Goal: Communication & Community: Answer question/provide support

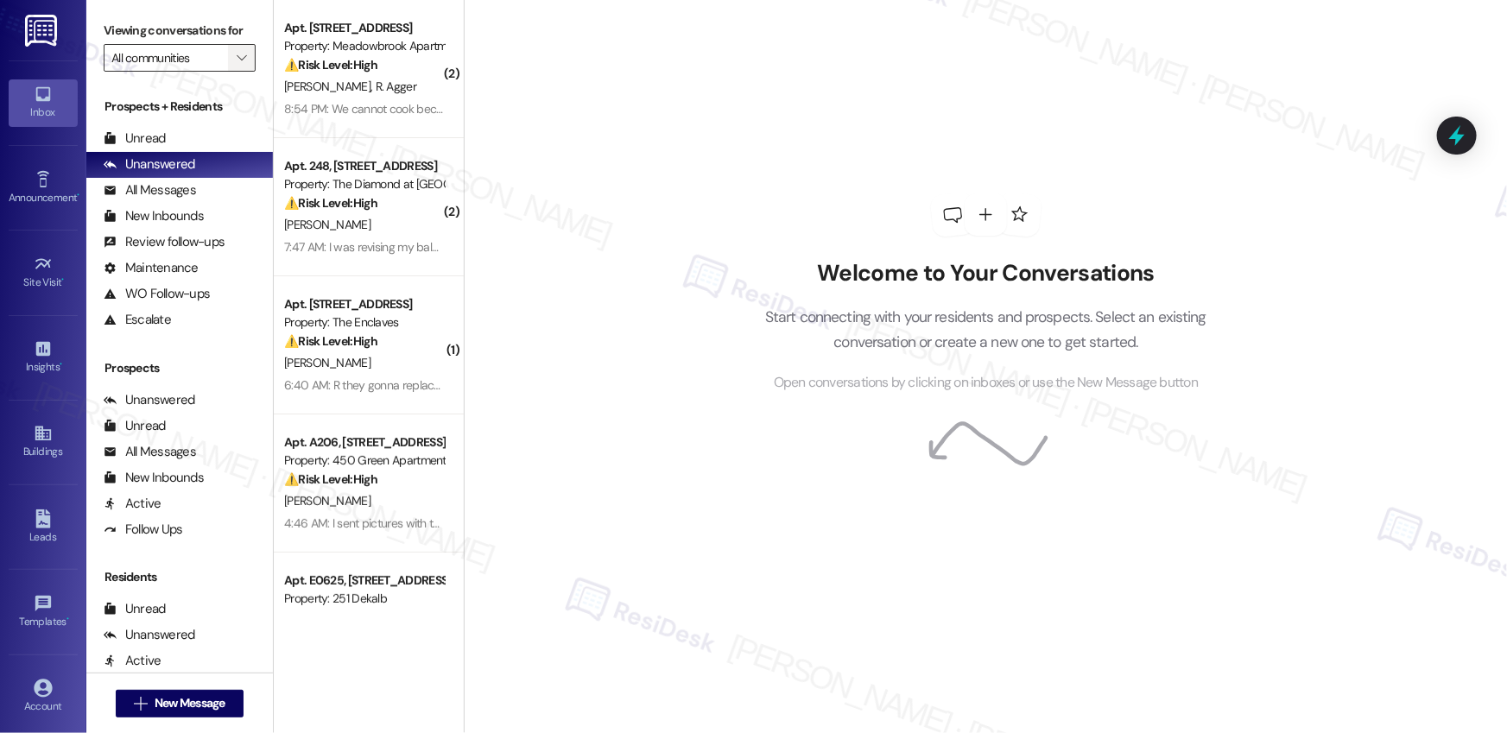
click at [237, 63] on icon "" at bounding box center [242, 58] width 10 height 14
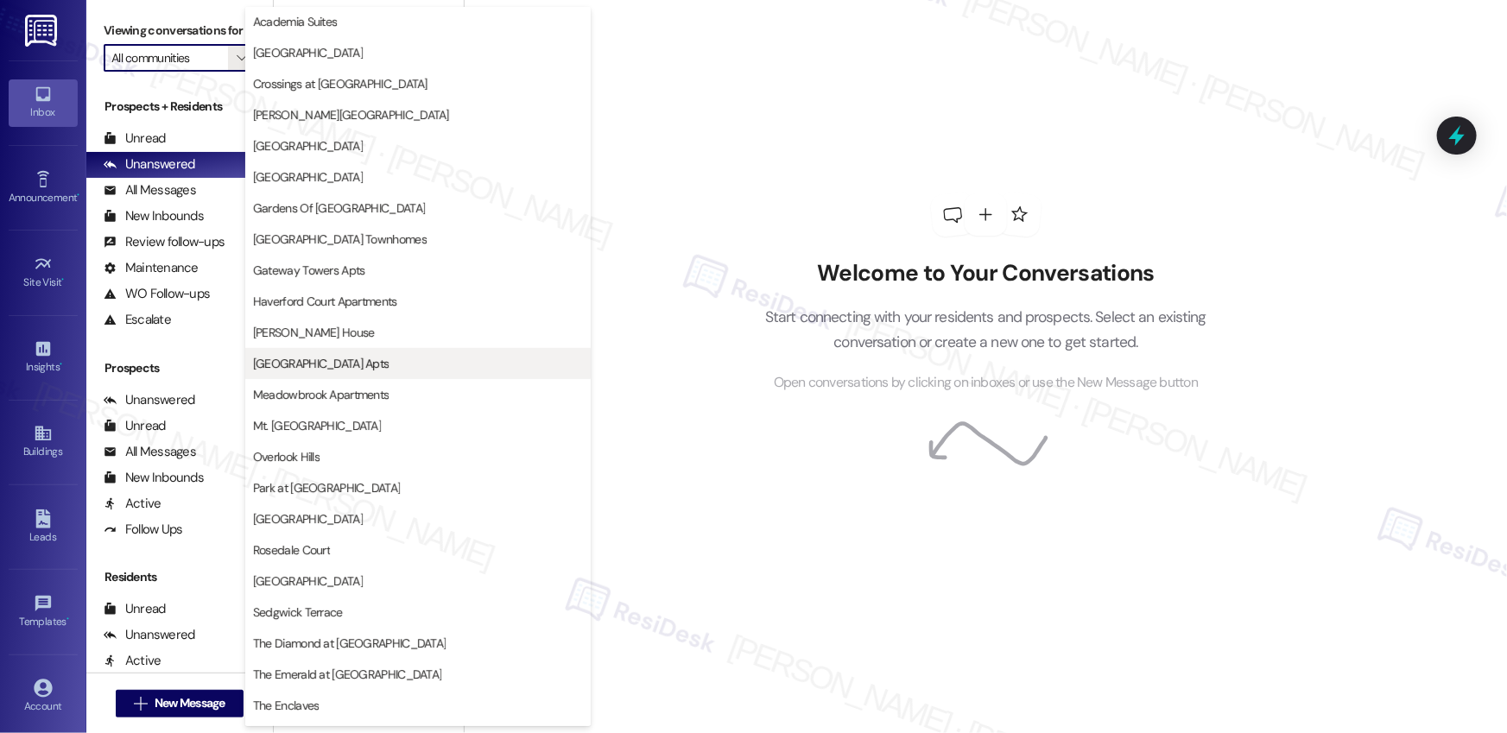
scroll to position [307, 0]
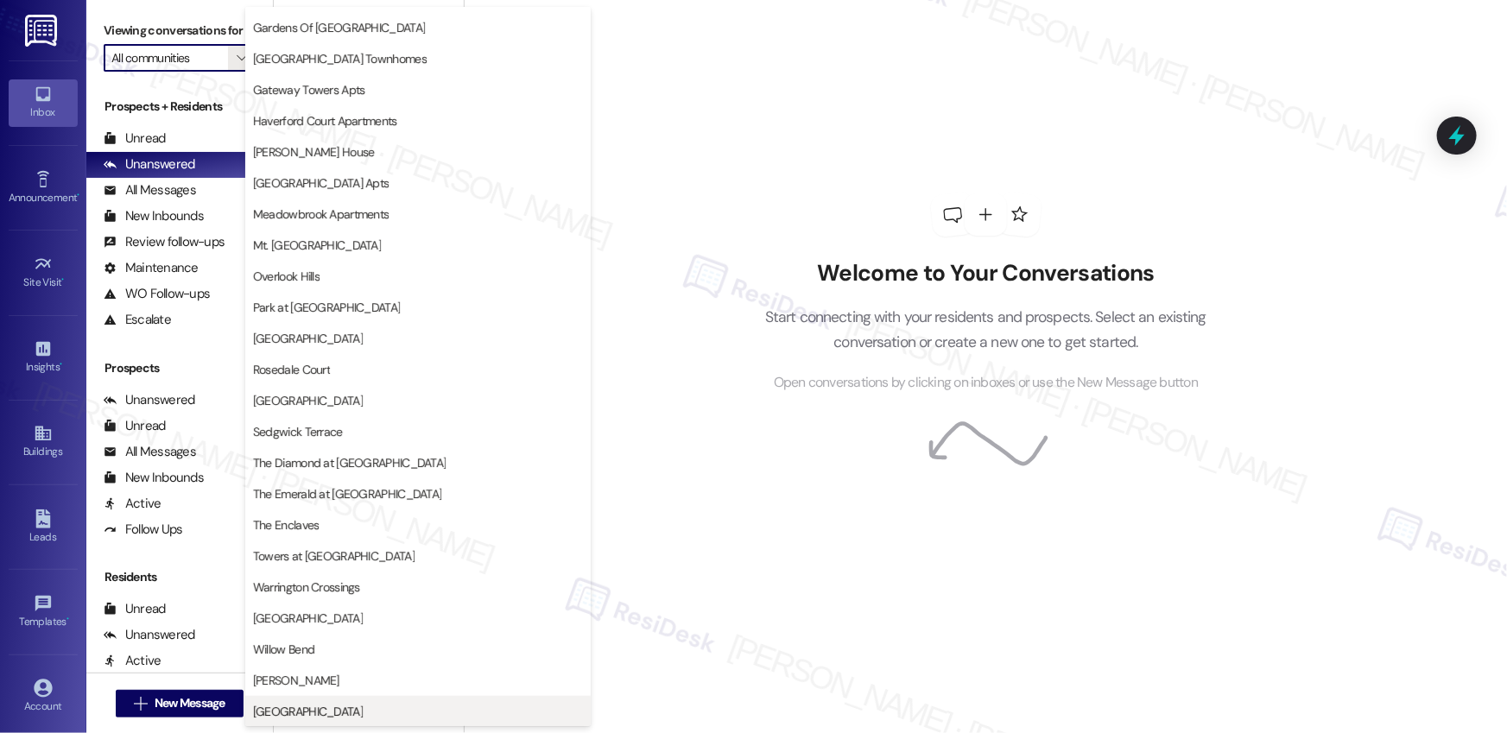
click at [307, 705] on span "[GEOGRAPHIC_DATA]" at bounding box center [308, 711] width 110 height 17
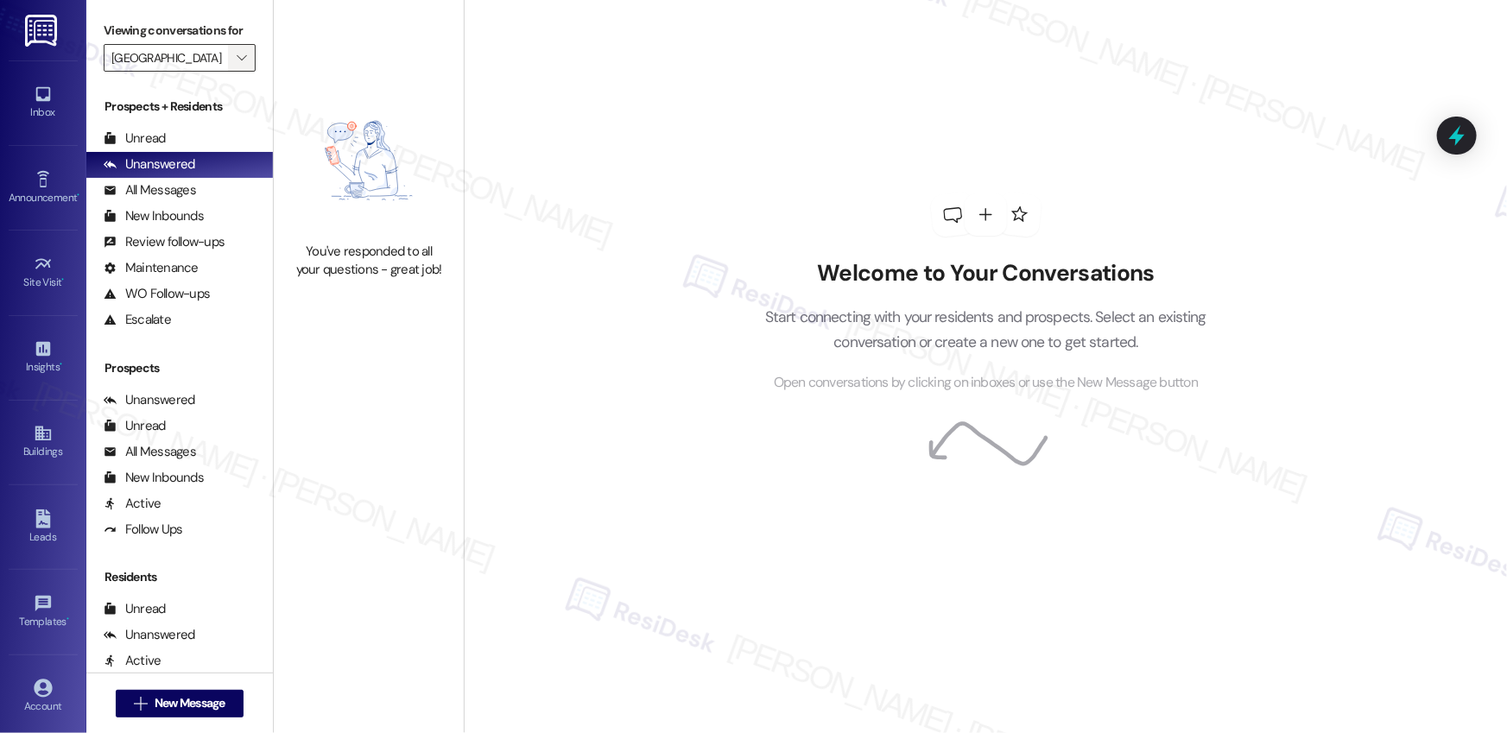
click at [233, 66] on span "" at bounding box center [241, 58] width 16 height 28
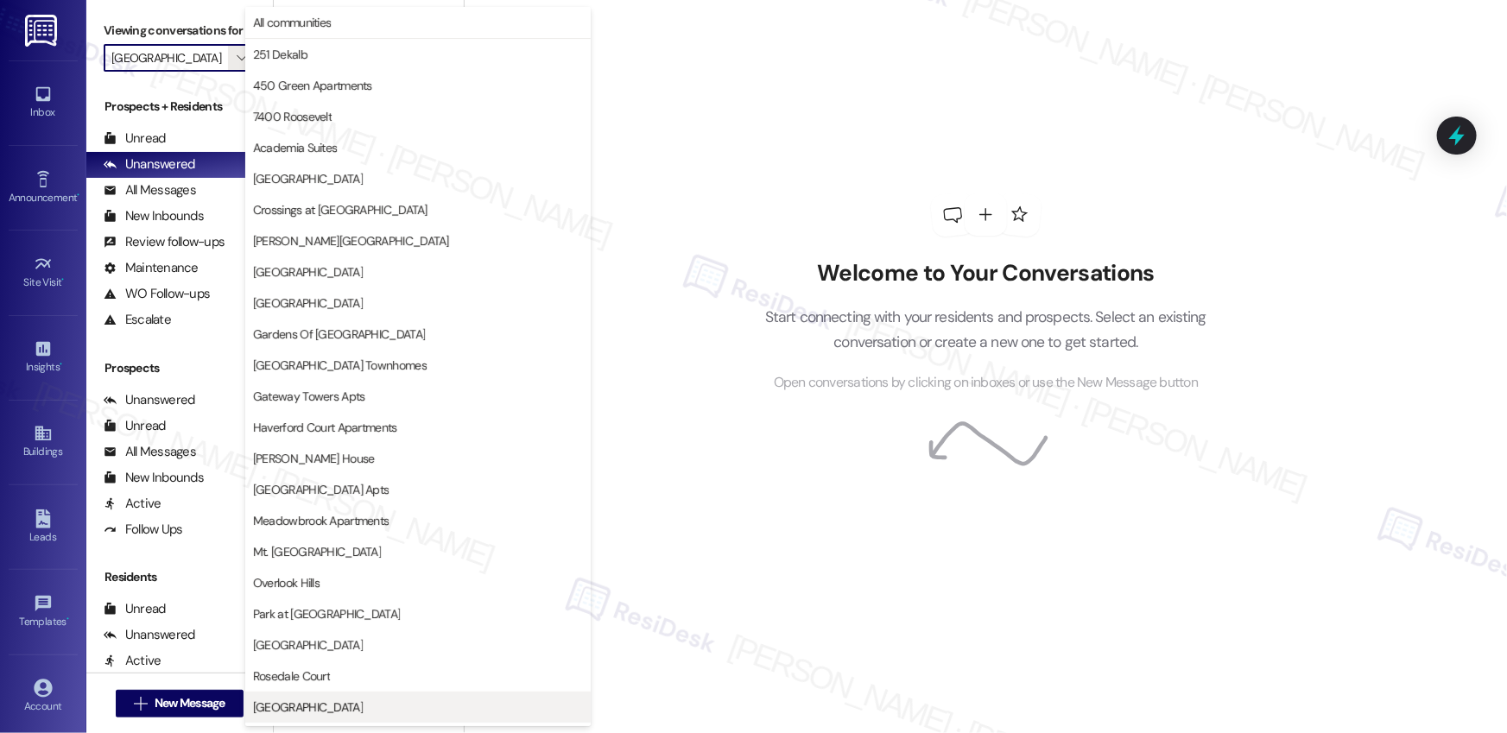
scroll to position [308, 0]
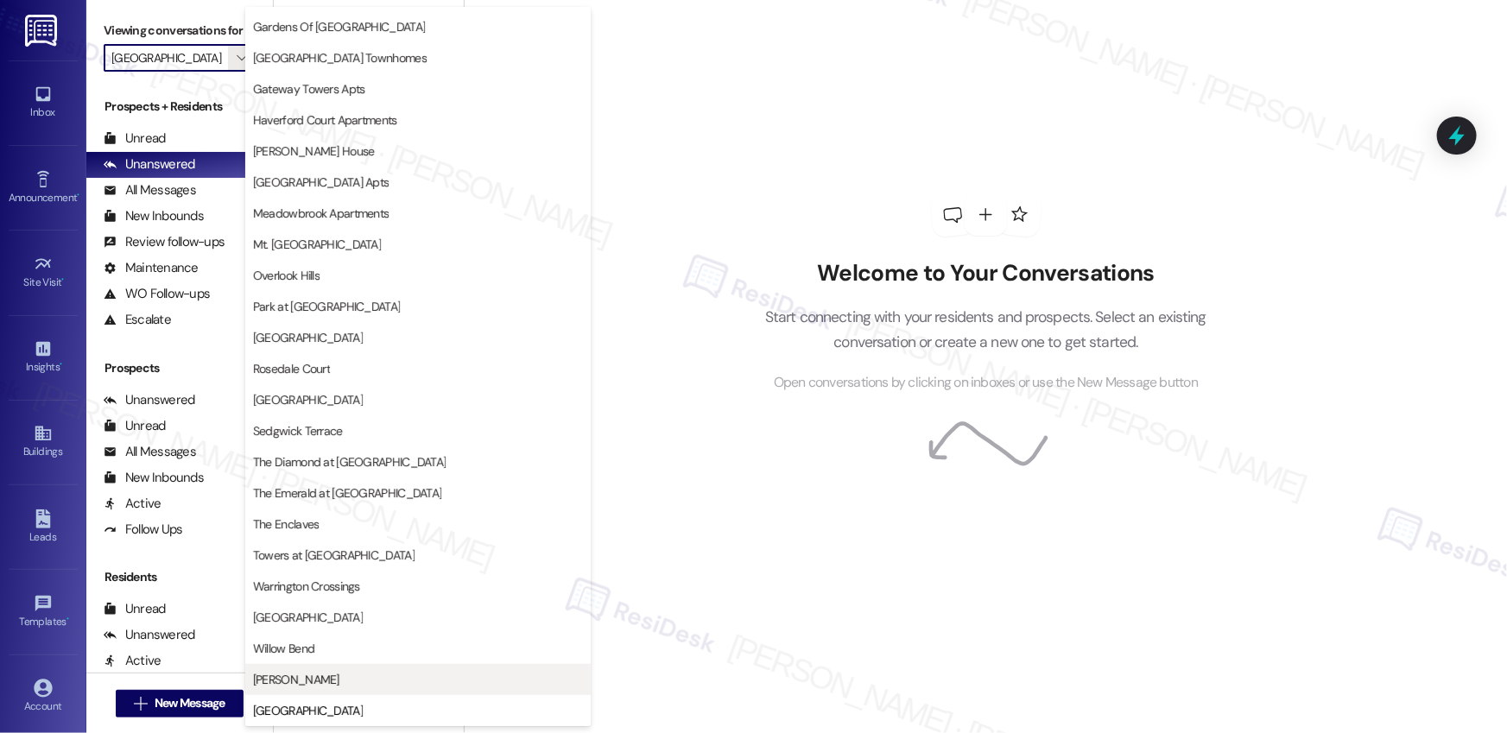
click at [270, 673] on span "[PERSON_NAME]" at bounding box center [296, 679] width 86 height 17
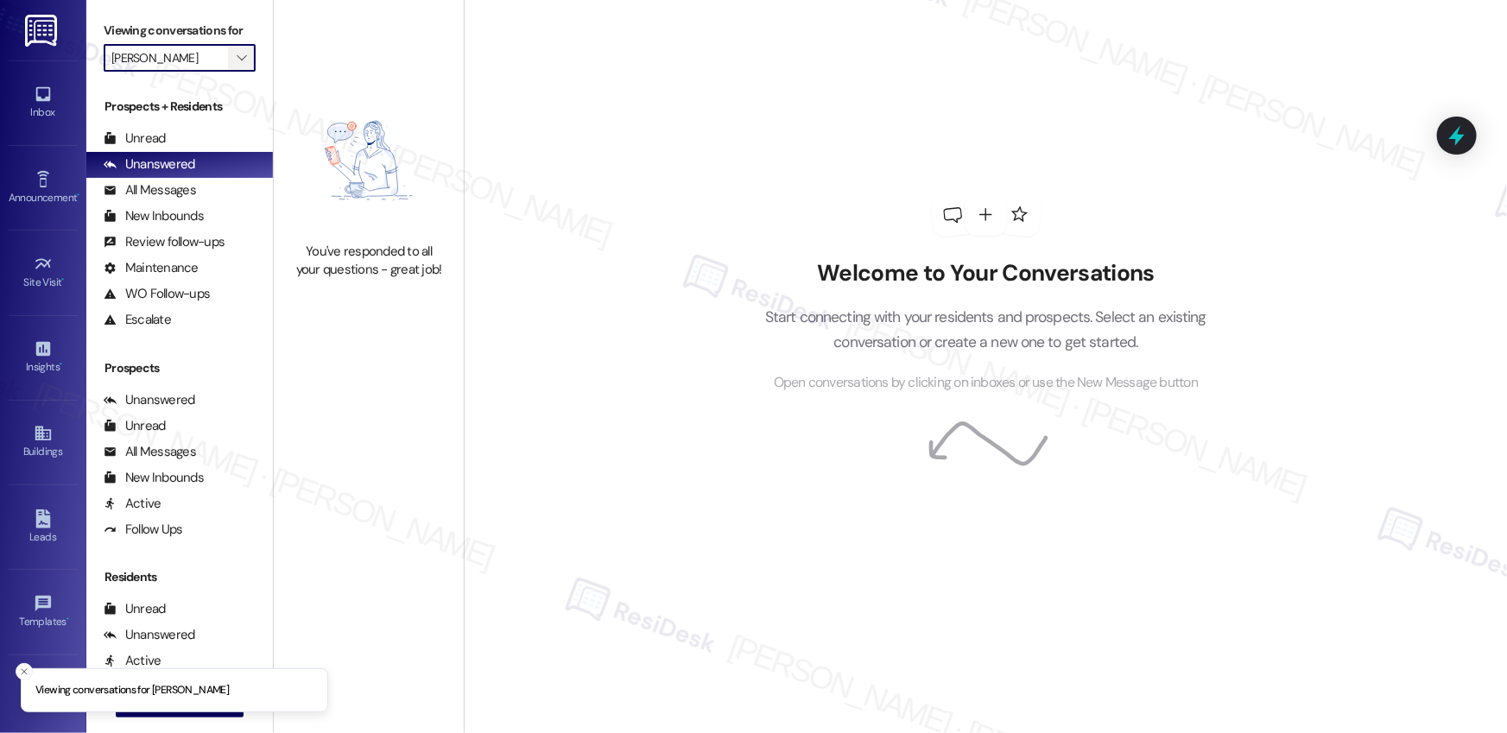
click at [237, 64] on icon "" at bounding box center [242, 58] width 10 height 14
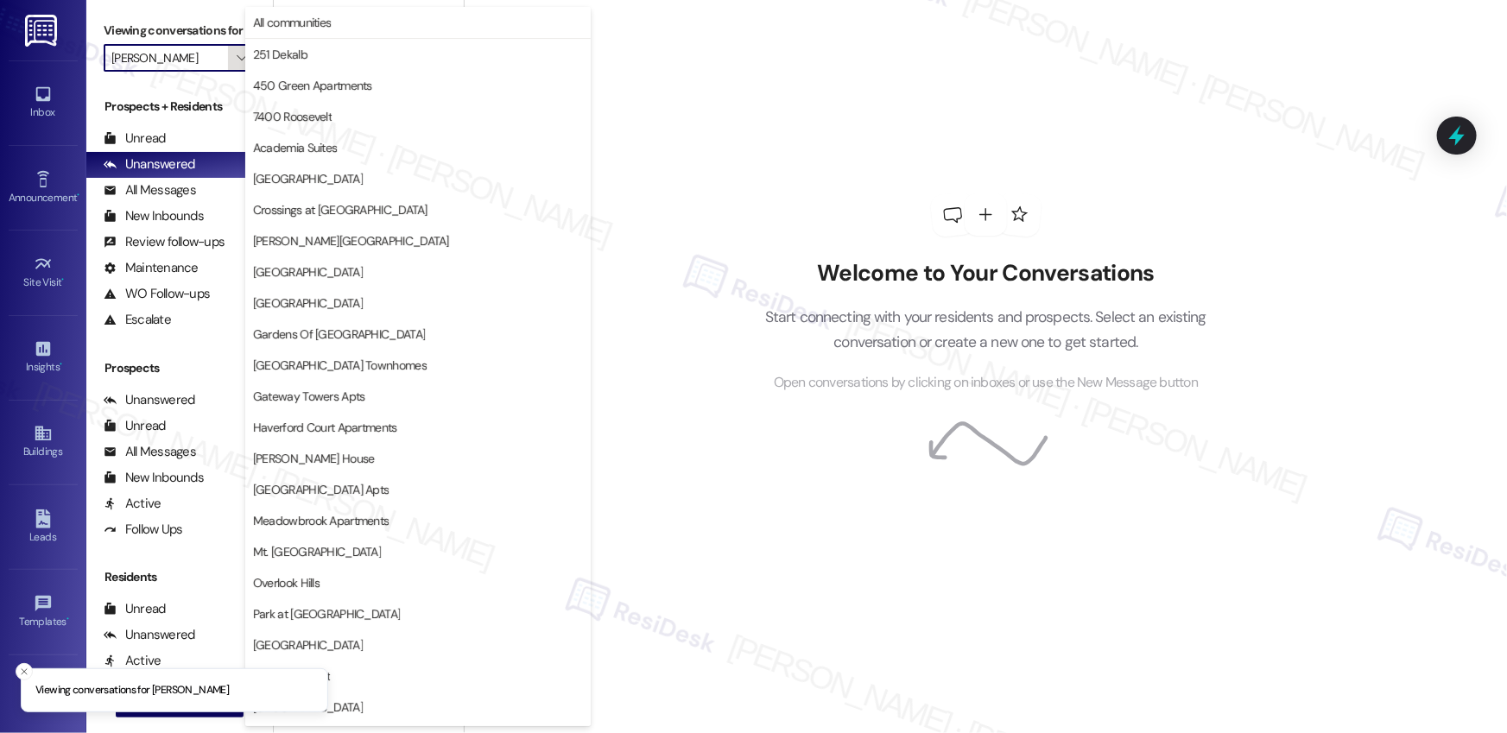
scroll to position [308, 0]
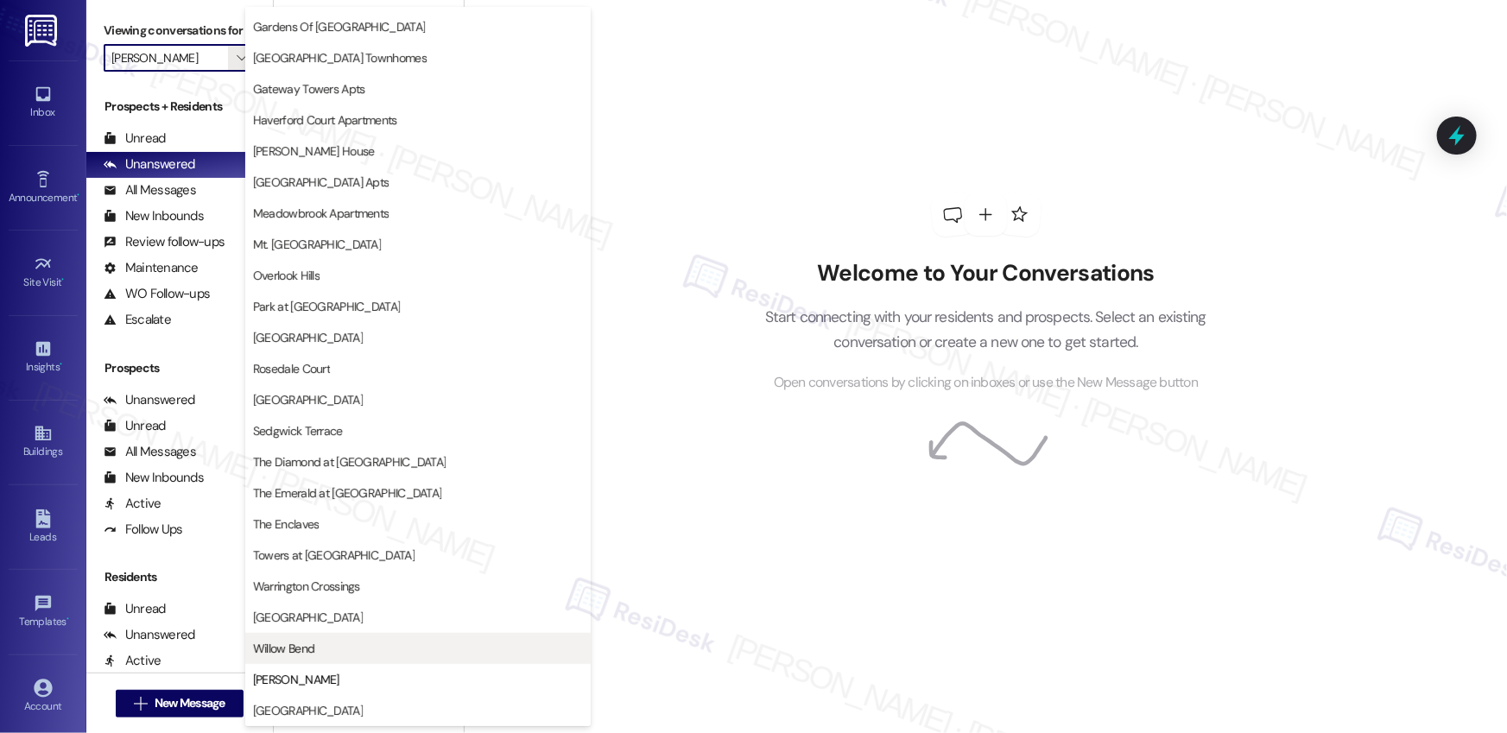
click at [297, 648] on span "Willow Bend" at bounding box center [283, 648] width 61 height 17
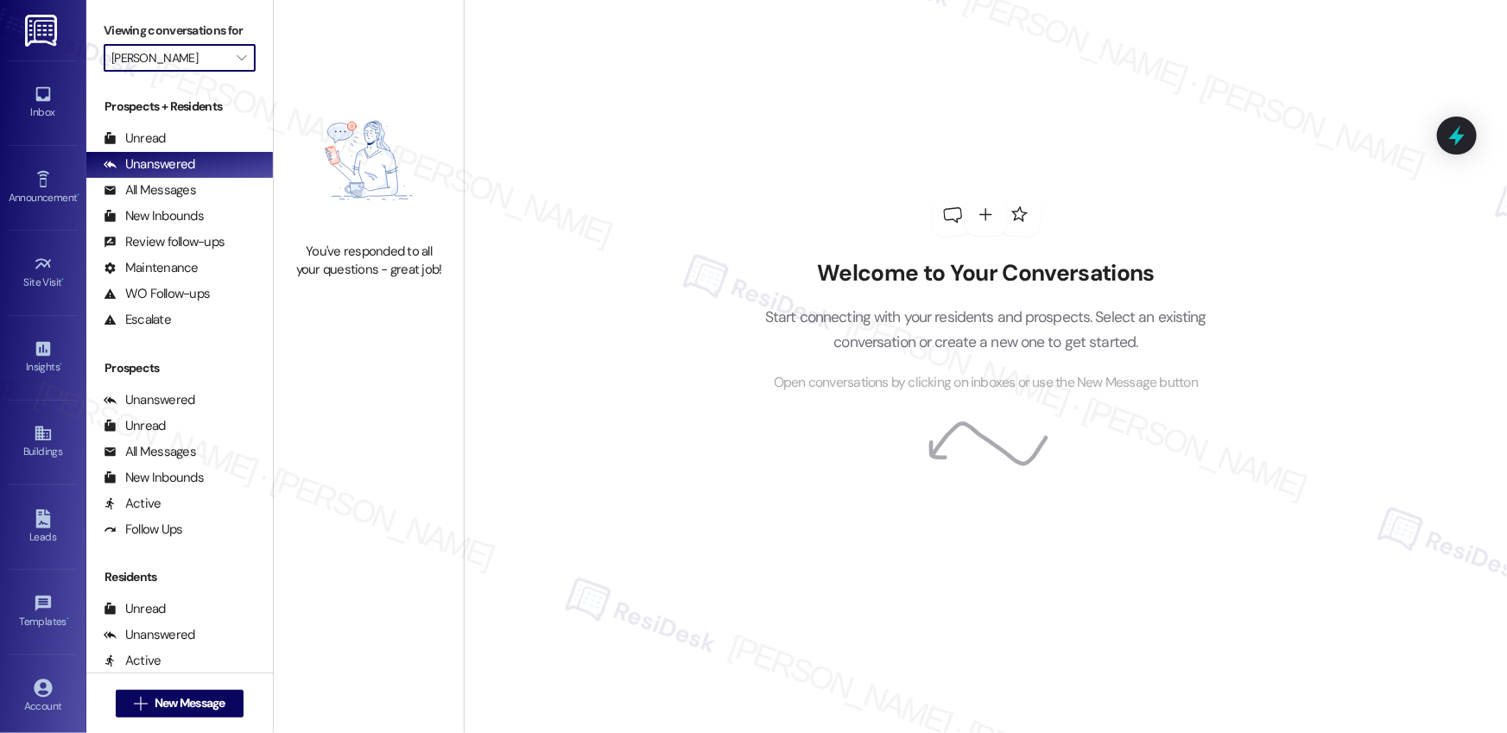
type input "Willow Bend"
click at [237, 55] on icon "" at bounding box center [242, 58] width 10 height 14
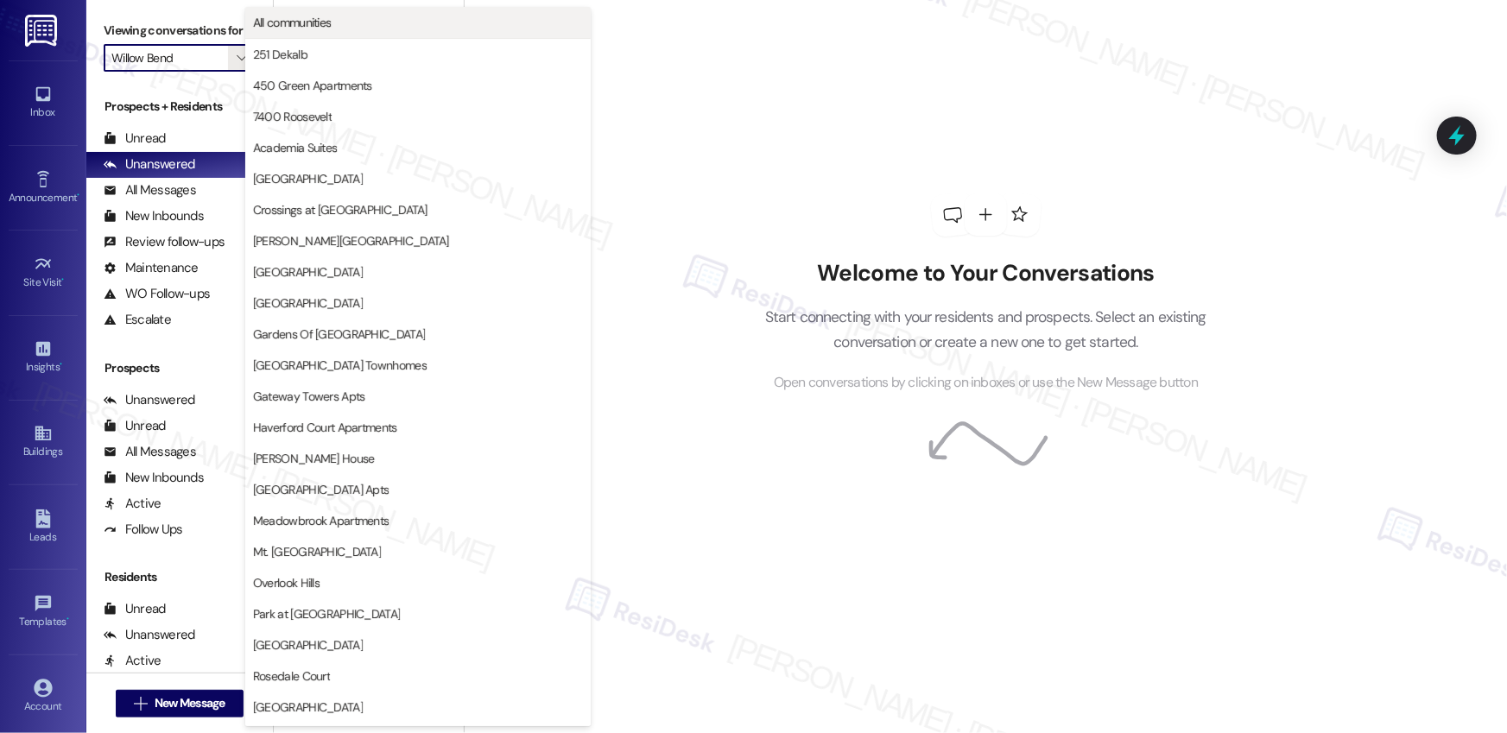
click at [409, 20] on span "All communities" at bounding box center [418, 22] width 330 height 17
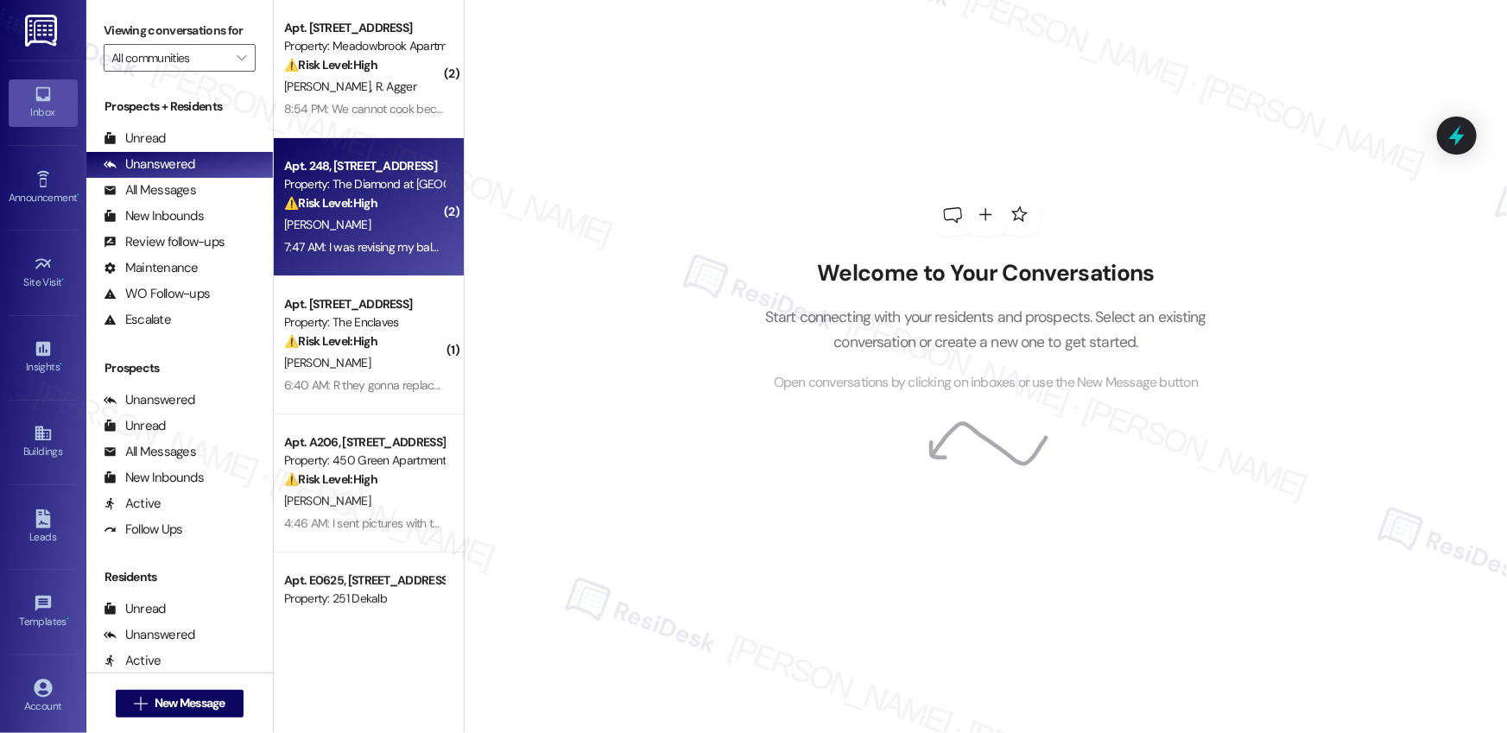
click at [384, 223] on div "[PERSON_NAME]" at bounding box center [363, 225] width 163 height 22
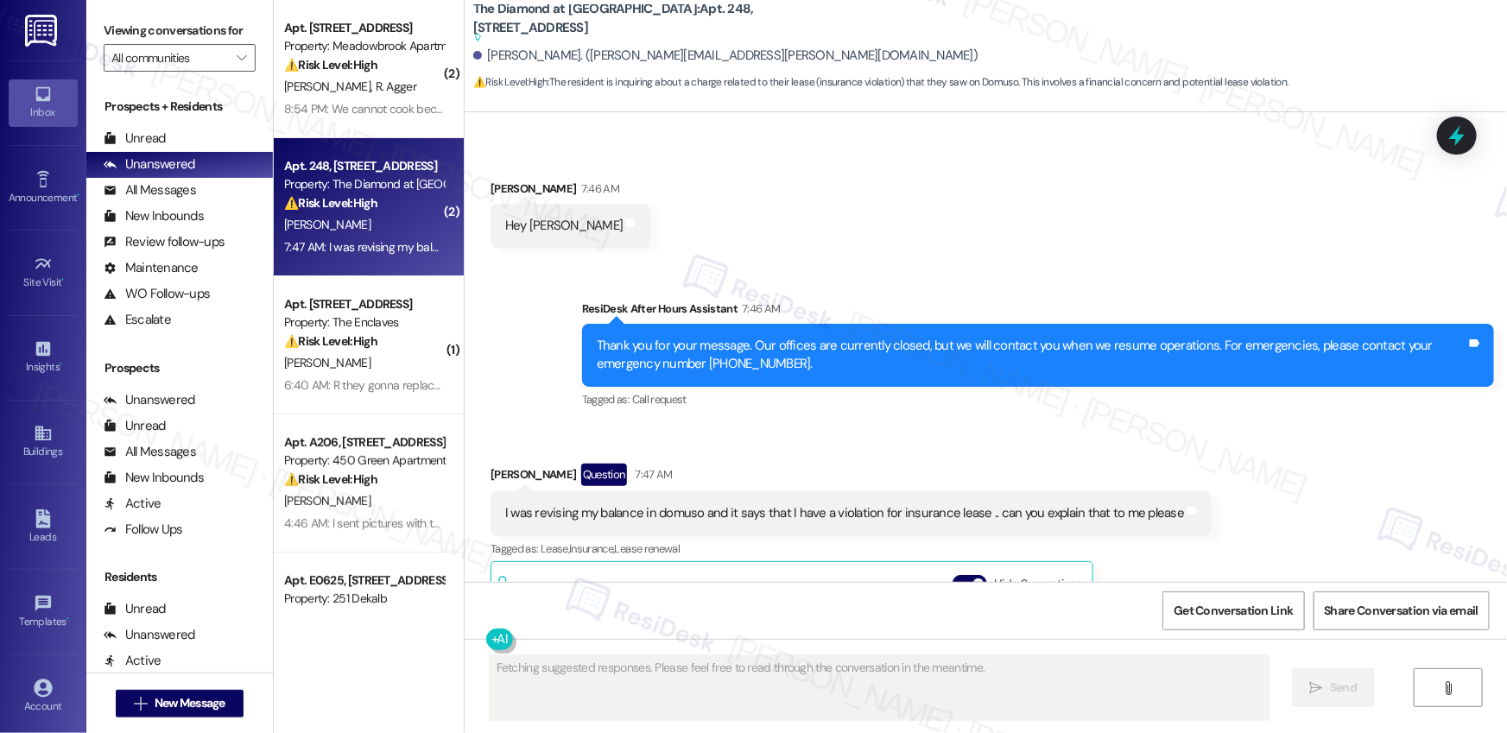
scroll to position [3878, 0]
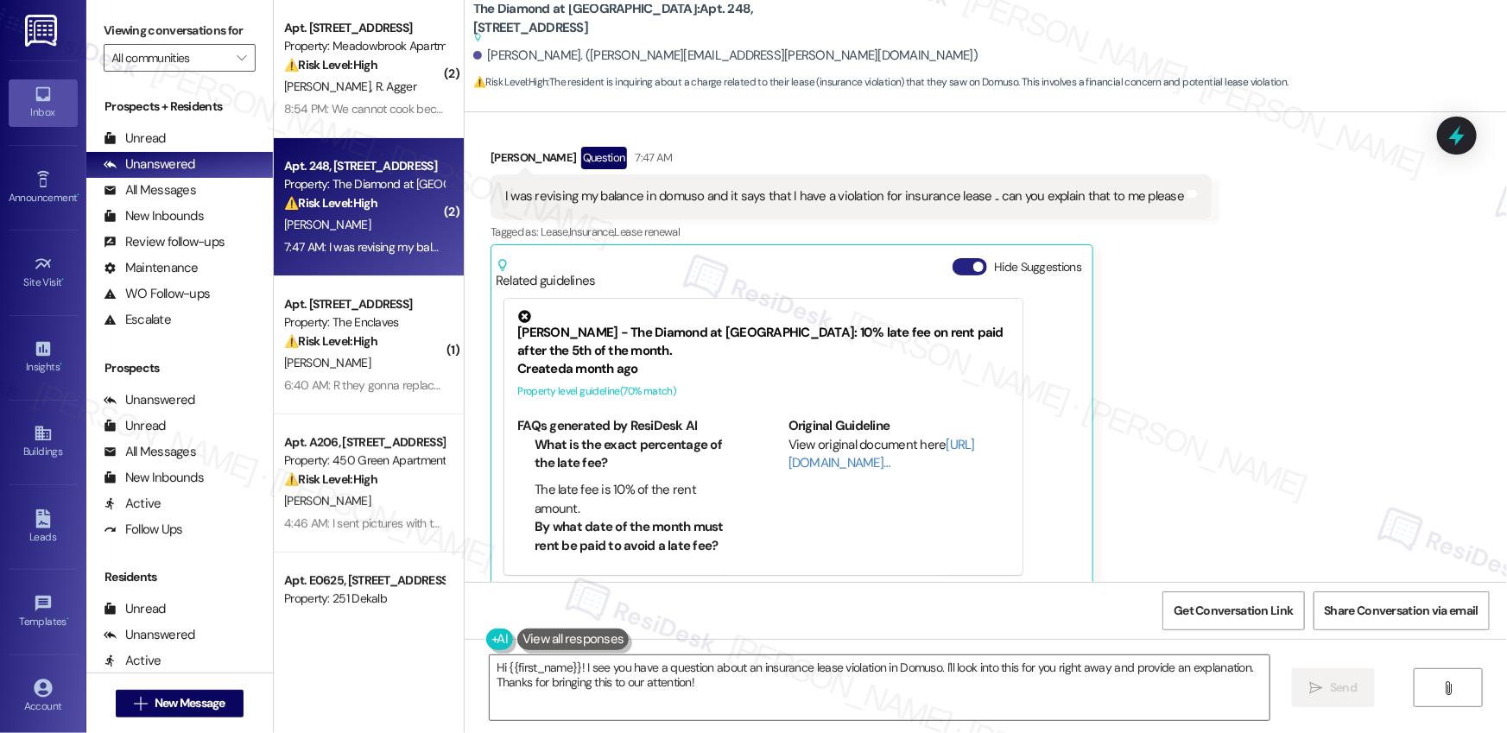
click at [954, 258] on button "Hide Suggestions" at bounding box center [970, 266] width 35 height 17
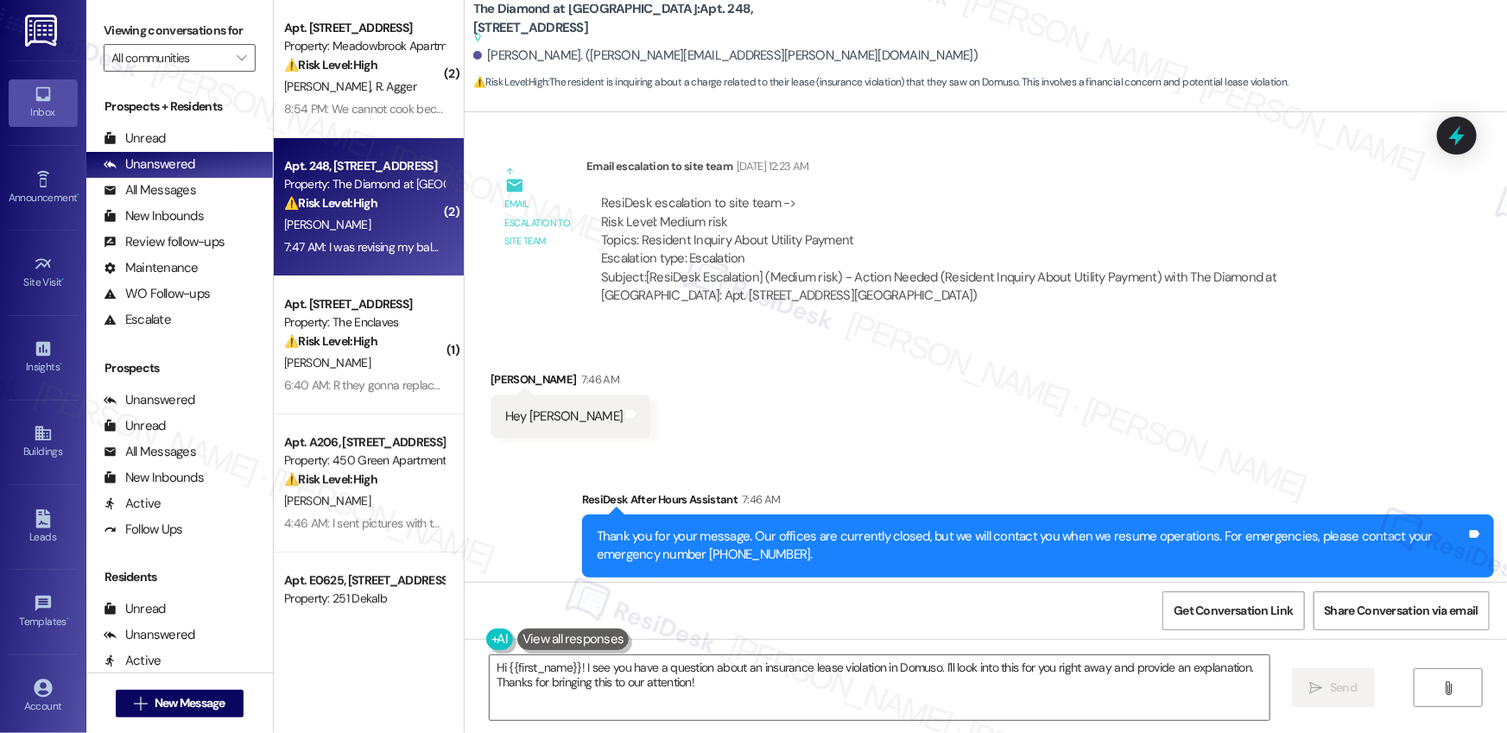
scroll to position [3585, 0]
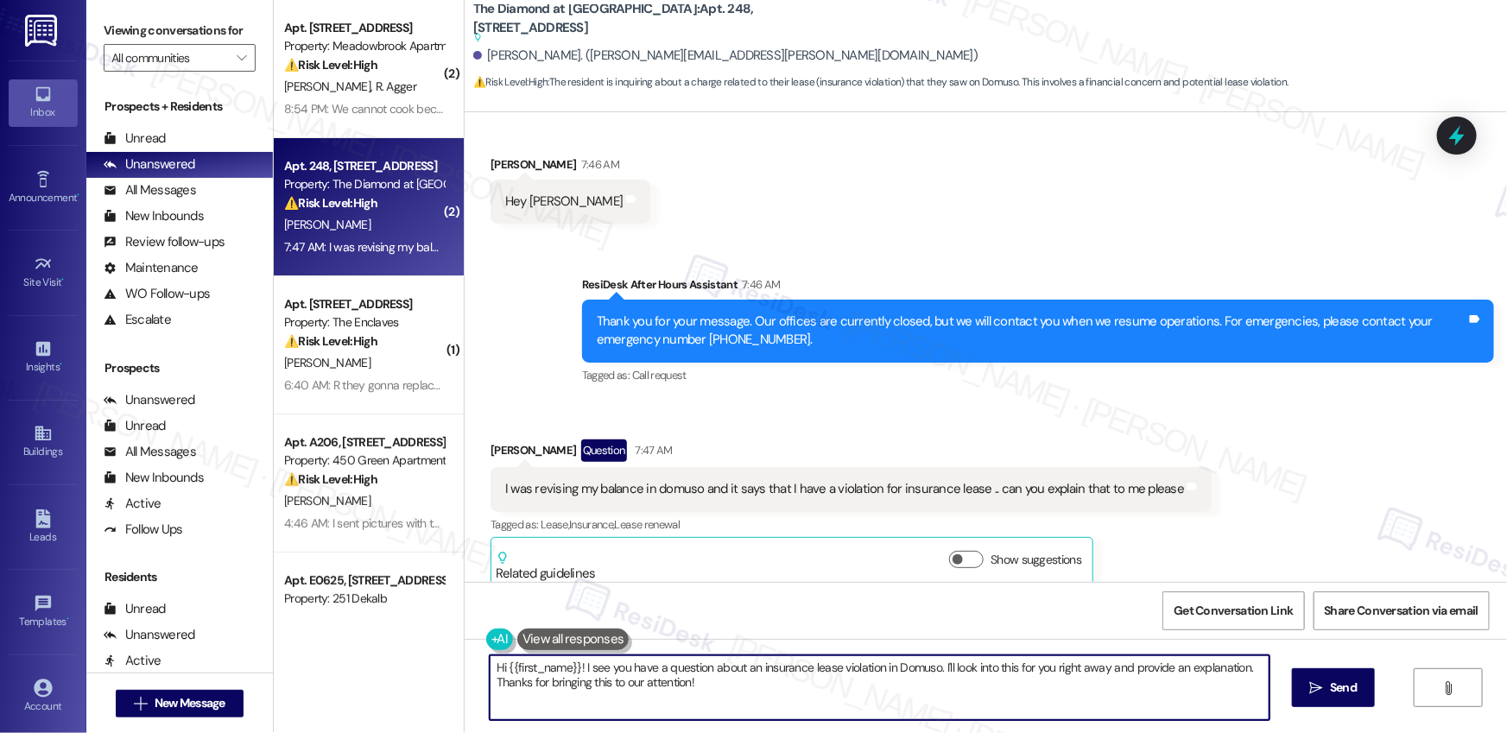
click at [738, 684] on textarea "Hi {{first_name}}! I see you have a question about an insurance lease violation…" at bounding box center [880, 688] width 780 height 65
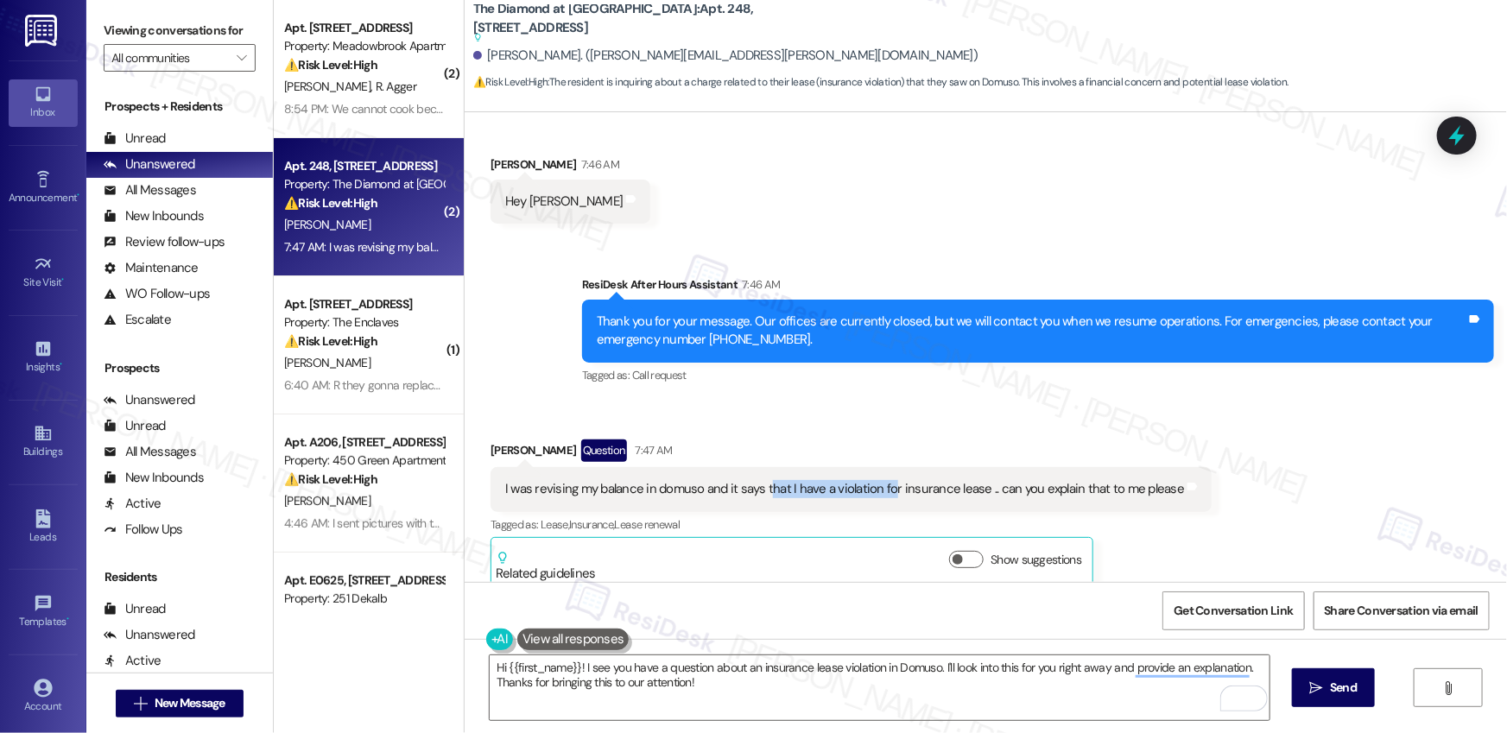
drag, startPoint x: 756, startPoint y: 468, endPoint x: 880, endPoint y: 478, distance: 124.8
click at [880, 480] on div "I was revising my balance in domuso and it says that I have a violation for ins…" at bounding box center [844, 489] width 679 height 18
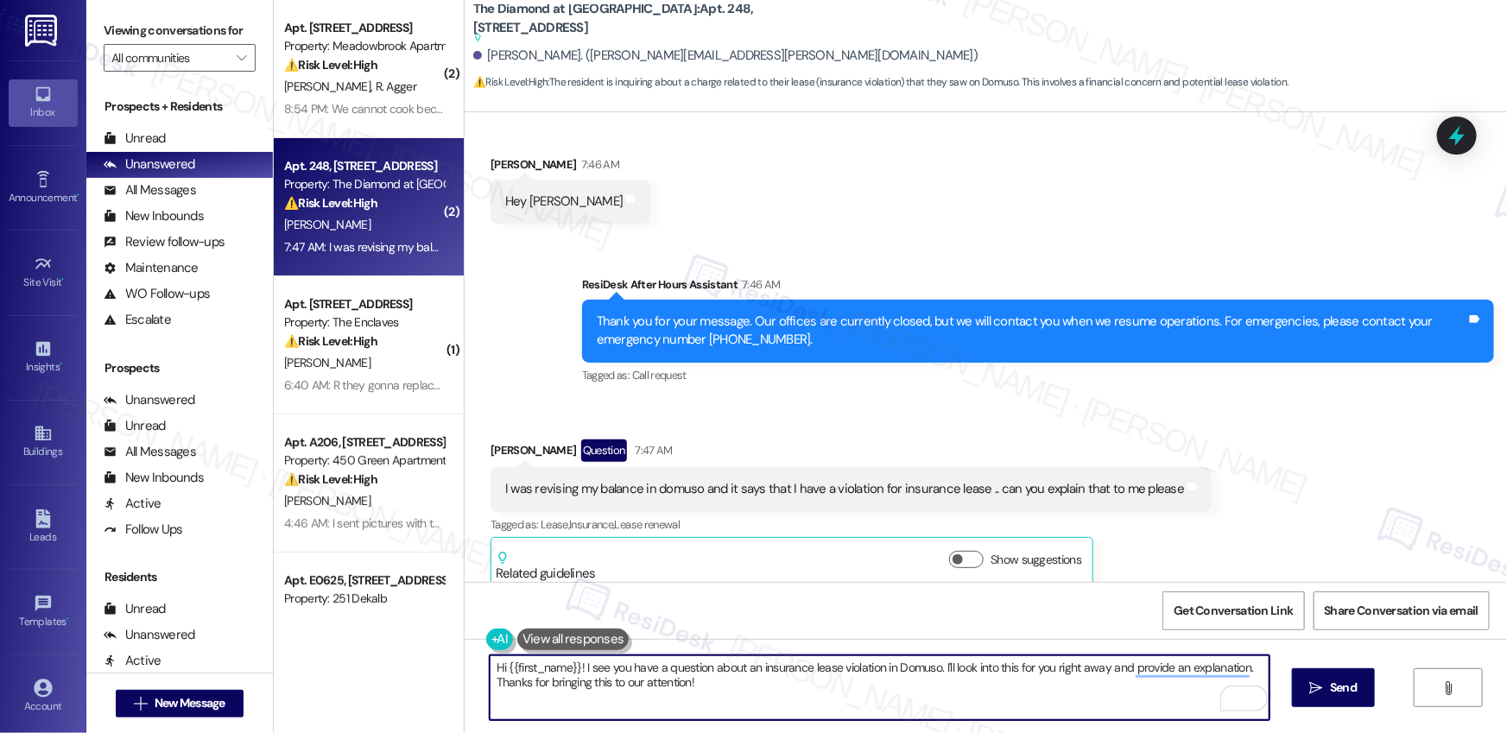
click at [701, 676] on textarea "Hi {{first_name}}! I see you have a question about an insurance lease violation…" at bounding box center [880, 688] width 780 height 65
click at [624, 682] on textarea "Hi {{first_name}}! I see you have a question about an insurance lease violation…" at bounding box center [880, 688] width 780 height 65
drag, startPoint x: 575, startPoint y: 666, endPoint x: 733, endPoint y: 685, distance: 158.4
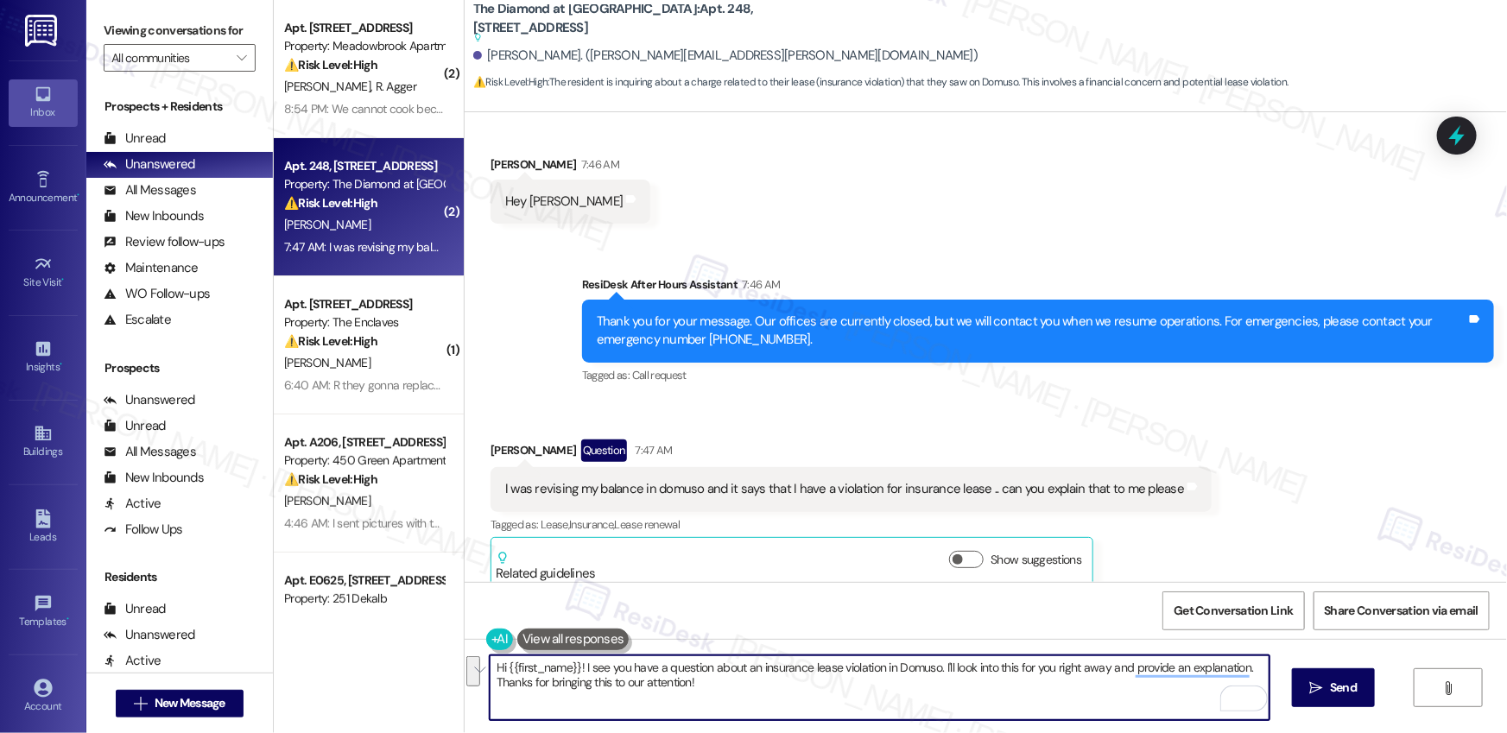
click at [733, 685] on textarea "Hi {{first_name}}! I see you have a question about an insurance lease violation…" at bounding box center [880, 688] width 780 height 65
click at [836, 698] on textarea "Hi {{first_name}}! I see you have a question about an insurance lease violation…" at bounding box center [880, 688] width 780 height 65
click at [758, 684] on textarea "Hi {{first_name}}! I see you have a question about an insurance lease violation…" at bounding box center [880, 688] width 780 height 65
click at [759, 684] on textarea "Hi {{first_name}}! I see you have a question about an insurance lease violation…" at bounding box center [880, 688] width 780 height 65
drag, startPoint x: 715, startPoint y: 685, endPoint x: 456, endPoint y: 682, distance: 259.2
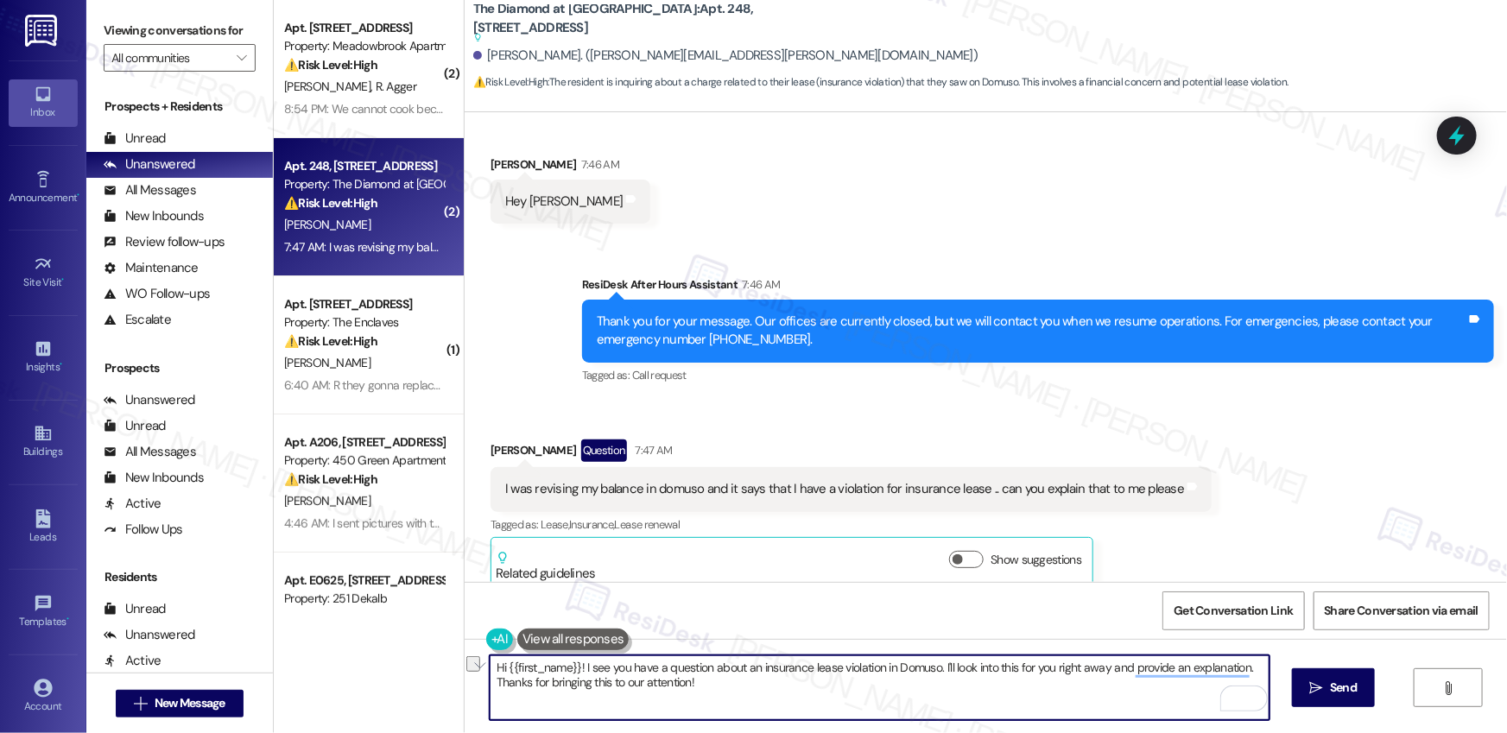
click at [465, 682] on div "Hi {{first_name}}! I see you have a question about an insurance lease violation…" at bounding box center [986, 704] width 1043 height 130
click at [503, 155] on div "[PERSON_NAME] 7:46 AM" at bounding box center [571, 167] width 160 height 24
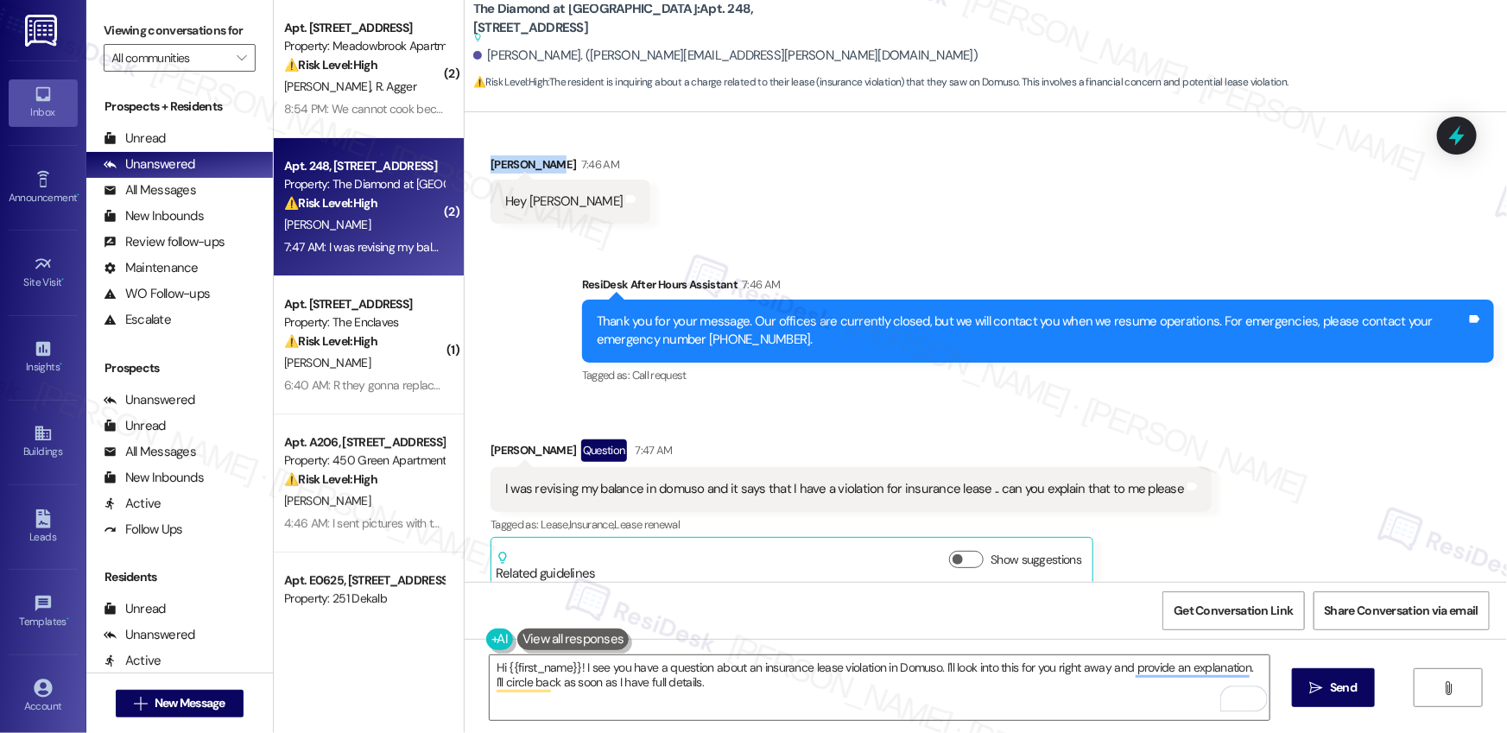
click at [503, 155] on div "[PERSON_NAME] 7:46 AM" at bounding box center [571, 167] width 160 height 24
copy div "[PERSON_NAME]"
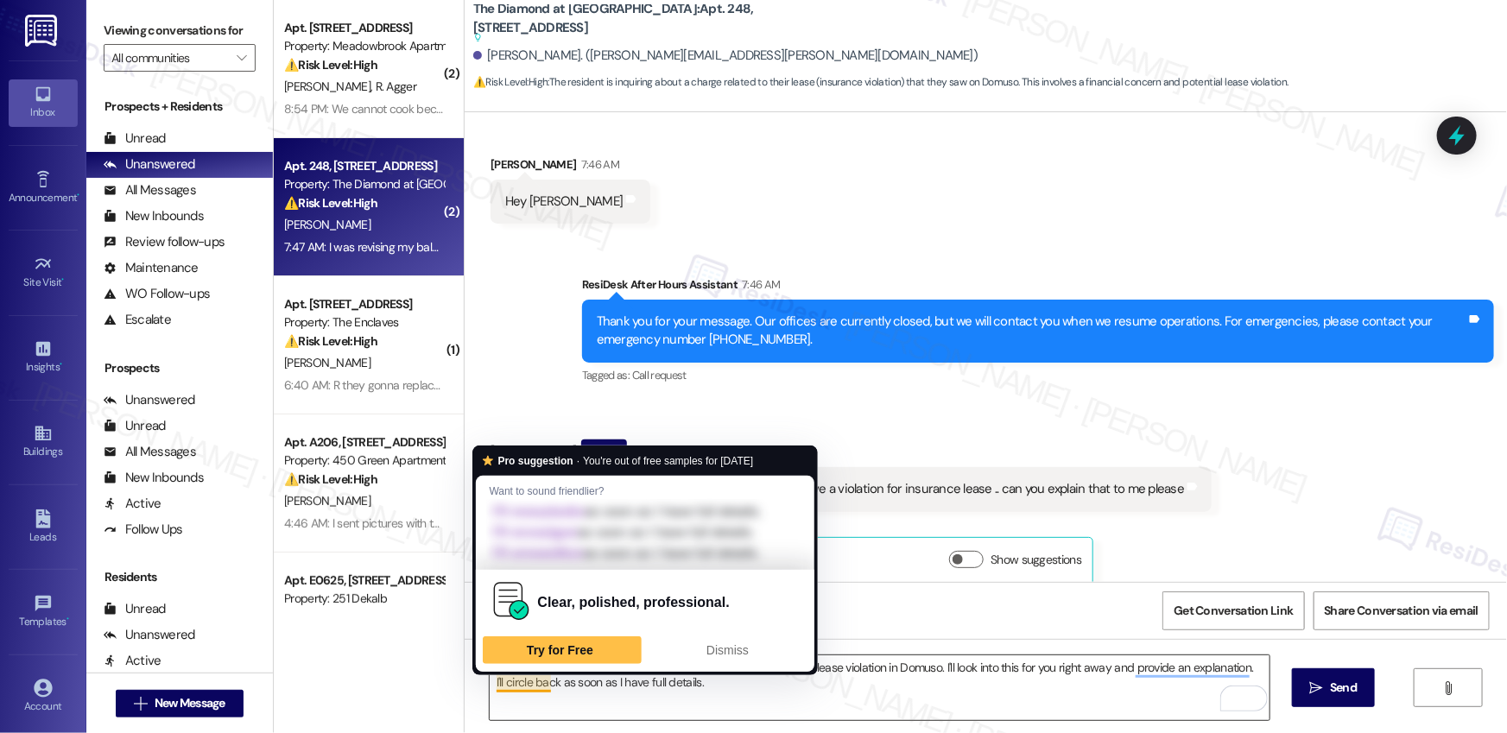
click at [561, 717] on textarea "Hi {{first_name}}! I see you have a question about an insurance lease violation…" at bounding box center [880, 688] width 780 height 65
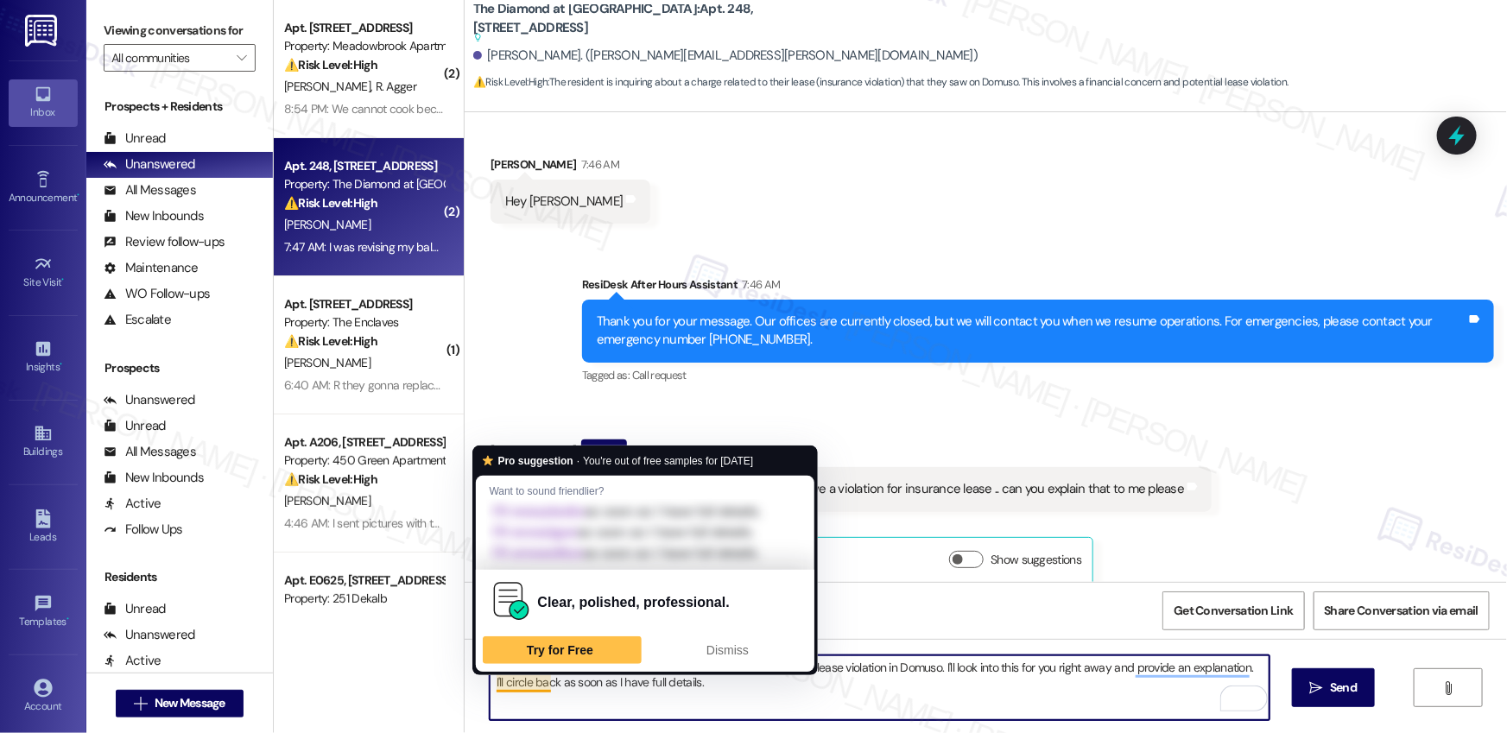
click at [715, 707] on textarea "Hi {{first_name}}! I see you have a question about an insurance lease violation…" at bounding box center [880, 688] width 780 height 65
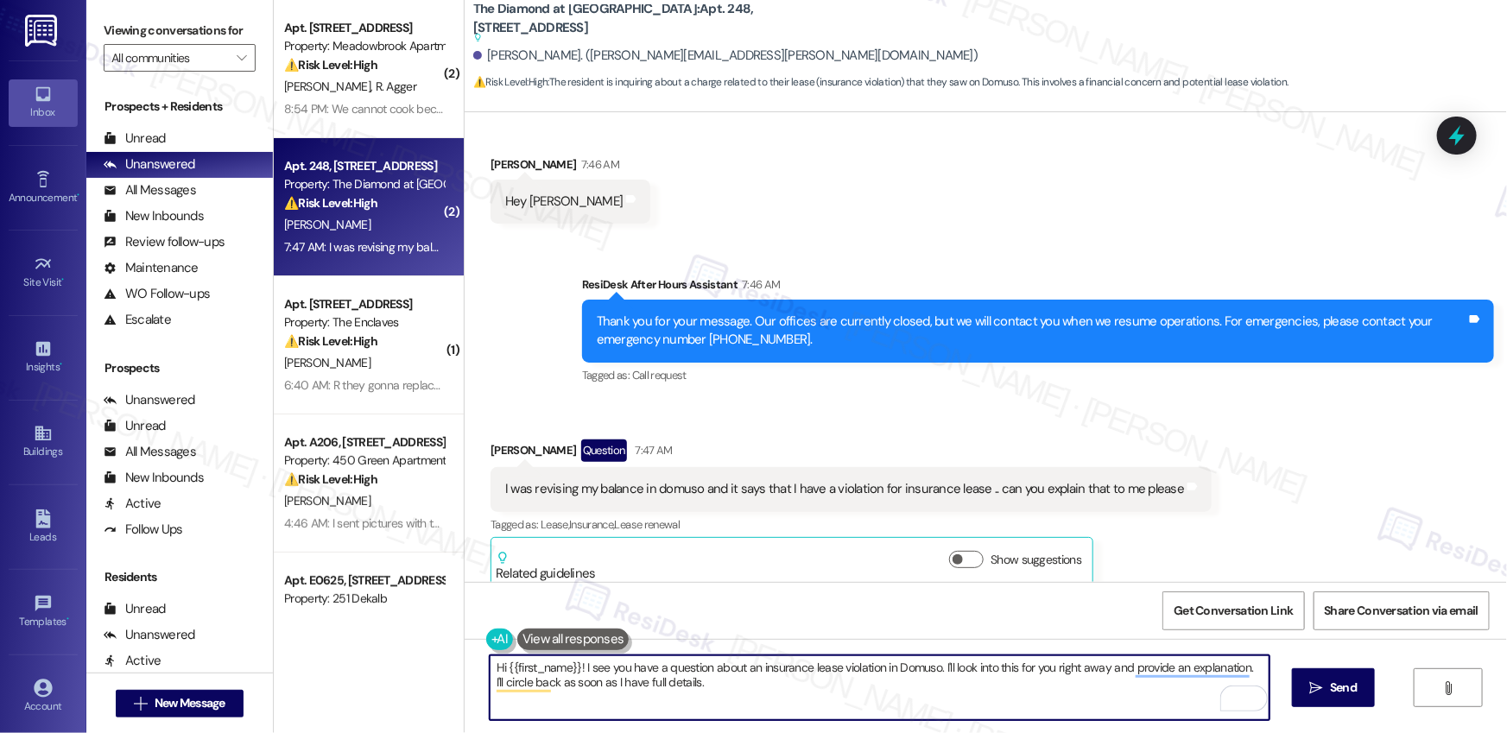
drag, startPoint x: 498, startPoint y: 668, endPoint x: 571, endPoint y: 668, distance: 72.6
click at [571, 668] on textarea "Hi {{first_name}}! I see you have a question about an insurance lease violation…" at bounding box center [880, 688] width 780 height 65
paste textarea "[PERSON_NAME]"
type textarea "Hi [PERSON_NAME]! I see you have a question about an insurance lease violation …"
drag, startPoint x: 725, startPoint y: 693, endPoint x: 415, endPoint y: 663, distance: 310.7
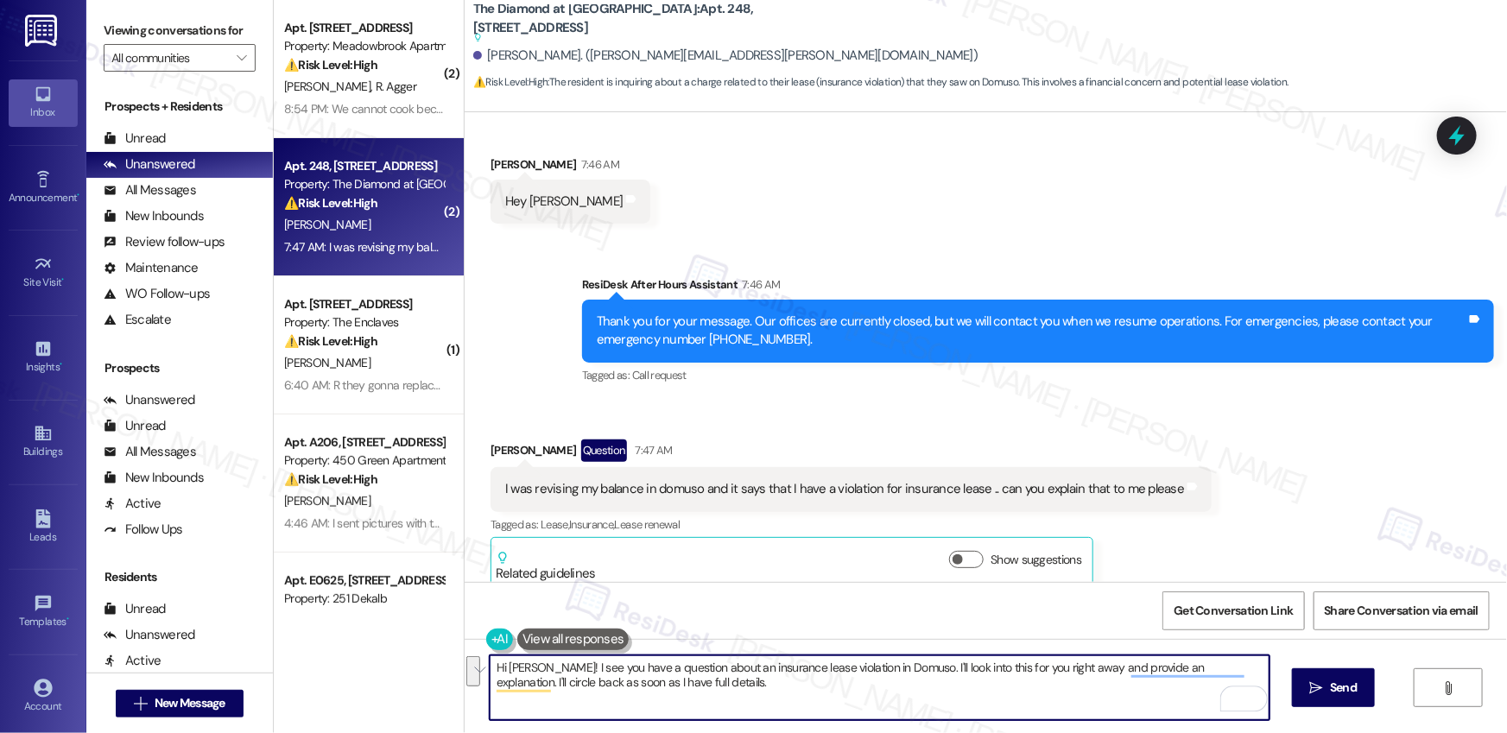
click at [415, 663] on div "( 2 ) Apt. [STREET_ADDRESS] Property: Meadowbrook Apartments ⚠️ Risk Level: Hig…" at bounding box center [891, 366] width 1234 height 733
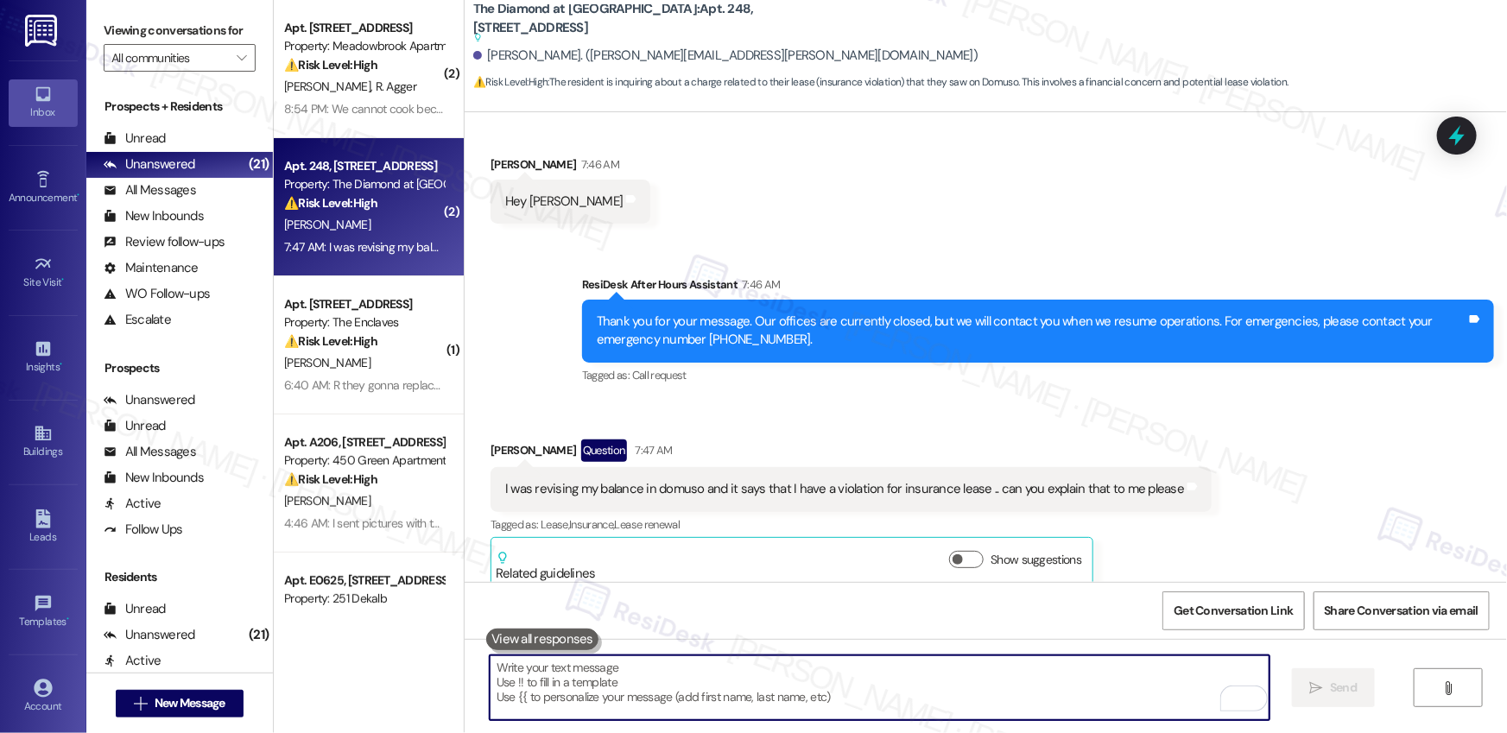
click at [584, 714] on textarea "To enrich screen reader interactions, please activate Accessibility in Grammarl…" at bounding box center [880, 688] width 780 height 65
paste textarea "Hi [PERSON_NAME], I see you have a question regarding an insurance lease violat…"
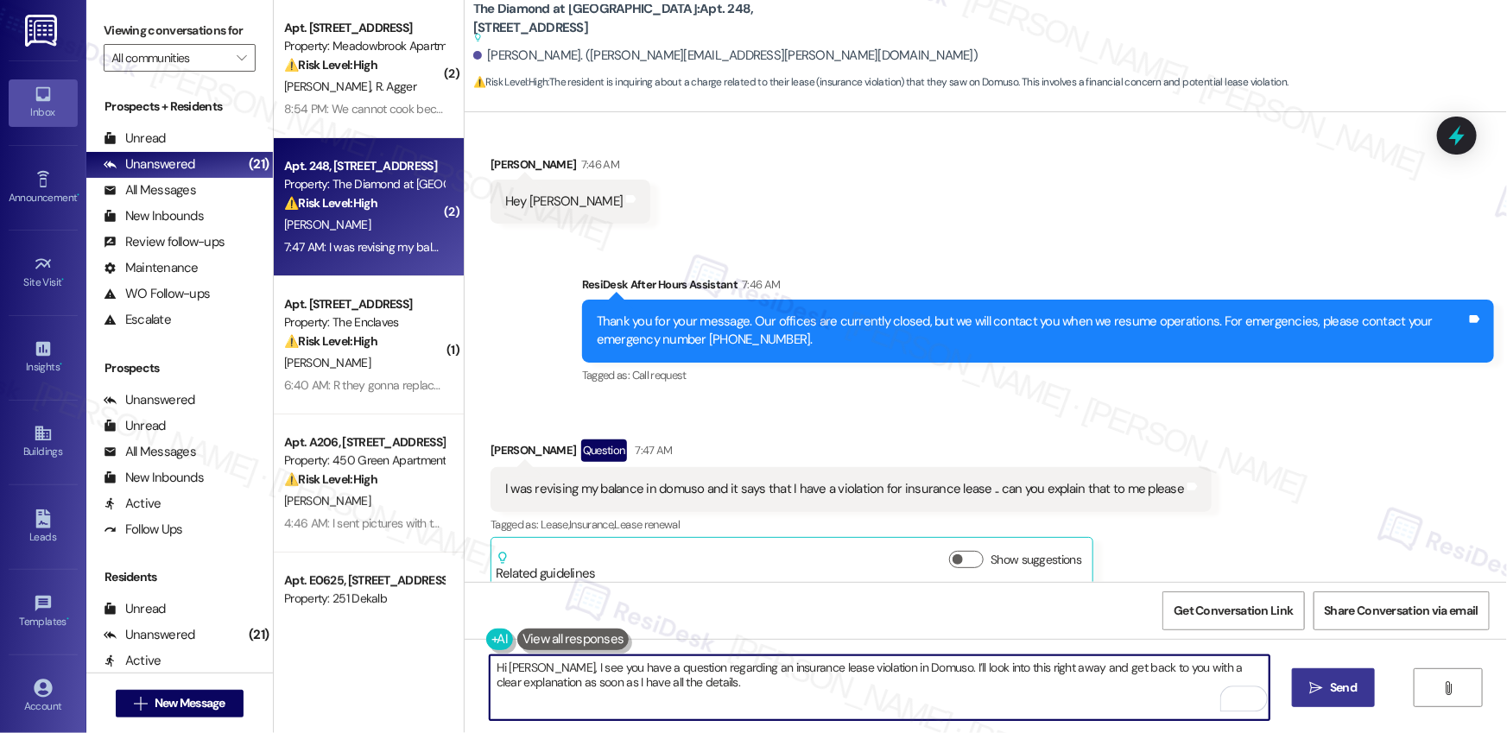
type textarea "Hi [PERSON_NAME], I see you have a question regarding an insurance lease violat…"
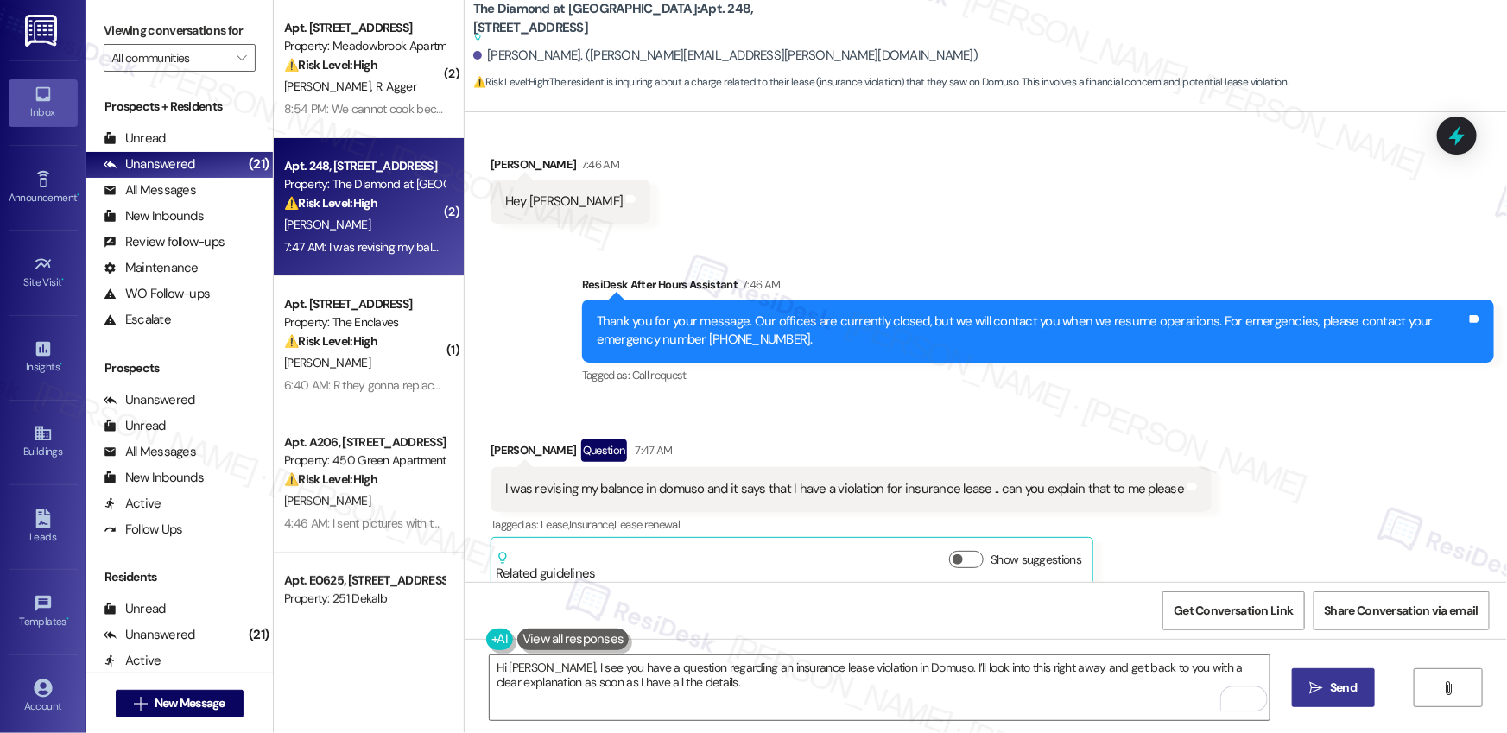
click at [1316, 694] on icon "" at bounding box center [1316, 689] width 13 height 14
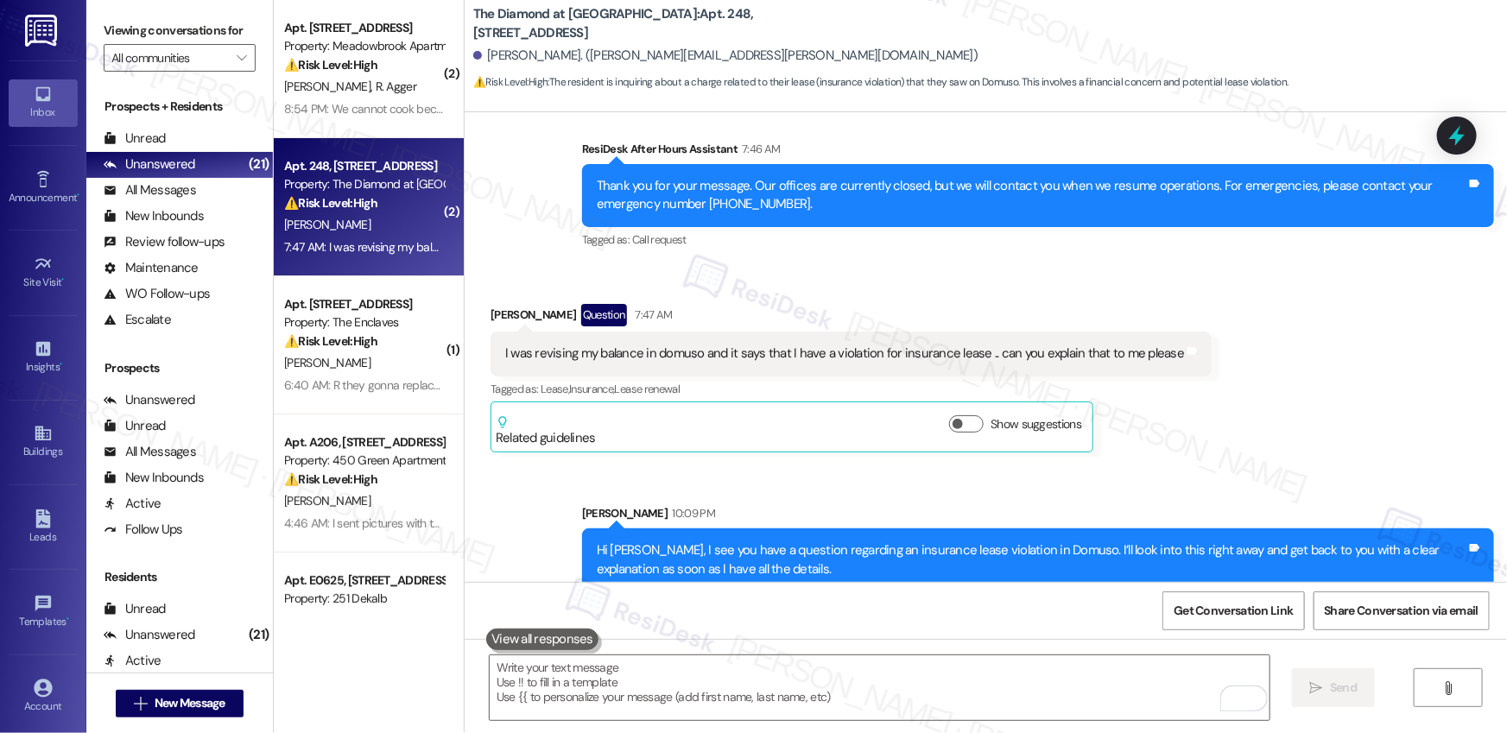
scroll to position [3723, 0]
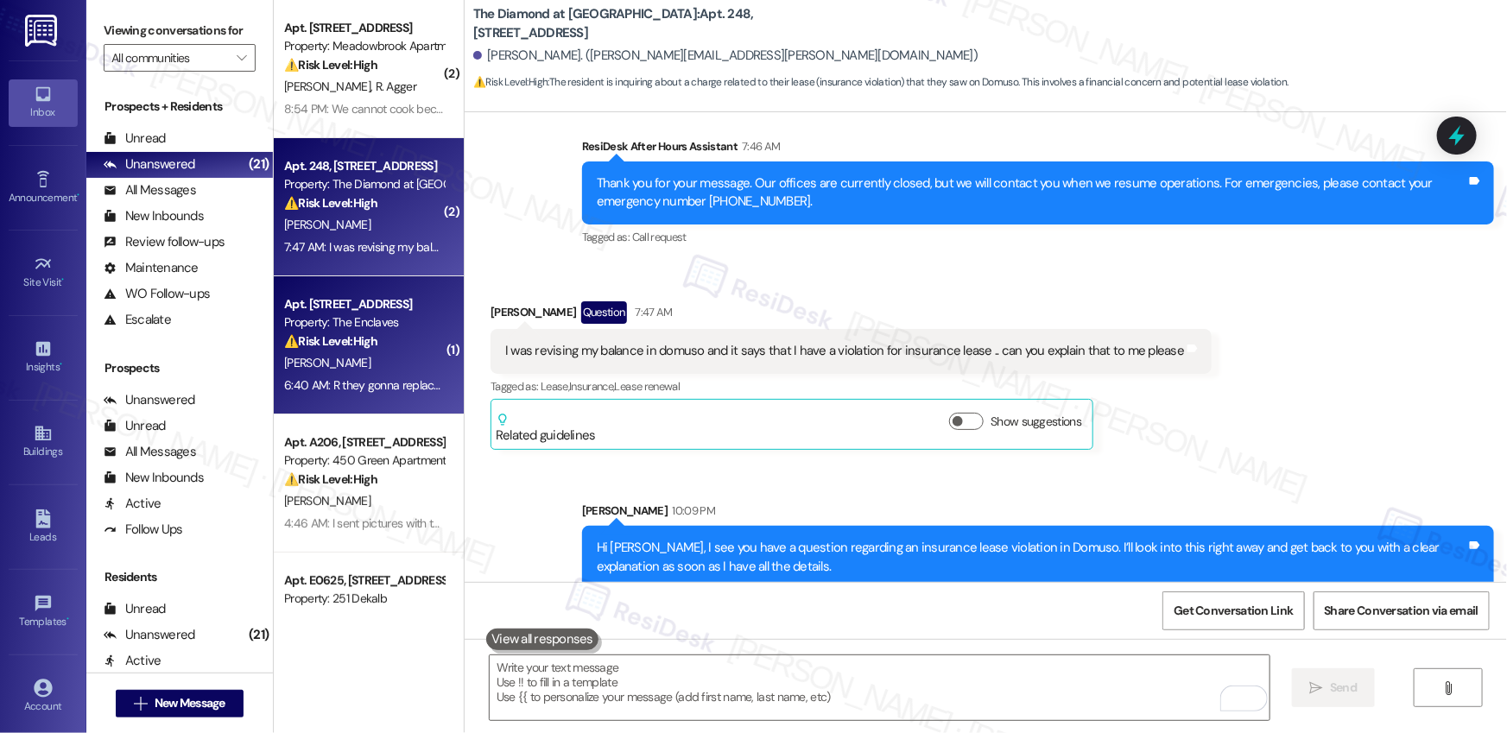
click at [402, 328] on div "Property: The Enclaves" at bounding box center [364, 323] width 160 height 18
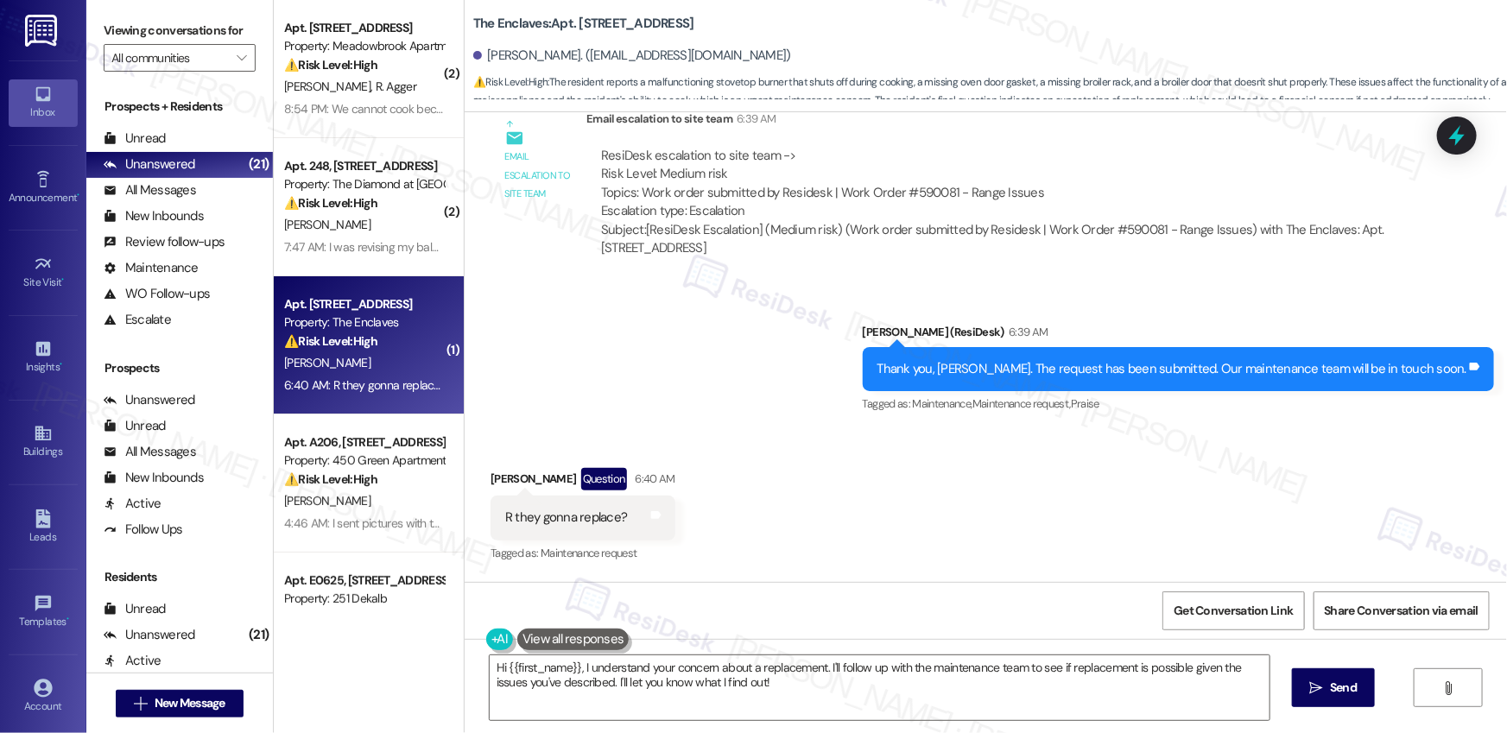
scroll to position [2636, 0]
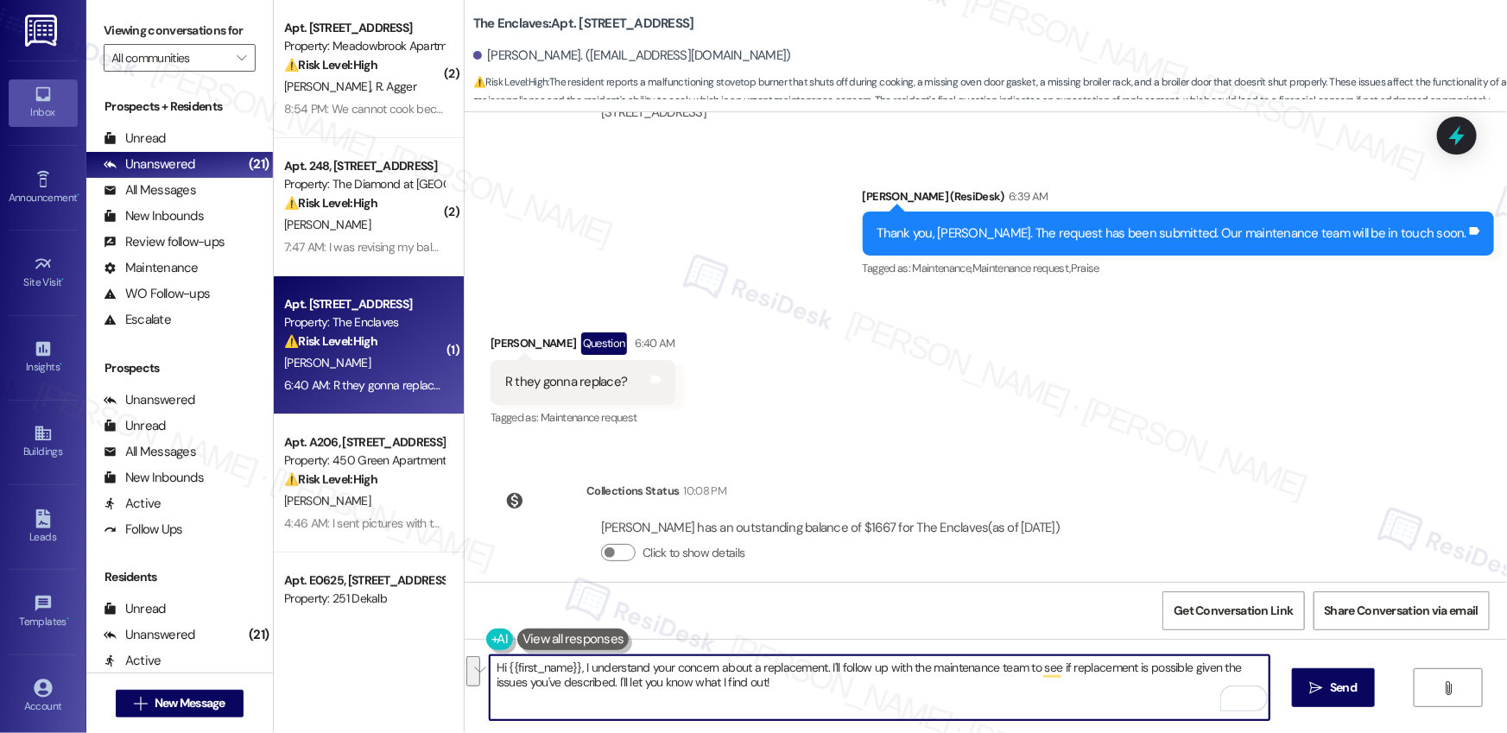
drag, startPoint x: 791, startPoint y: 690, endPoint x: 442, endPoint y: 658, distance: 350.4
click at [442, 658] on div "( 2 ) Apt. [STREET_ADDRESS] Property: Meadowbrook Apartments ⚠️ Risk Level: Hig…" at bounding box center [891, 366] width 1234 height 733
click at [1060, 668] on textarea "I don't have that information, [PERSON_NAME]. It will be the maintenance team t…" at bounding box center [880, 688] width 780 height 65
type textarea "I don't have that information, [PERSON_NAME]. It will be the maintenance team t…"
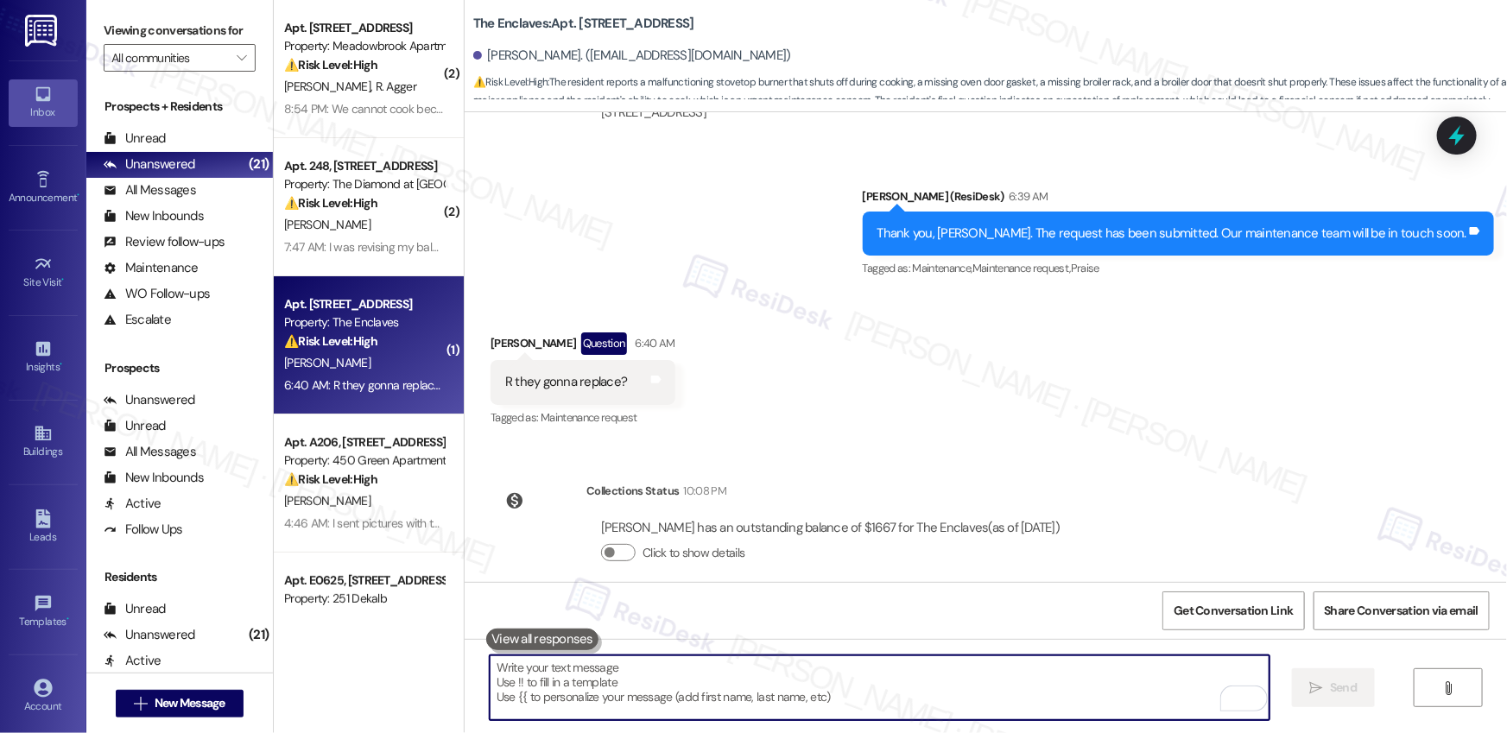
click at [631, 682] on textarea "To enrich screen reader interactions, please activate Accessibility in Grammarl…" at bounding box center [880, 688] width 780 height 65
paste textarea "I don’t have that information at the moment, [PERSON_NAME]. The maintenance tea…"
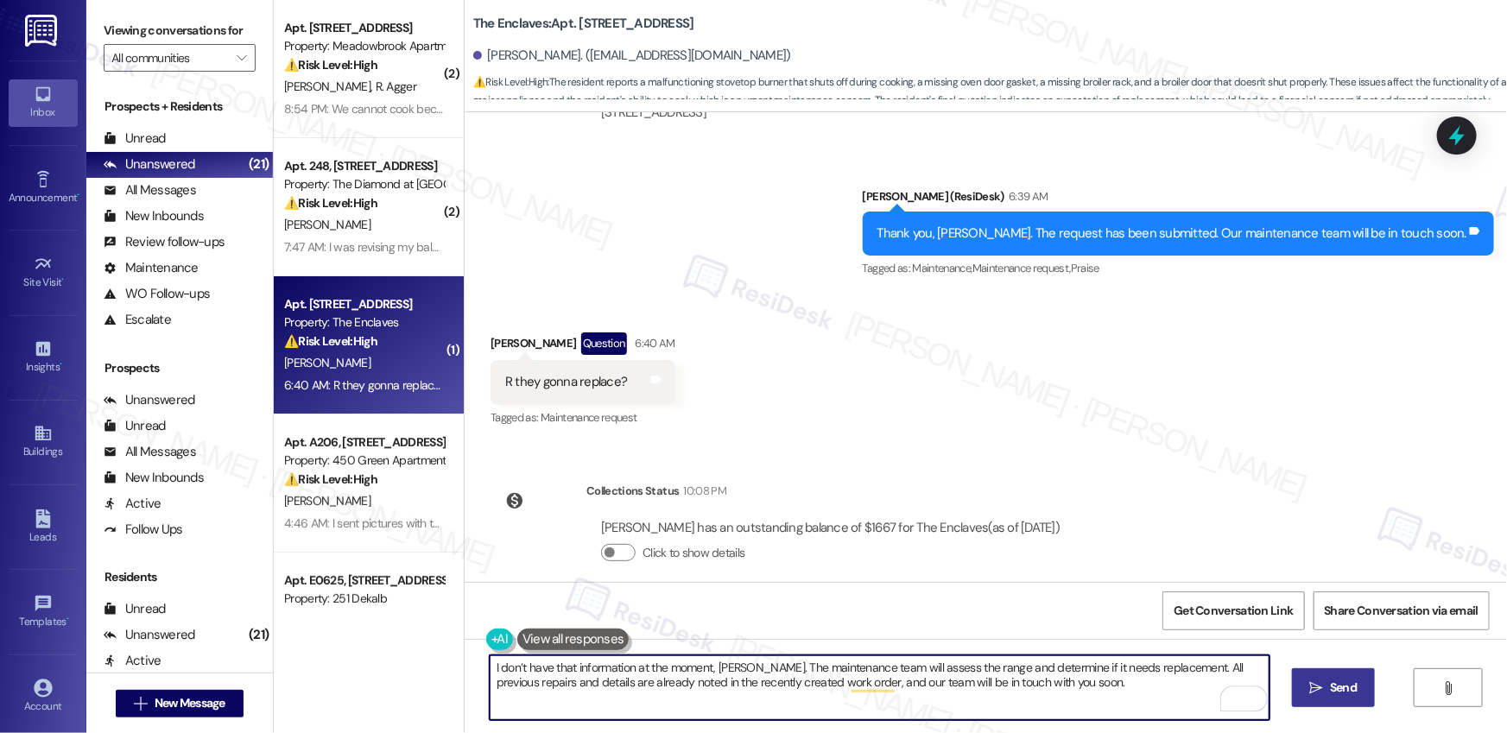
type textarea "I don’t have that information at the moment, [PERSON_NAME]. The maintenance tea…"
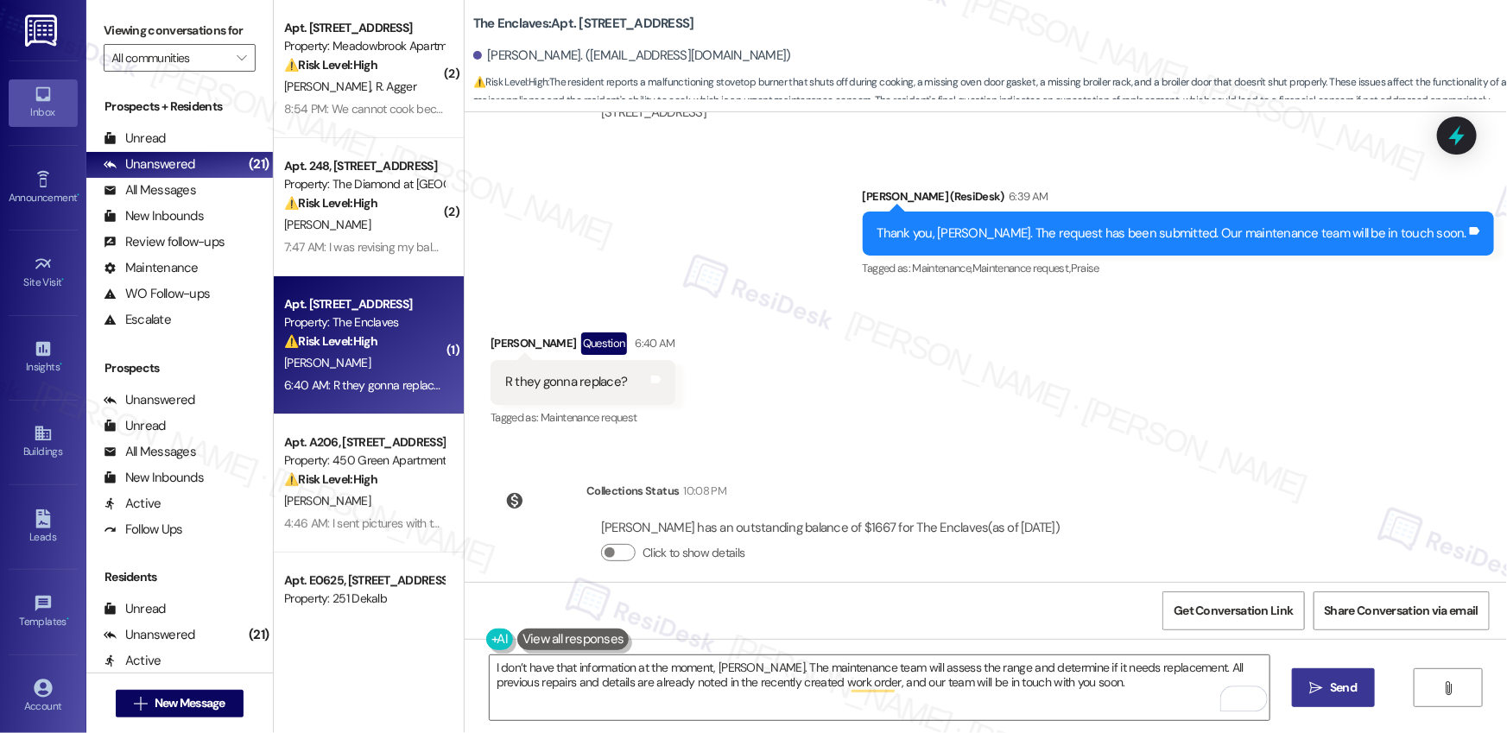
click at [1323, 697] on button " Send" at bounding box center [1334, 688] width 84 height 39
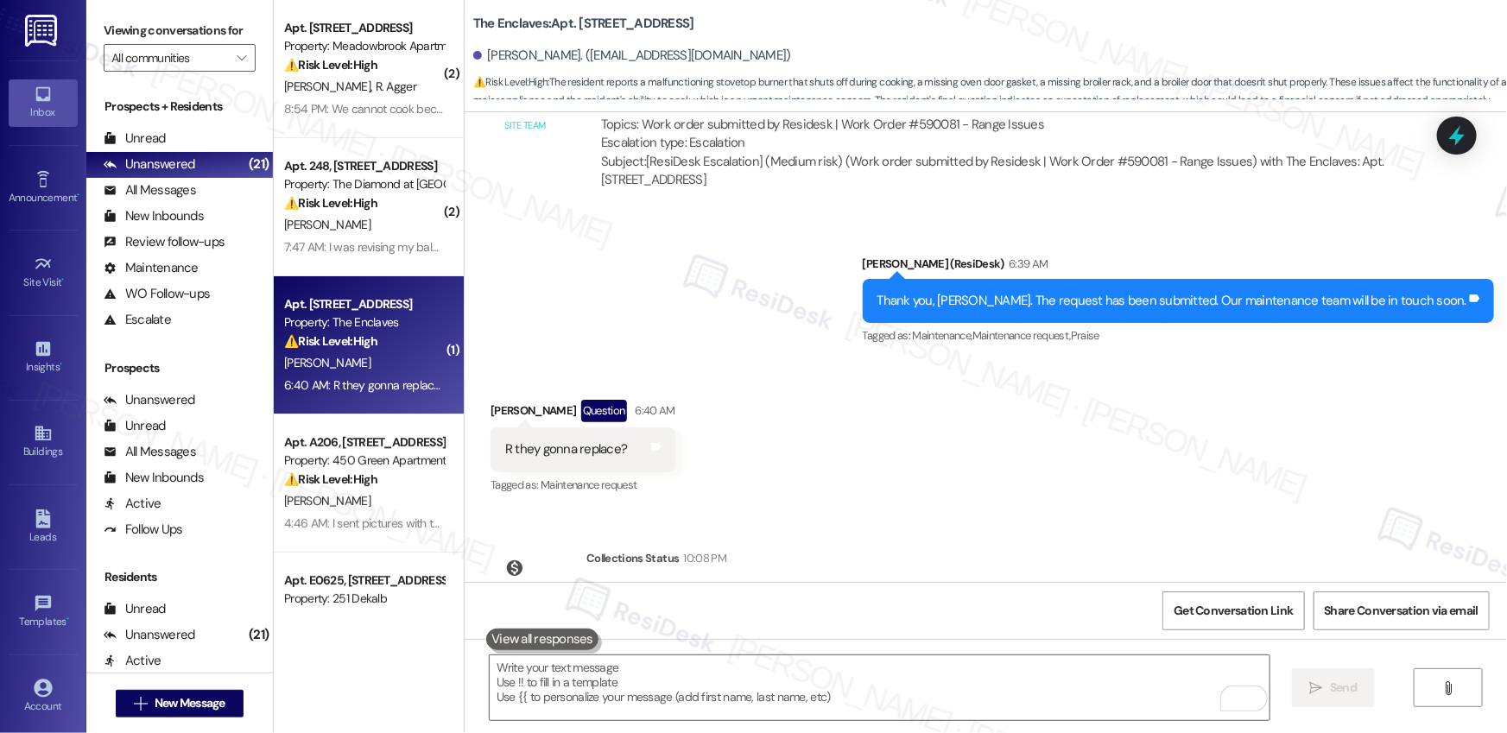
scroll to position [2543, 0]
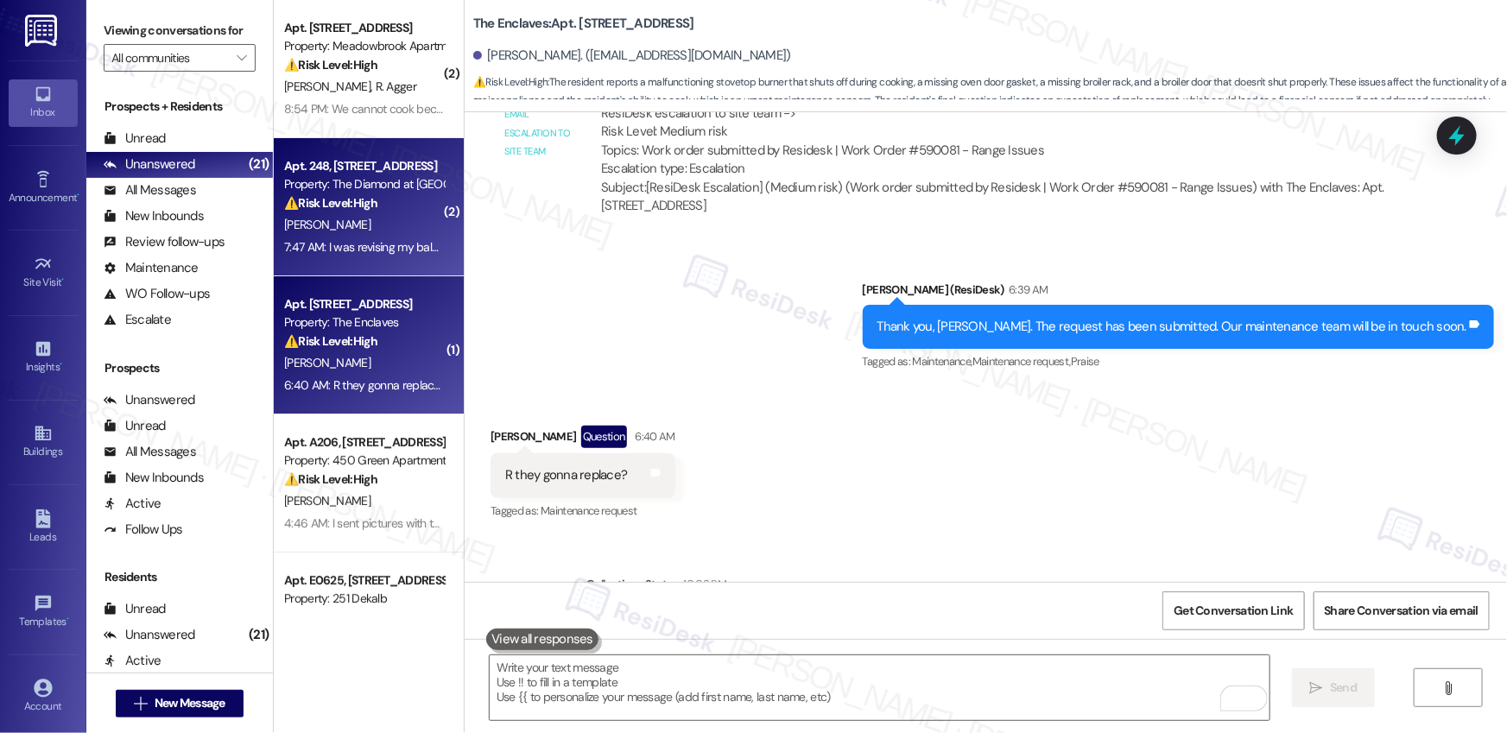
click at [348, 214] on div "[PERSON_NAME]" at bounding box center [363, 225] width 163 height 22
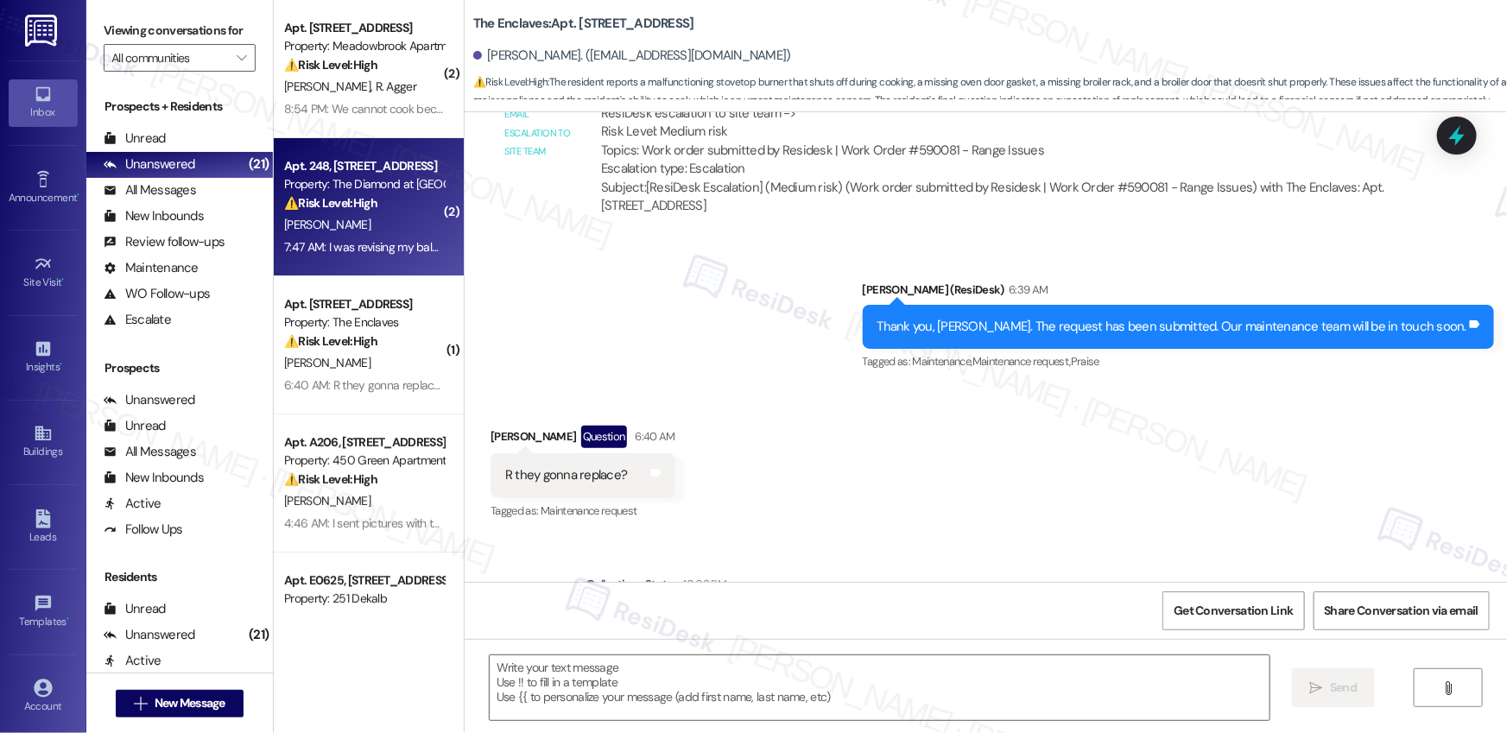
type textarea "Fetching suggested responses. Please feel free to read through the conversation…"
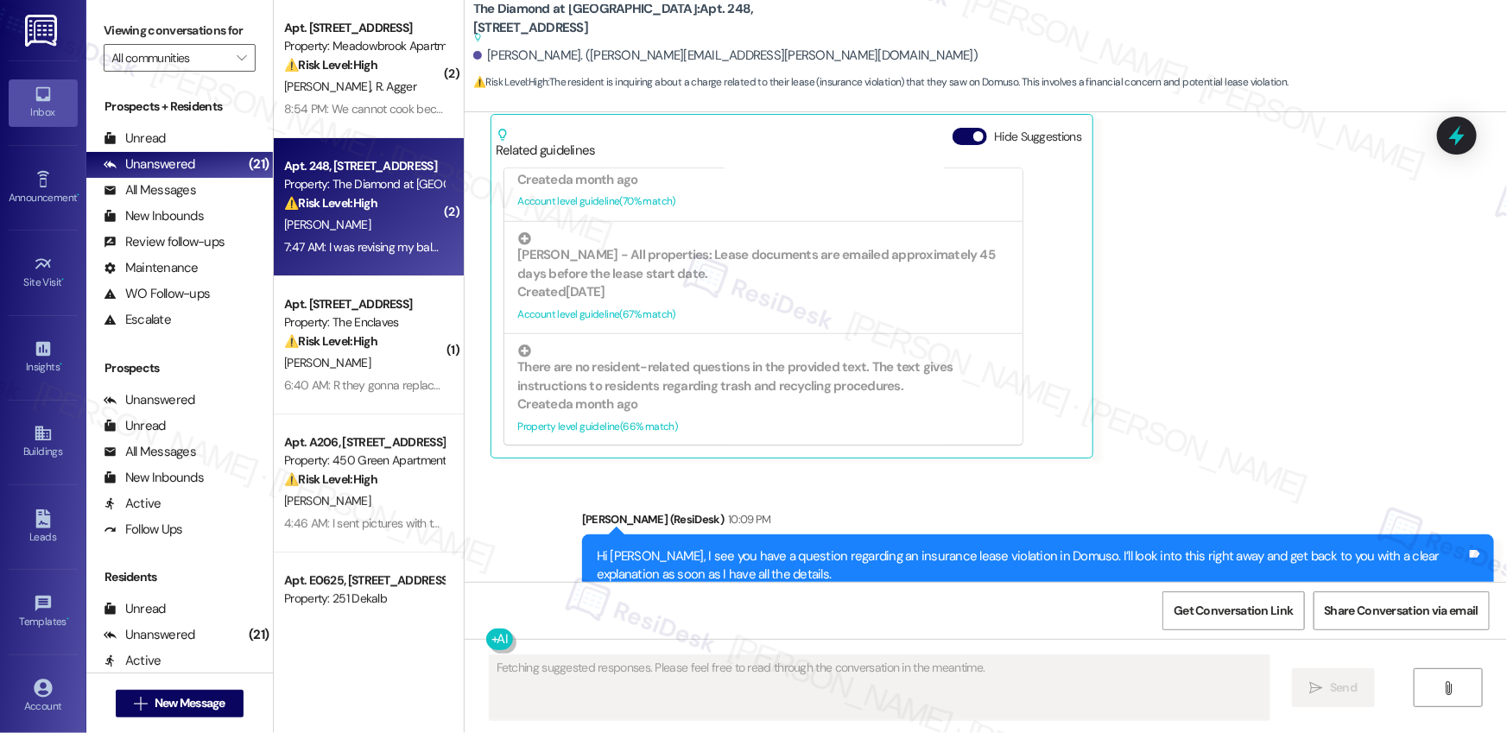
scroll to position [4201, 0]
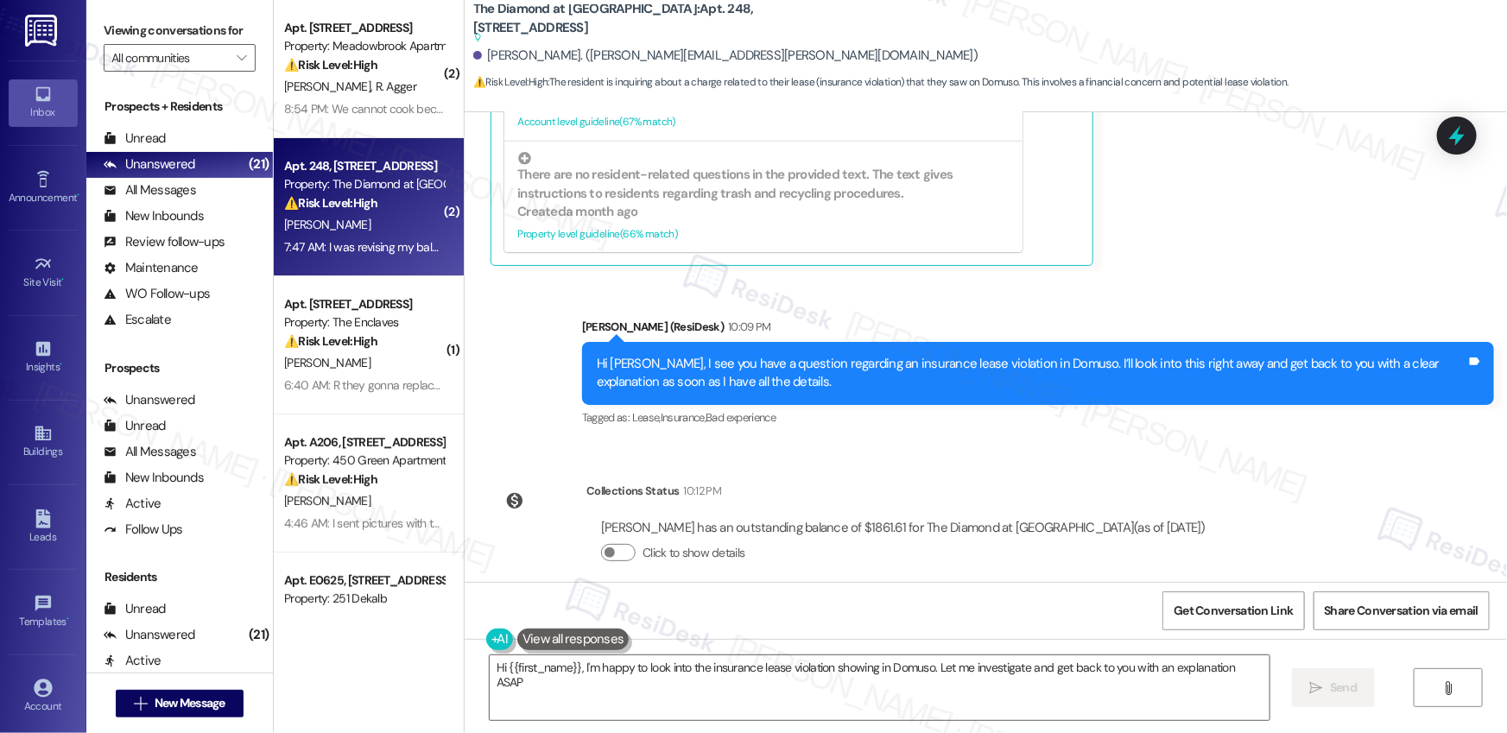
type textarea "Hi {{first_name}}, I'm happy to look into the insurance lease violation showing…"
click at [682, 665] on textarea "Hi {{first_name}}, I'm happy to look into the insurance lease violation showing…" at bounding box center [880, 688] width 780 height 65
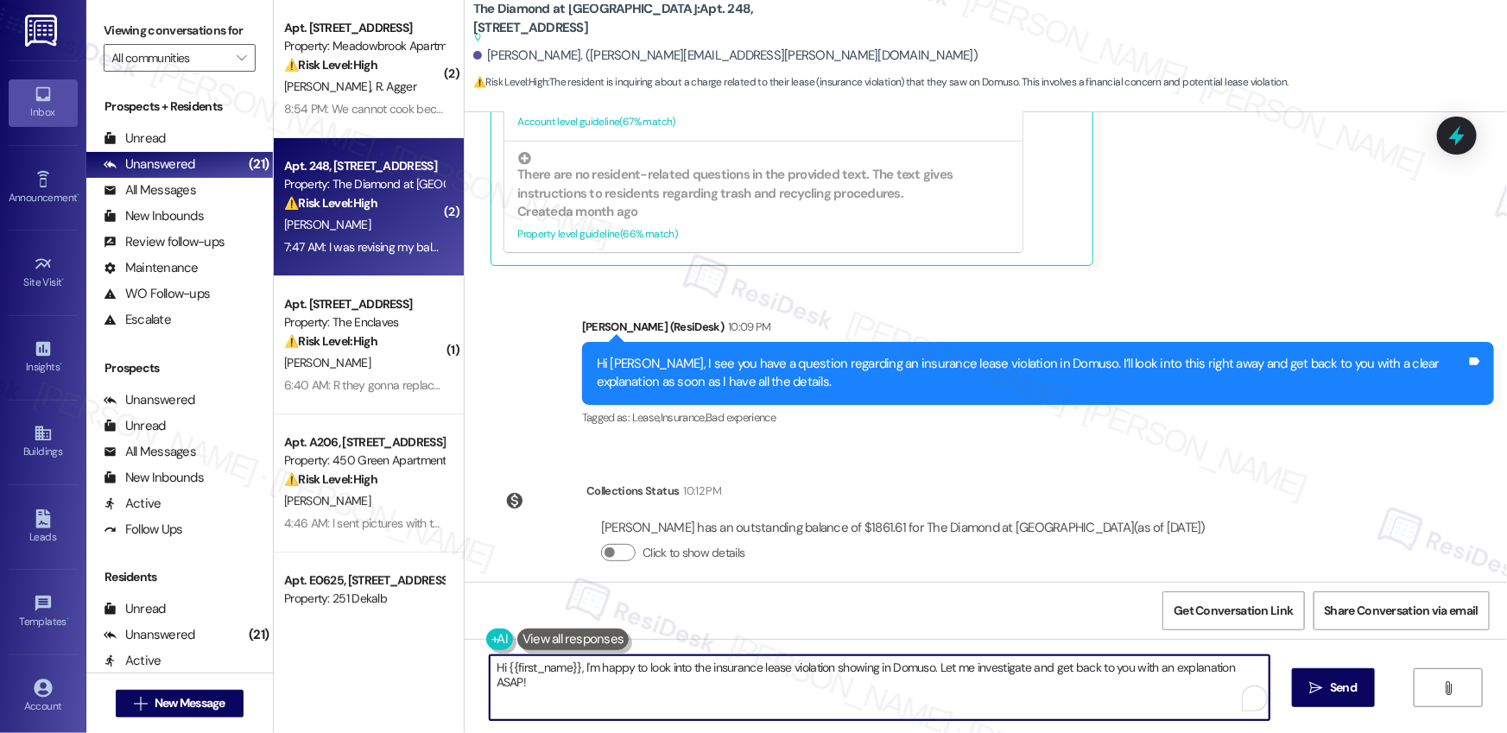
click at [682, 665] on textarea "Hi {{first_name}}, I'm happy to look into the insurance lease violation showing…" at bounding box center [880, 688] width 780 height 65
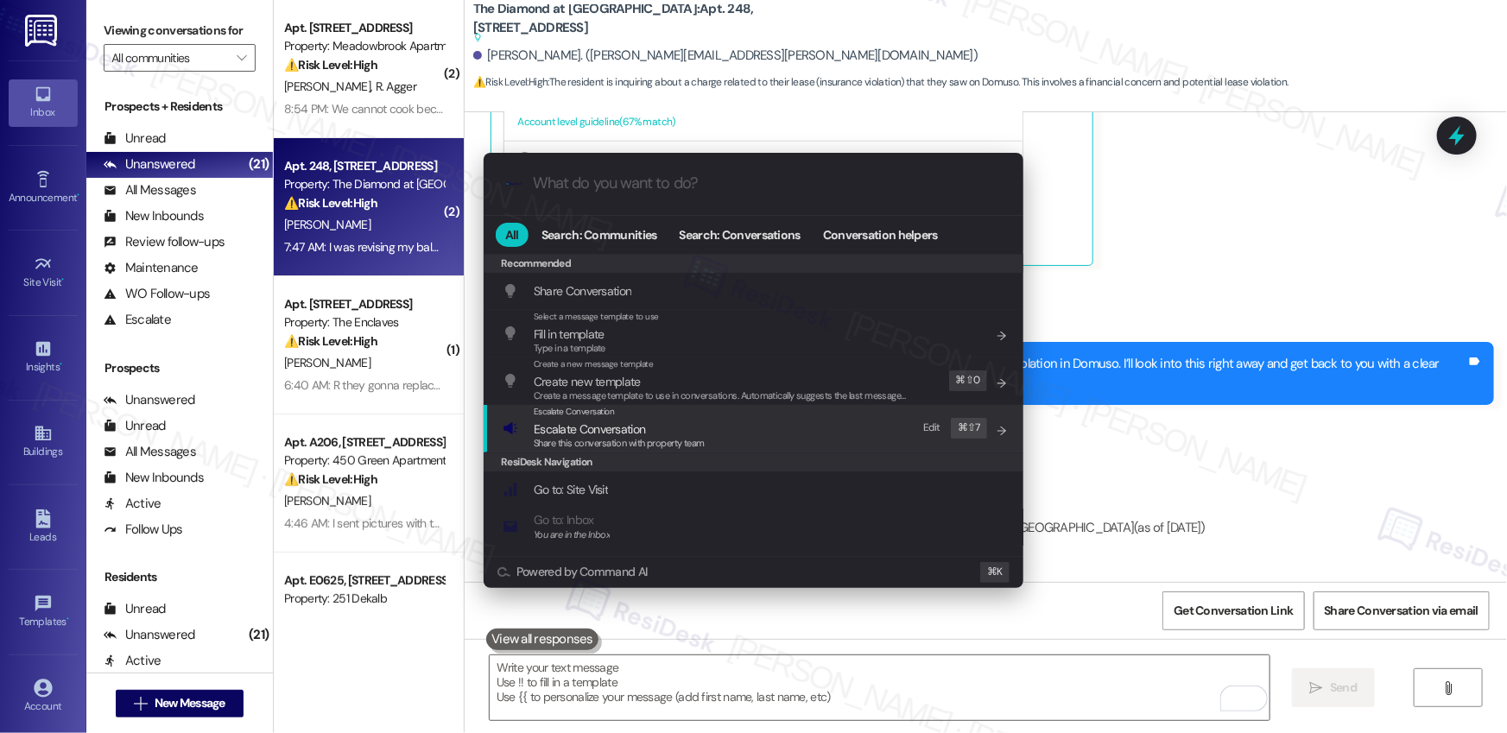
click at [669, 433] on span "Escalate Conversation" at bounding box center [619, 429] width 171 height 19
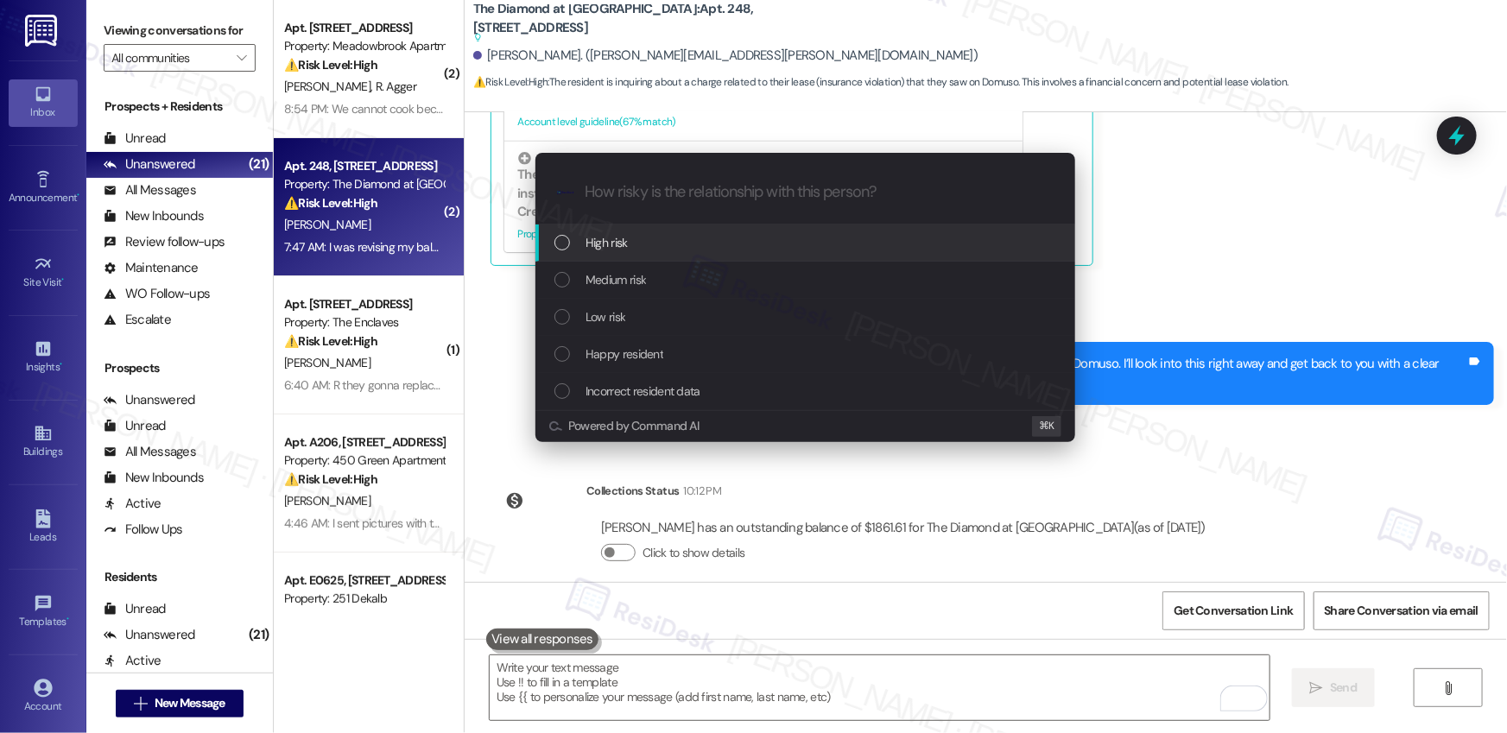
click at [662, 243] on div "High risk" at bounding box center [807, 242] width 505 height 19
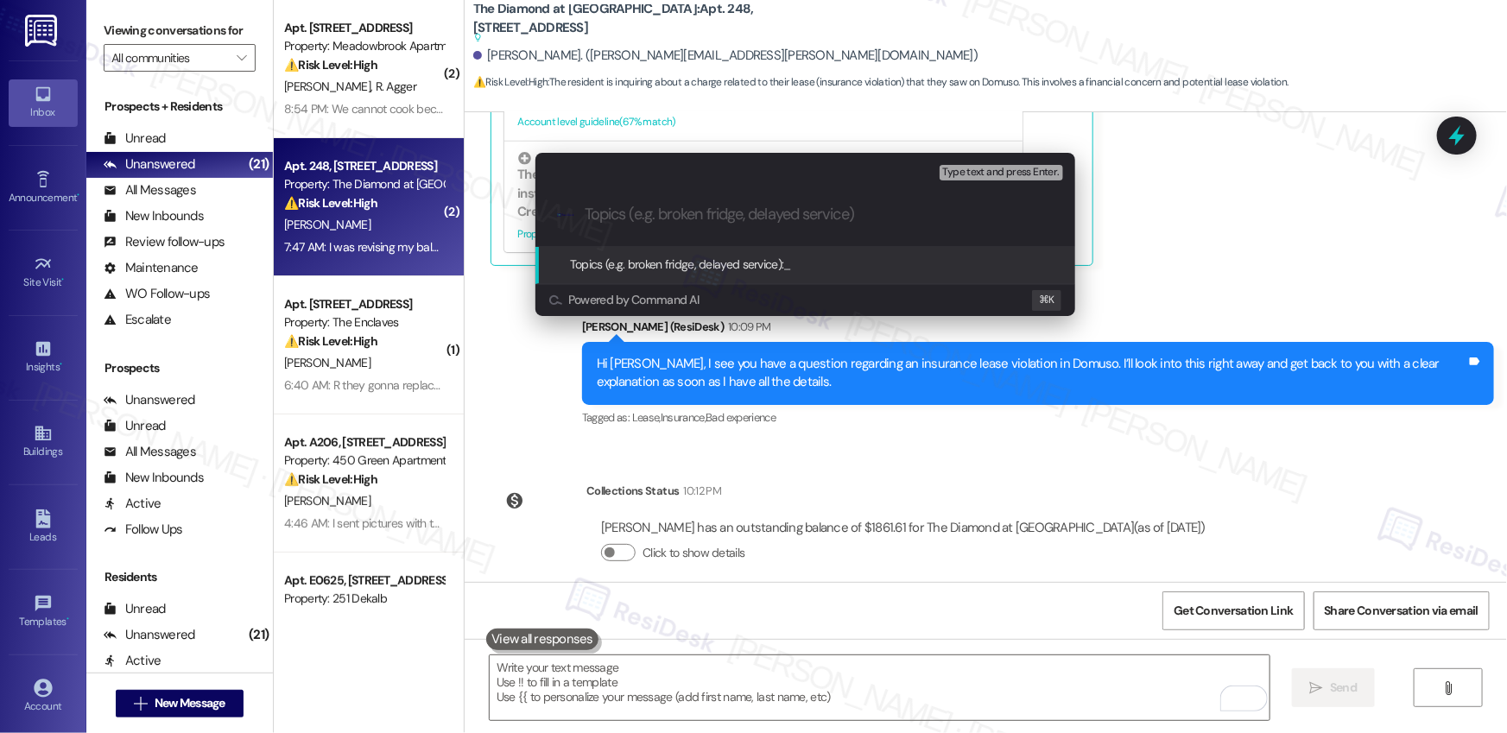
click at [678, 206] on input "Topics (e.g. broken fridge, delayed service)" at bounding box center [819, 215] width 469 height 18
type input "I"
type input "[Request to Clarify] Insurance Lease Violation"
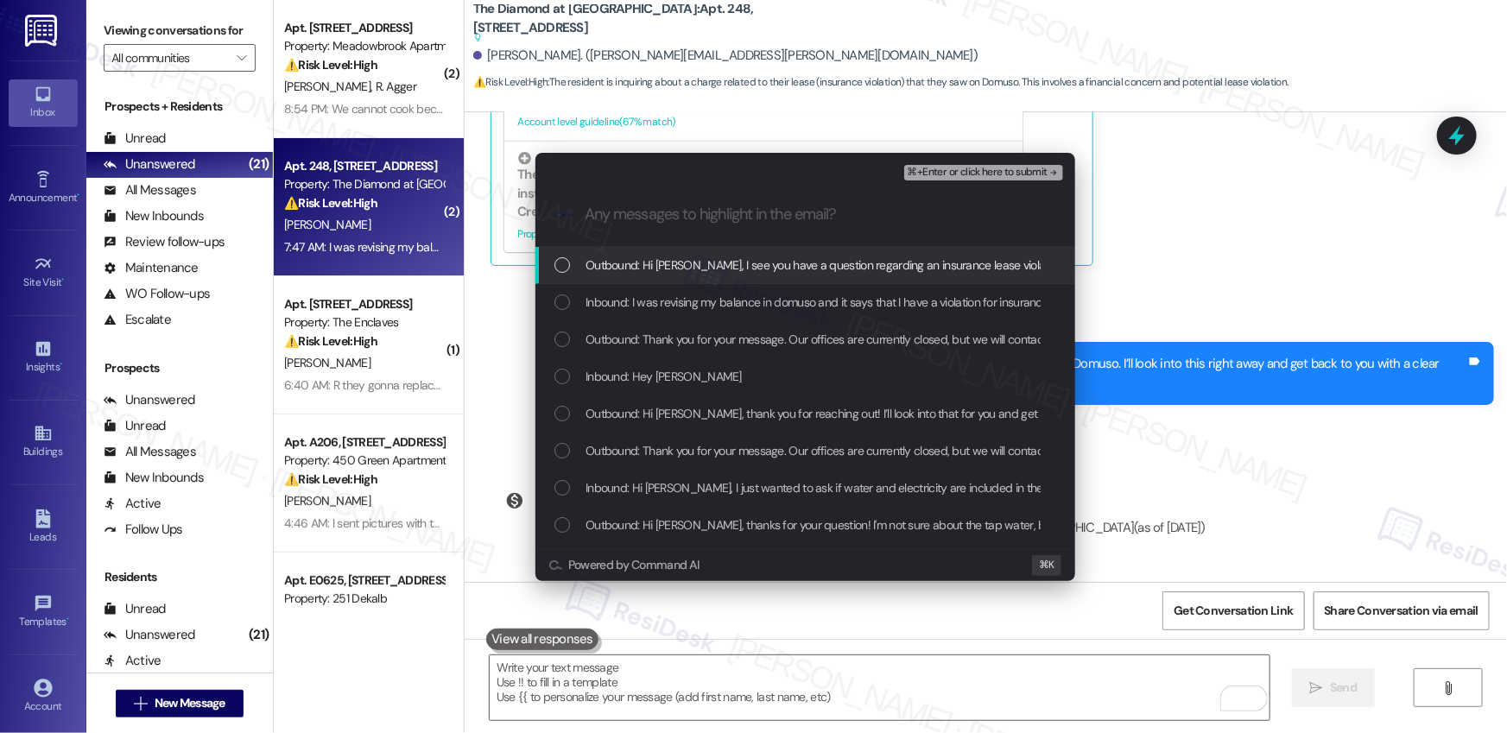
click at [648, 264] on span "Outbound: Hi [PERSON_NAME], I see you have a question regarding an insurance le…" at bounding box center [1111, 265] width 1050 height 19
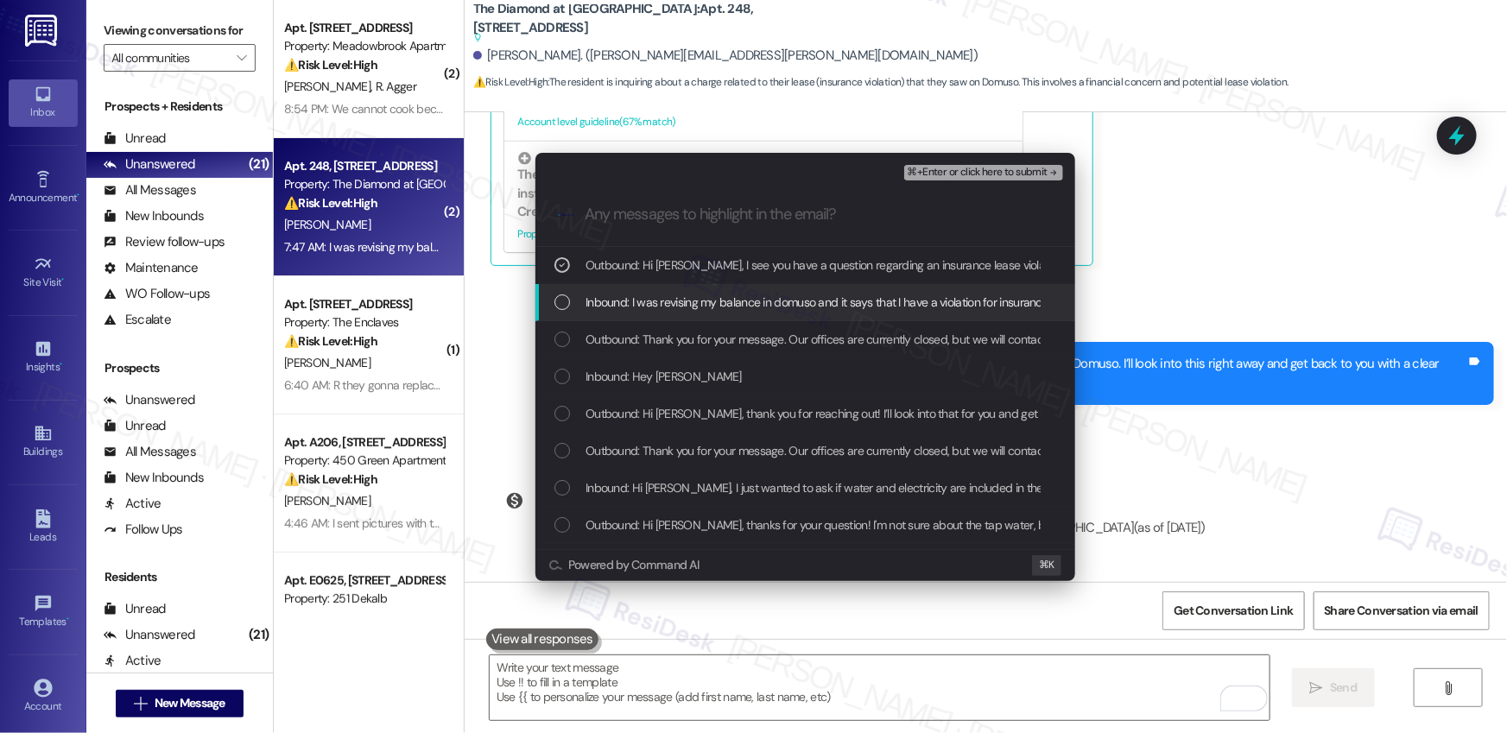
click at [665, 304] on span "Inbound: I was revising my balance in domuso and it says that I have a violatio…" at bounding box center [921, 302] width 671 height 19
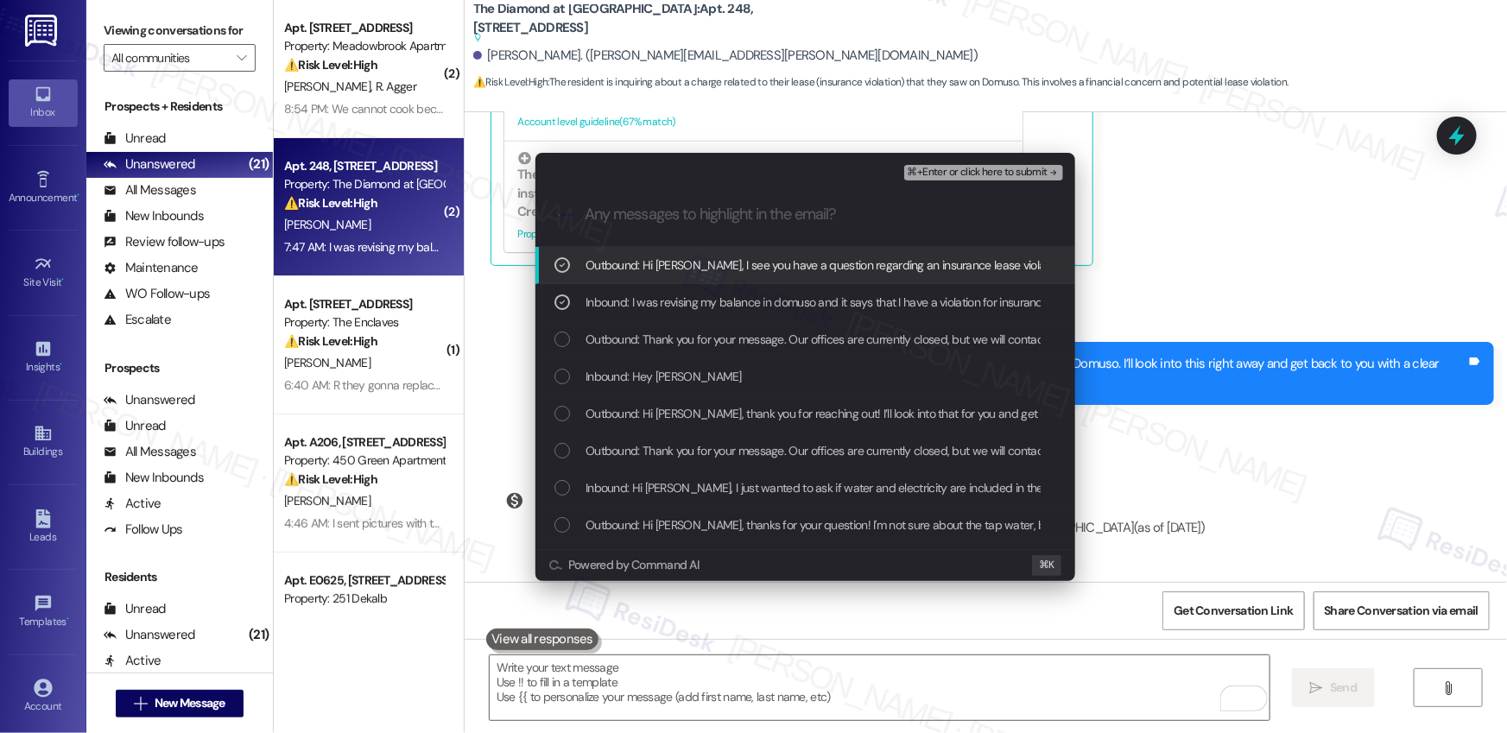
click at [972, 174] on span "⌘+Enter or click here to submit" at bounding box center [978, 173] width 140 height 12
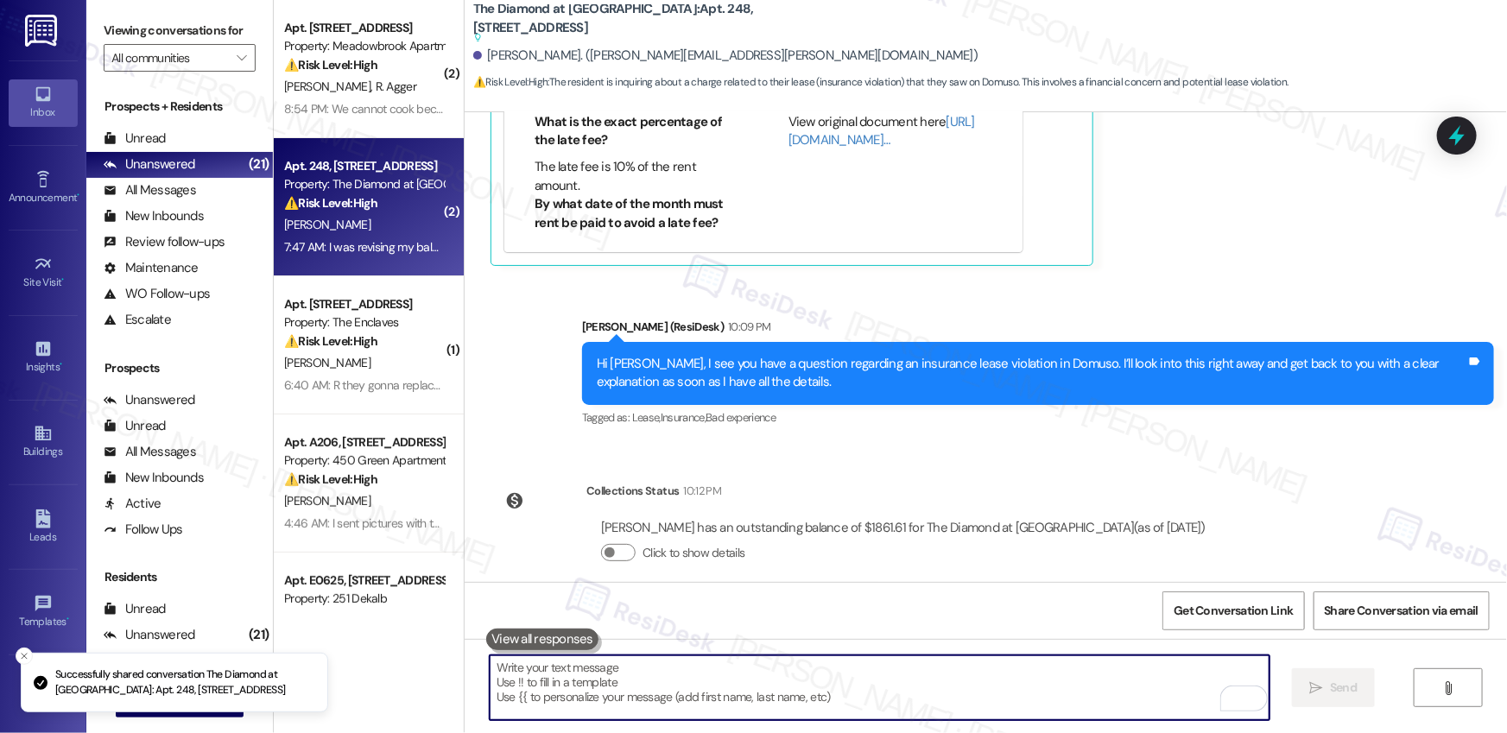
click at [1038, 663] on textarea "To enrich screen reader interactions, please activate Accessibility in Grammarl…" at bounding box center [880, 688] width 780 height 65
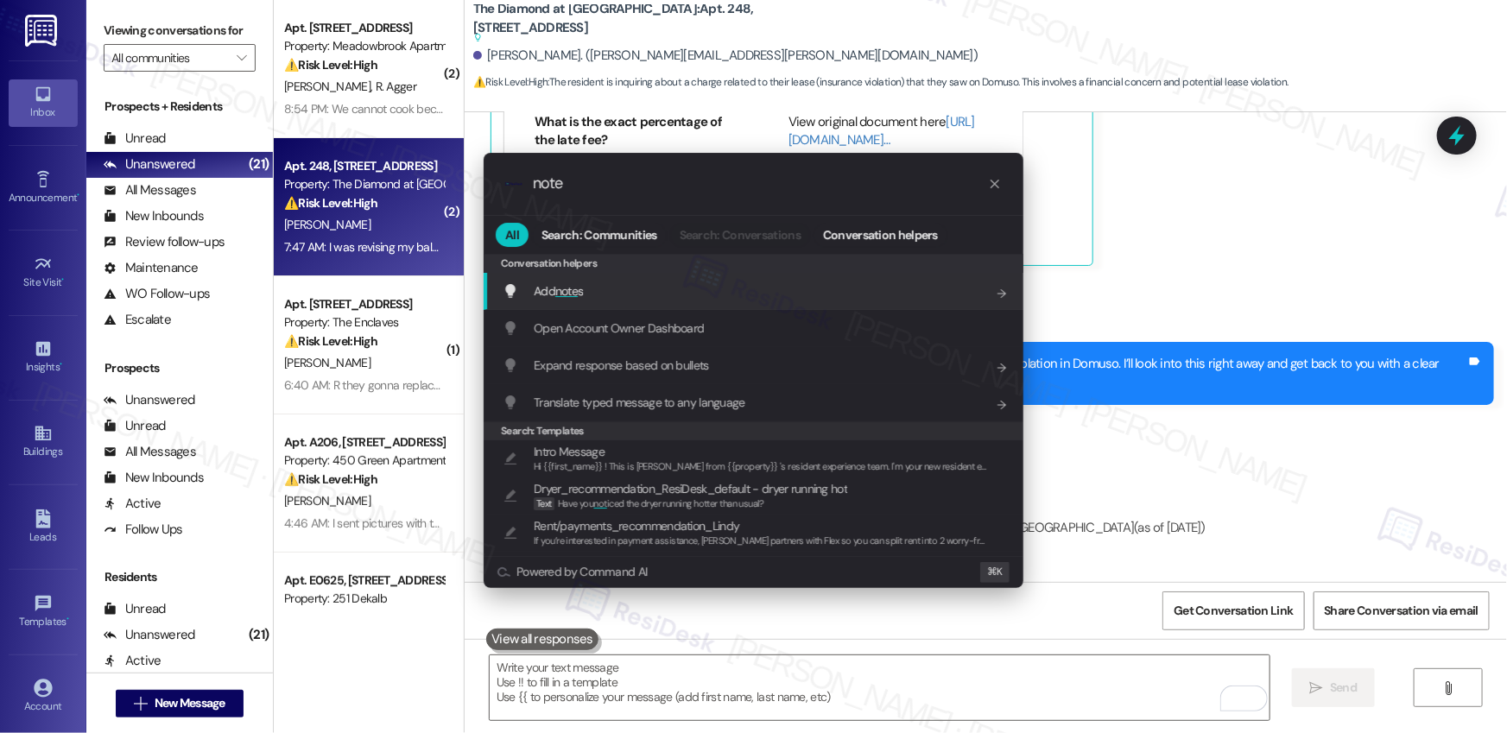
type input "note"
click at [568, 287] on span "note" at bounding box center [566, 291] width 22 height 16
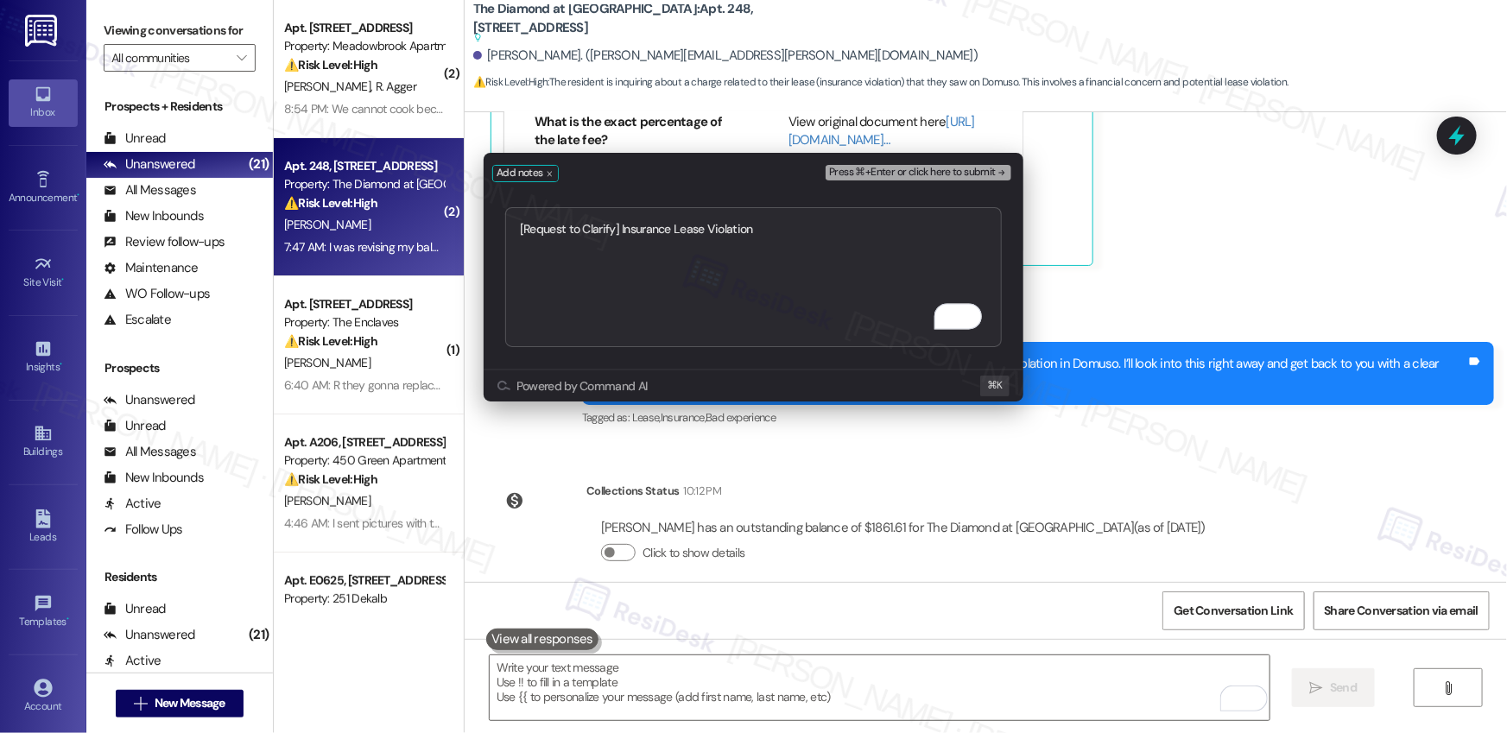
type textarea "[Request to Clarify] Insurance Lease Violation"
click at [940, 174] on span "Press ⌘+Enter or click here to submit" at bounding box center [912, 173] width 167 height 12
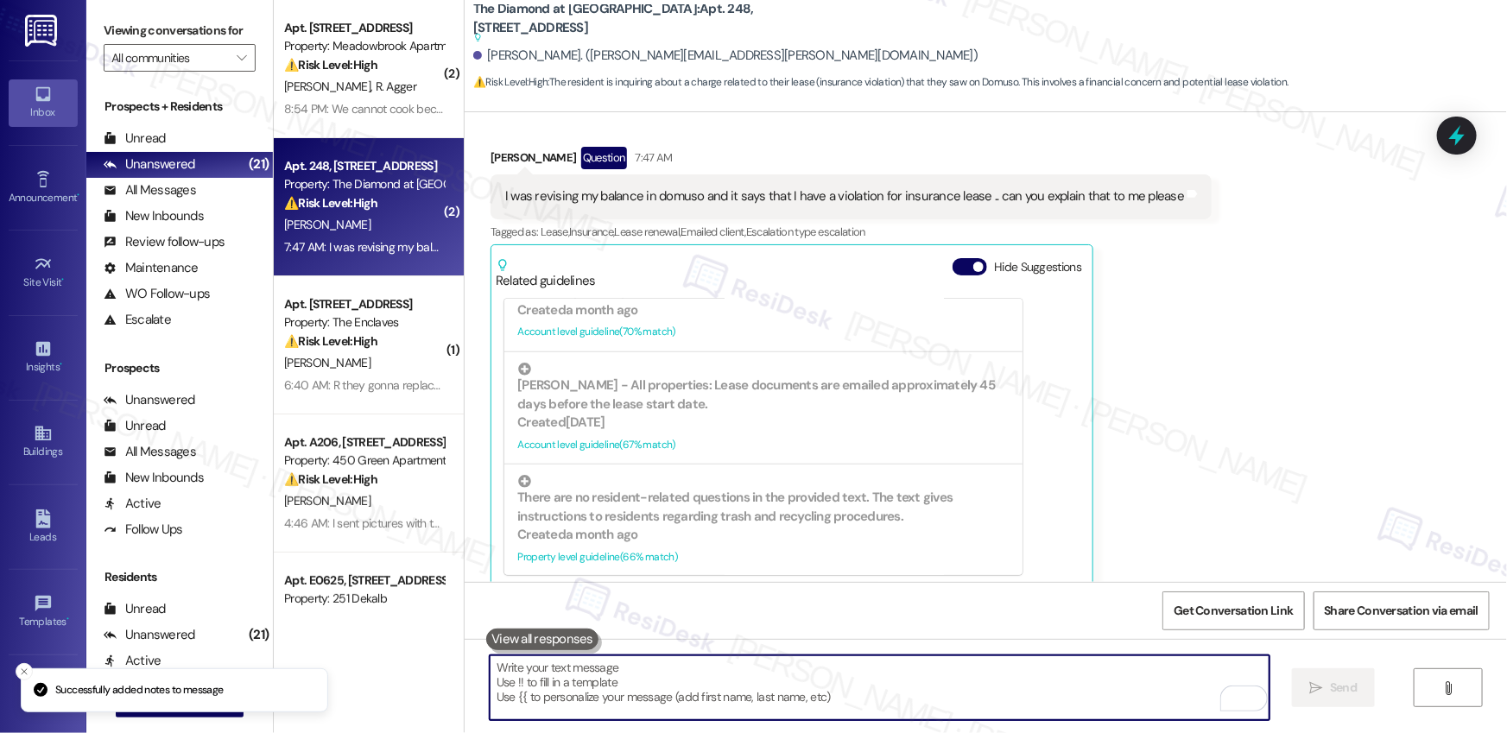
scroll to position [4347, 0]
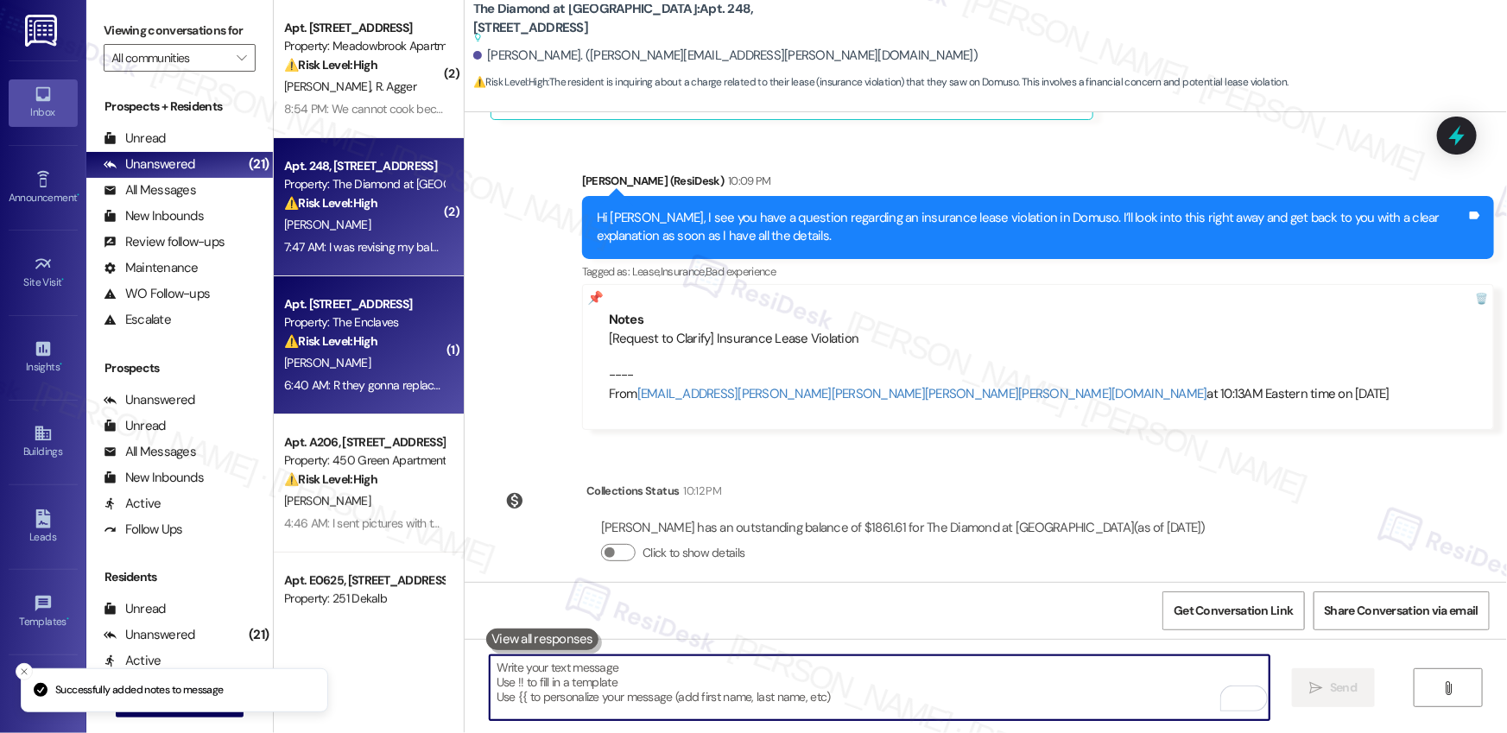
click at [341, 341] on strong "⚠️ Risk Level: High" at bounding box center [330, 341] width 93 height 16
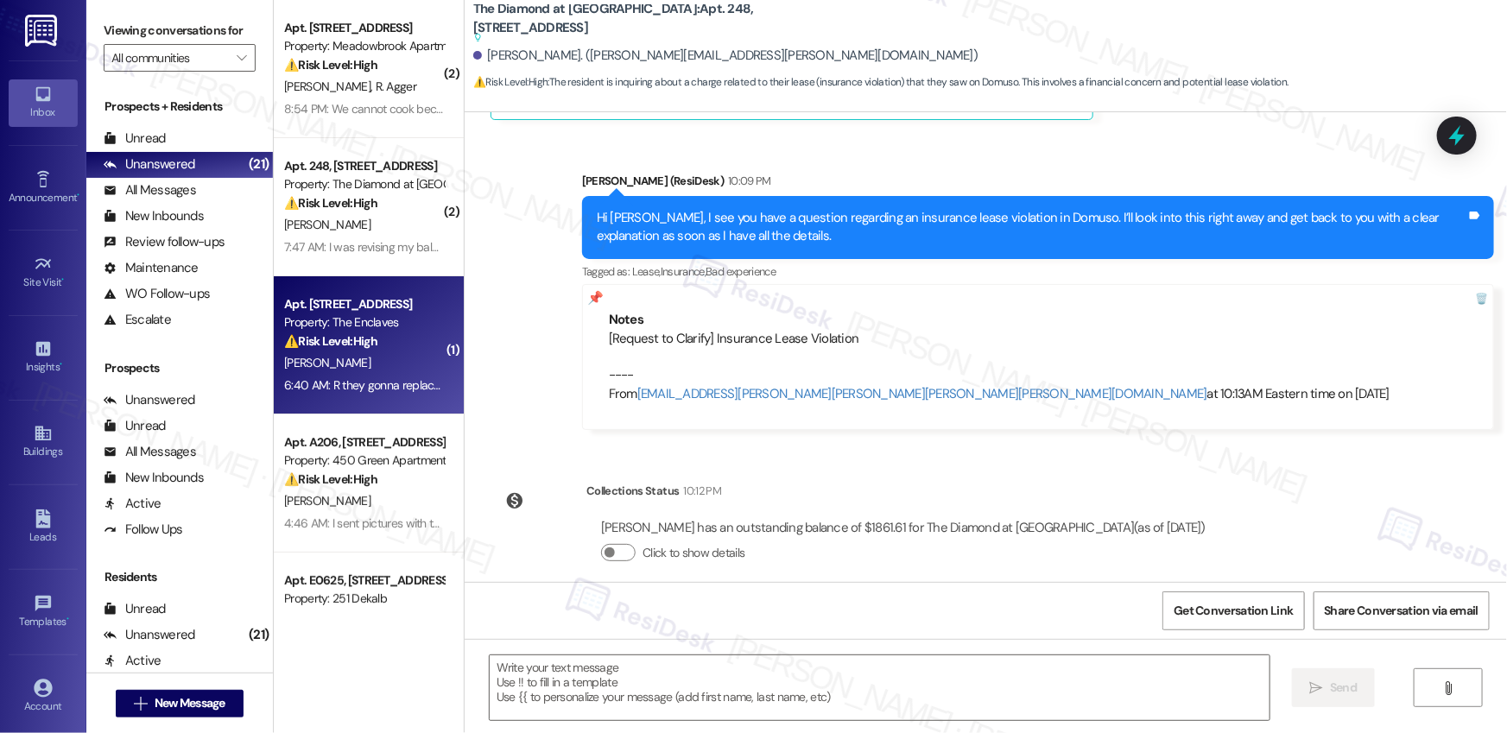
type textarea "Fetching suggested responses. Please feel free to read through the conversation…"
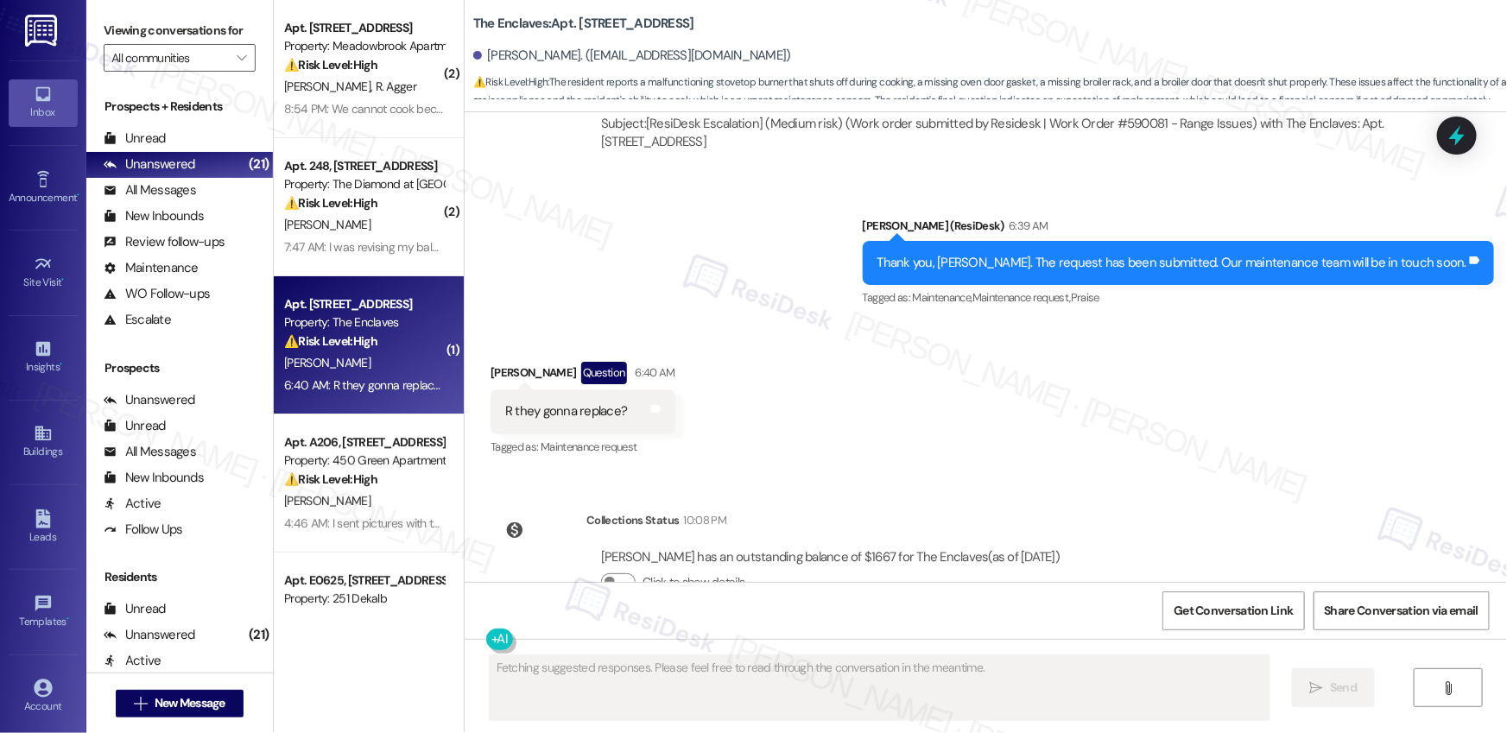
scroll to position [2636, 0]
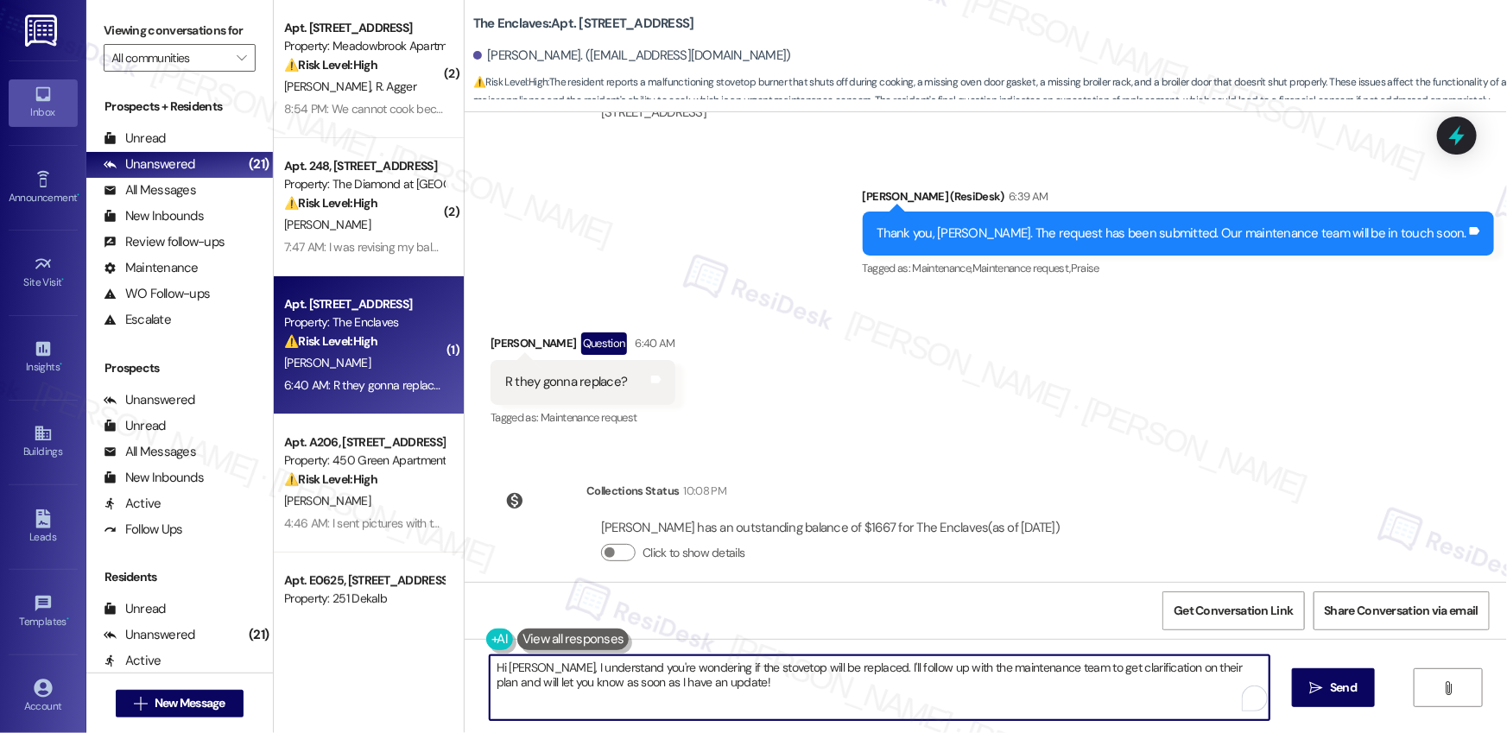
click at [701, 682] on textarea "Hi [PERSON_NAME], I understand you're wondering if the stovetop will be replace…" at bounding box center [880, 688] width 780 height 65
click at [870, 690] on textarea "Hi [PERSON_NAME], I understand you're wondering if the stovetop will be replace…" at bounding box center [880, 688] width 780 height 65
paste textarea "I don’t have that information at the moment, [PERSON_NAME]. The maintenance tea…"
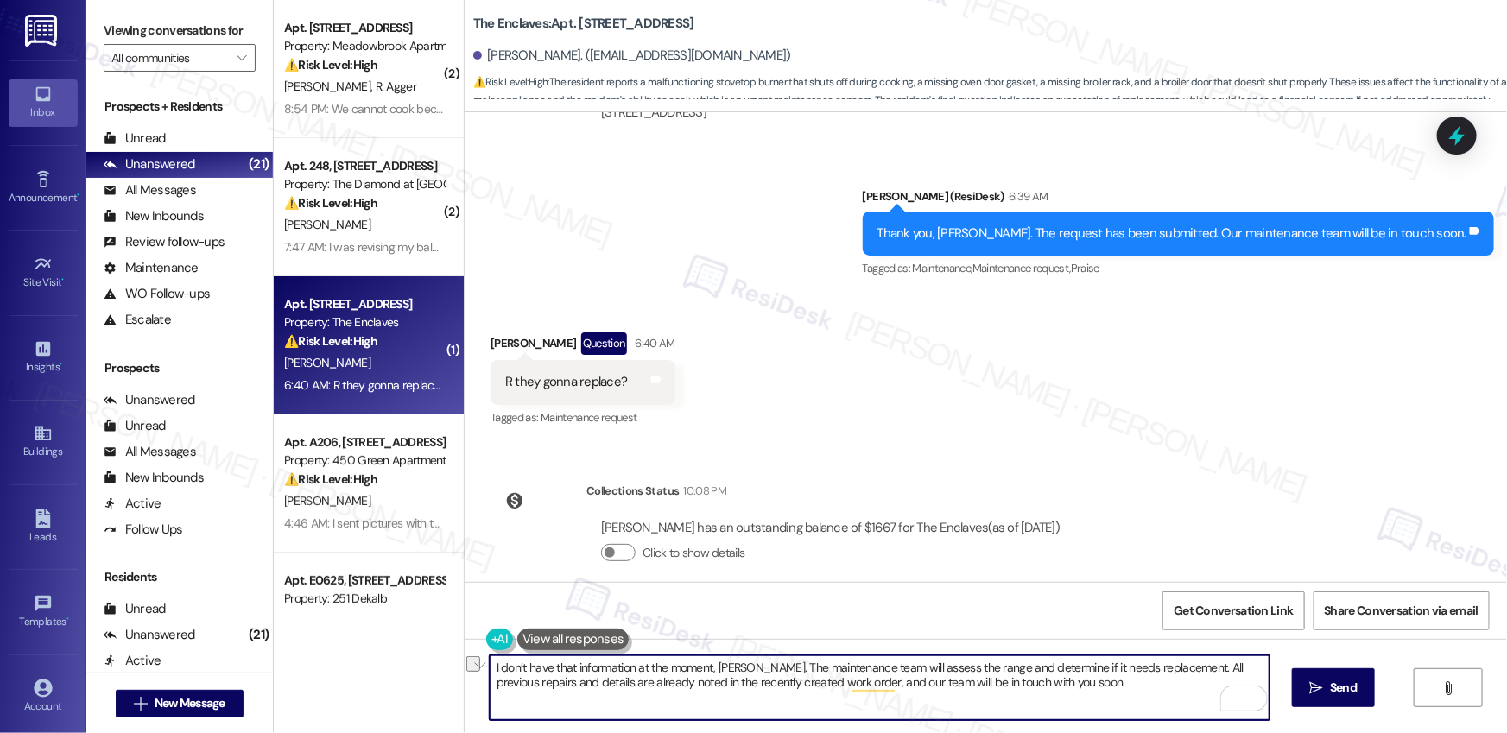
drag, startPoint x: 663, startPoint y: 686, endPoint x: 760, endPoint y: 688, distance: 96.8
click at [760, 688] on textarea "I don’t have that information at the moment, [PERSON_NAME]. The maintenance tea…" at bounding box center [880, 688] width 780 height 65
click at [866, 712] on textarea "I don’t have that information at the moment, [PERSON_NAME]. The maintenance tea…" at bounding box center [880, 688] width 780 height 65
click at [632, 686] on textarea "I don’t have that information at the moment, [PERSON_NAME]. The maintenance tea…" at bounding box center [880, 688] width 780 height 65
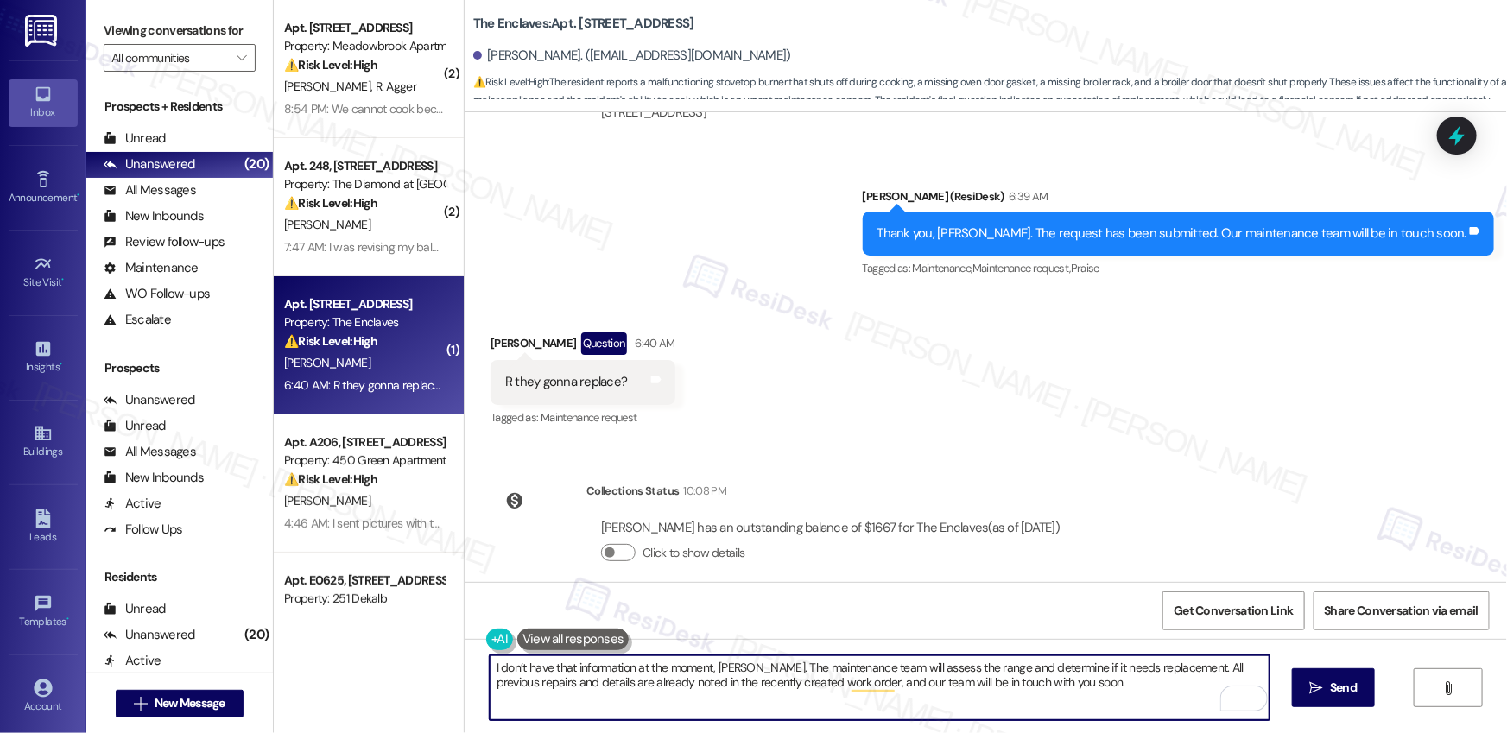
click at [632, 686] on textarea "I don’t have that information at the moment, [PERSON_NAME]. The maintenance tea…" at bounding box center [880, 688] width 780 height 65
paste textarea "[PERSON_NAME], I don’t have that information right now. The maintenance team wi…"
drag, startPoint x: 559, startPoint y: 671, endPoint x: 753, endPoint y: 682, distance: 194.7
click at [753, 682] on textarea "[PERSON_NAME], I don’t have that information right now. The maintenance team wi…" at bounding box center [880, 688] width 780 height 65
click at [958, 688] on textarea "[PERSON_NAME], I don’t have that information right now. The maintenance team wi…" at bounding box center [880, 688] width 780 height 65
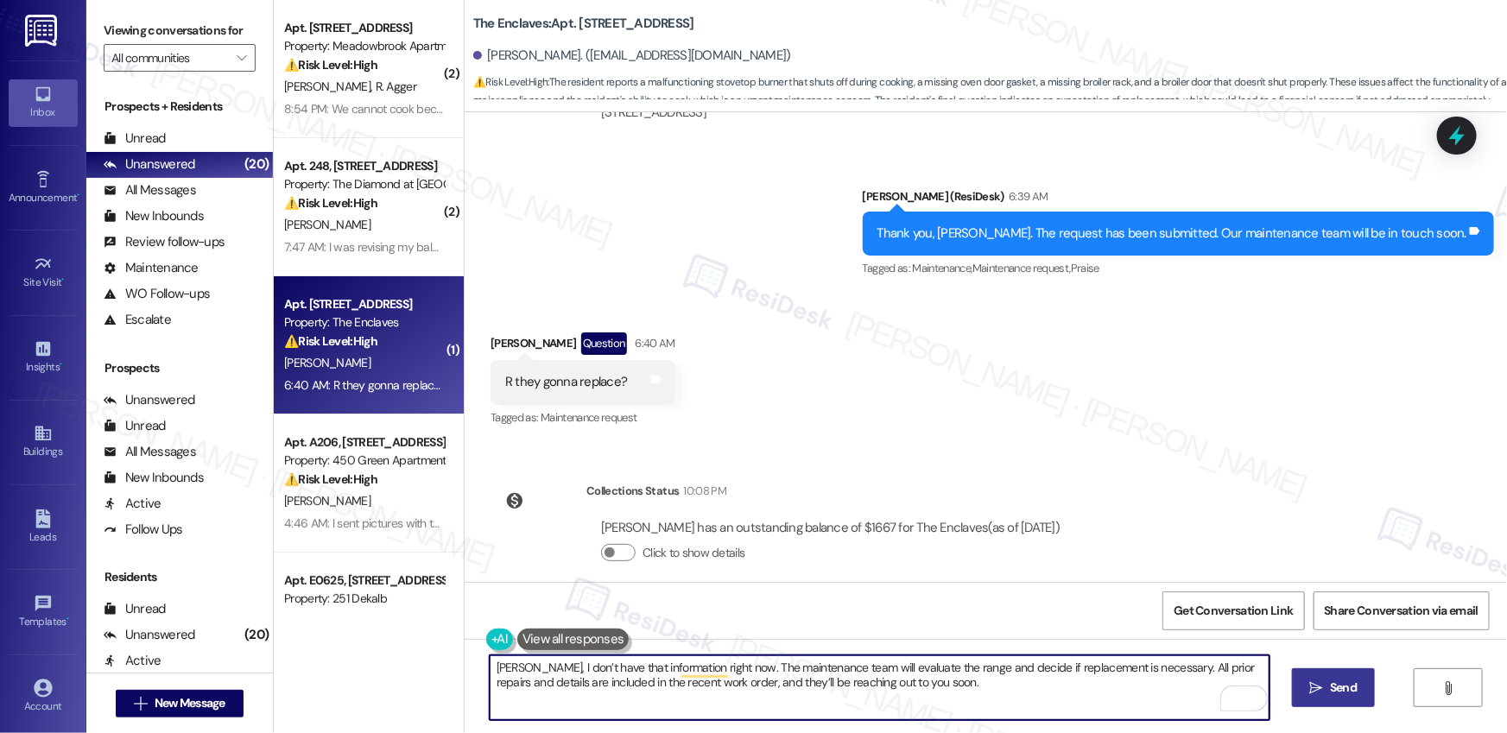
type textarea "[PERSON_NAME], I don’t have that information right now. The maintenance team wi…"
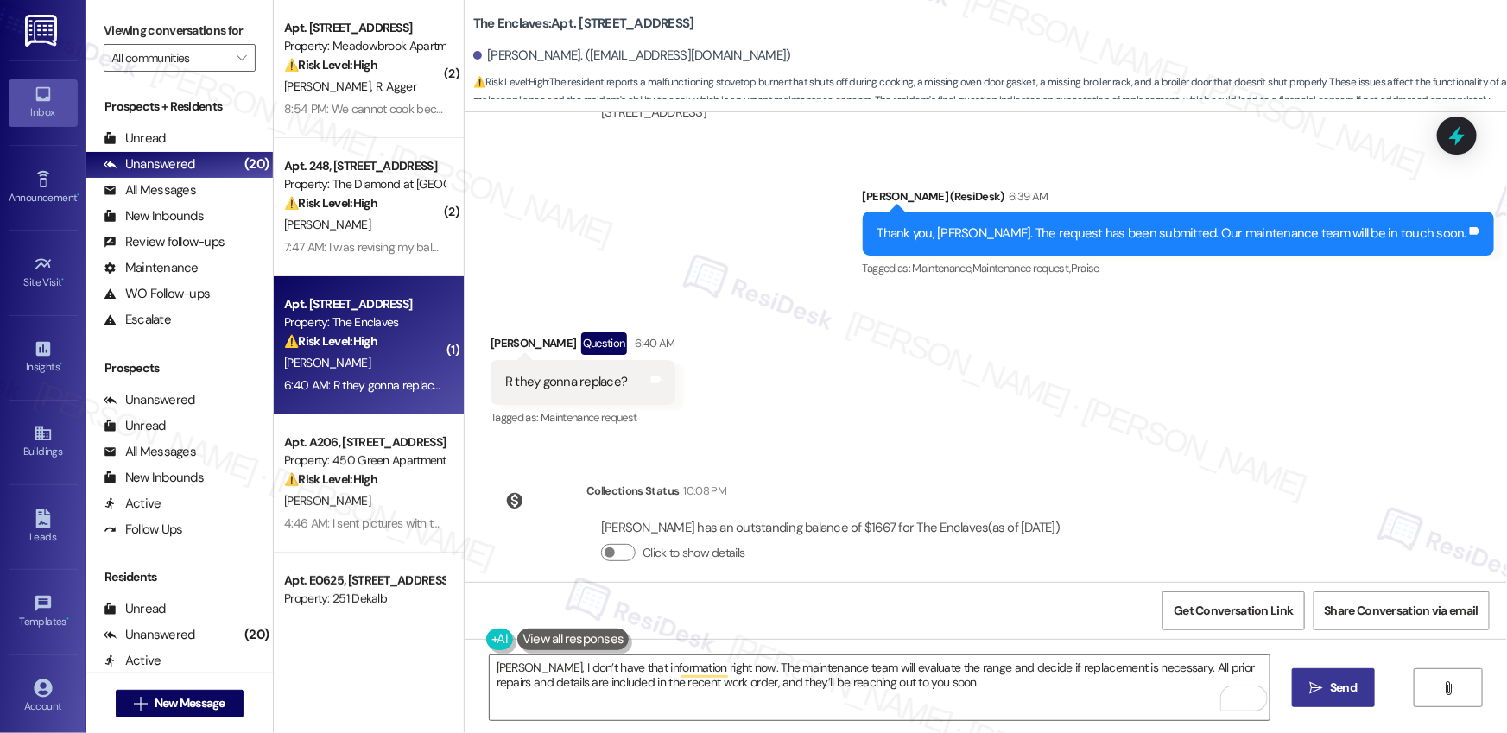
click at [1350, 690] on span "Send" at bounding box center [1343, 688] width 27 height 18
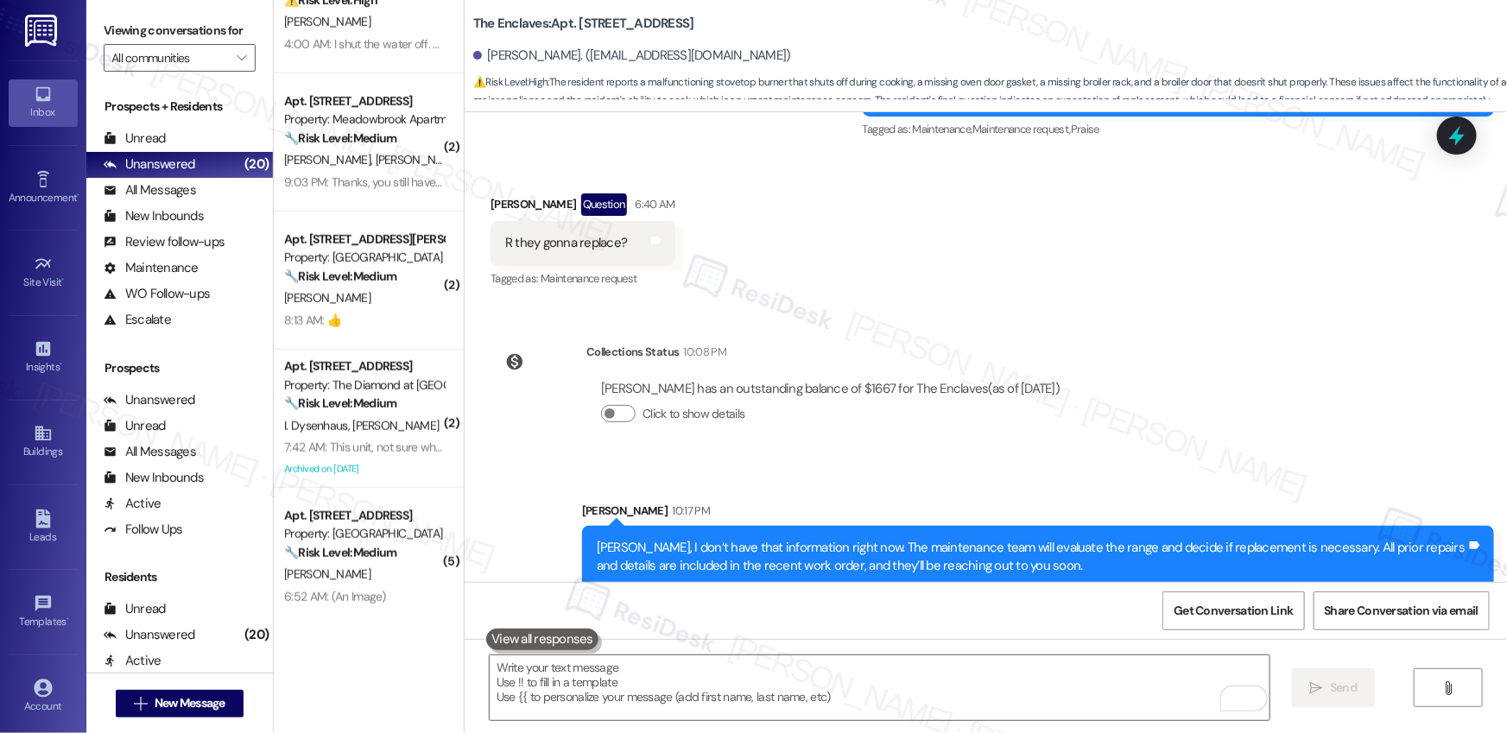
scroll to position [649, 0]
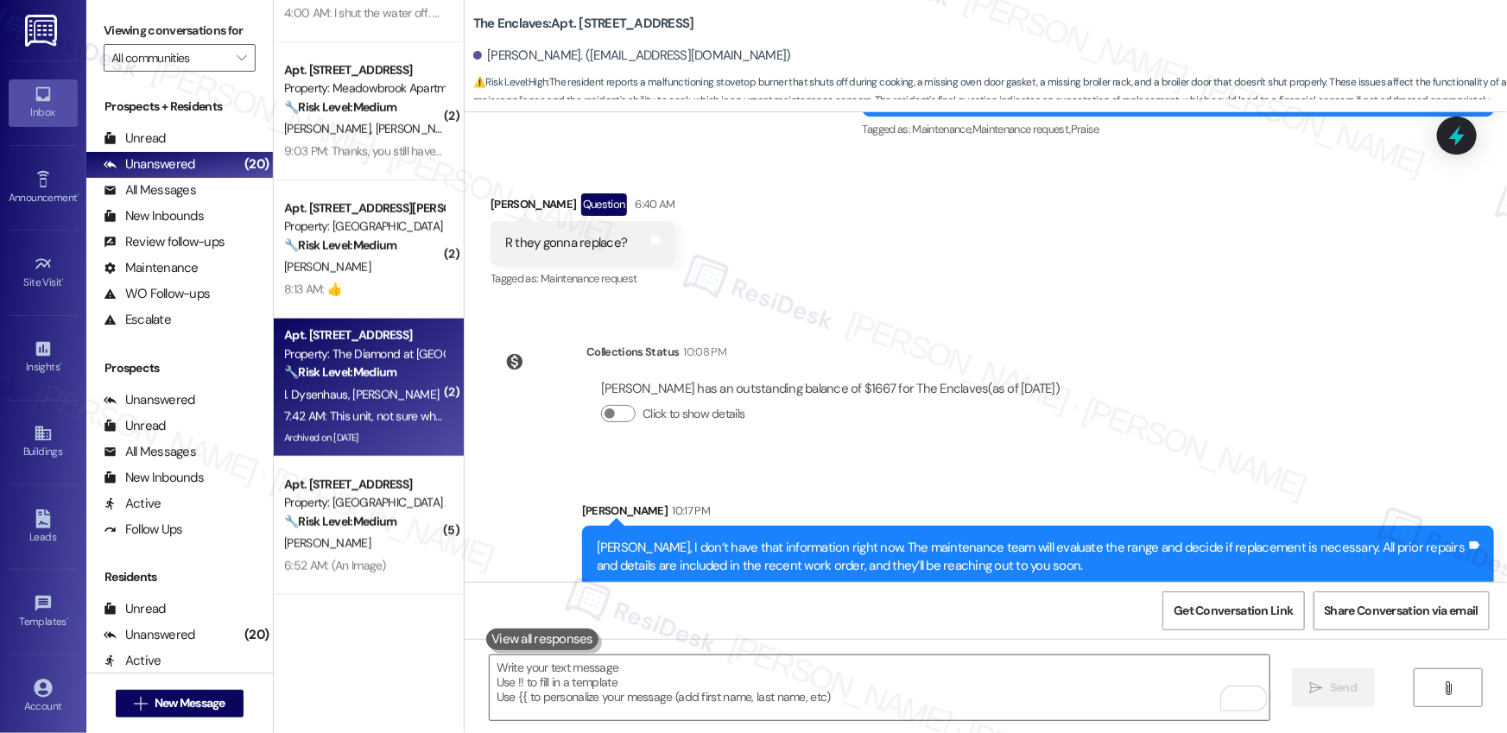
click at [402, 391] on div "I. Dysenhaus [PERSON_NAME]" at bounding box center [363, 395] width 163 height 22
type textarea "Fetching suggested responses. Please feel free to read through the conversation…"
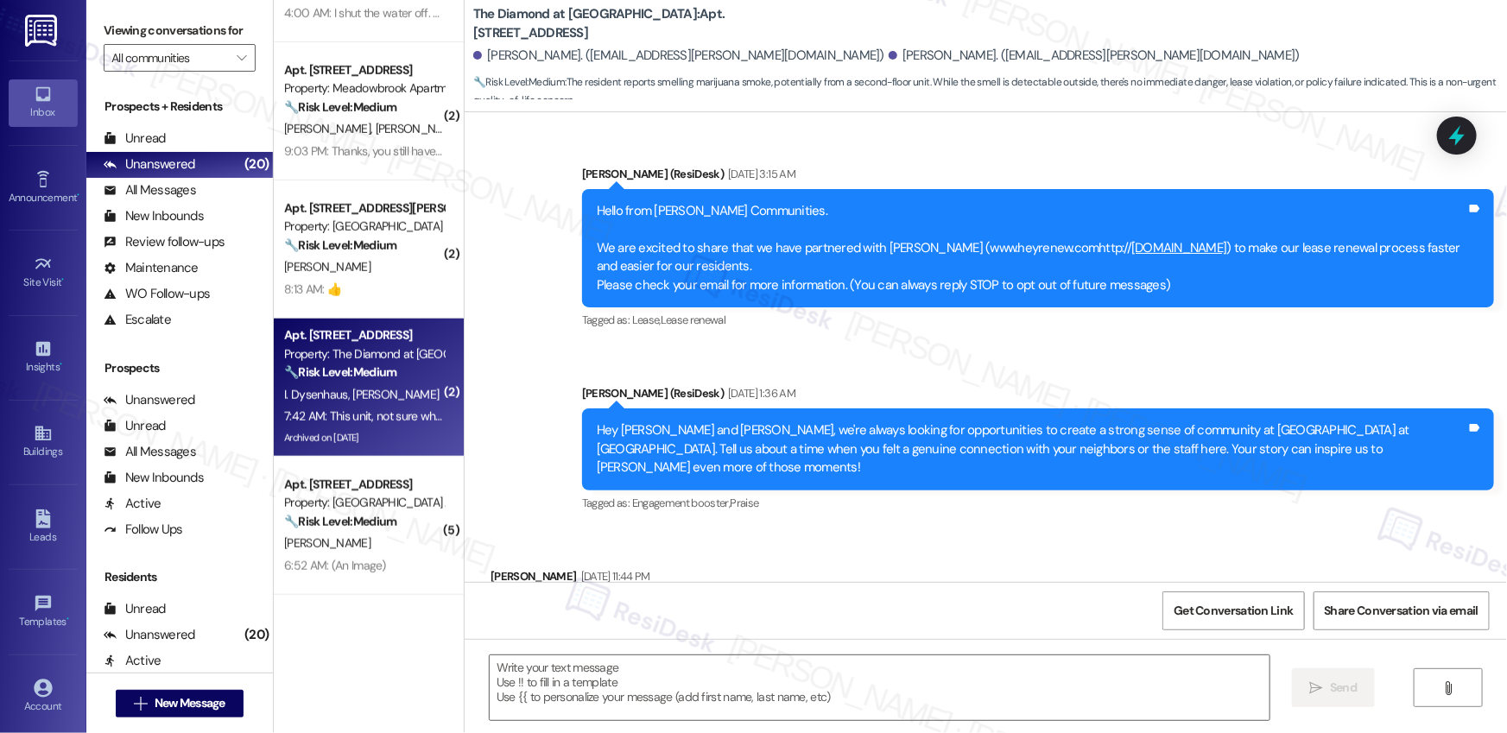
scroll to position [10713, 0]
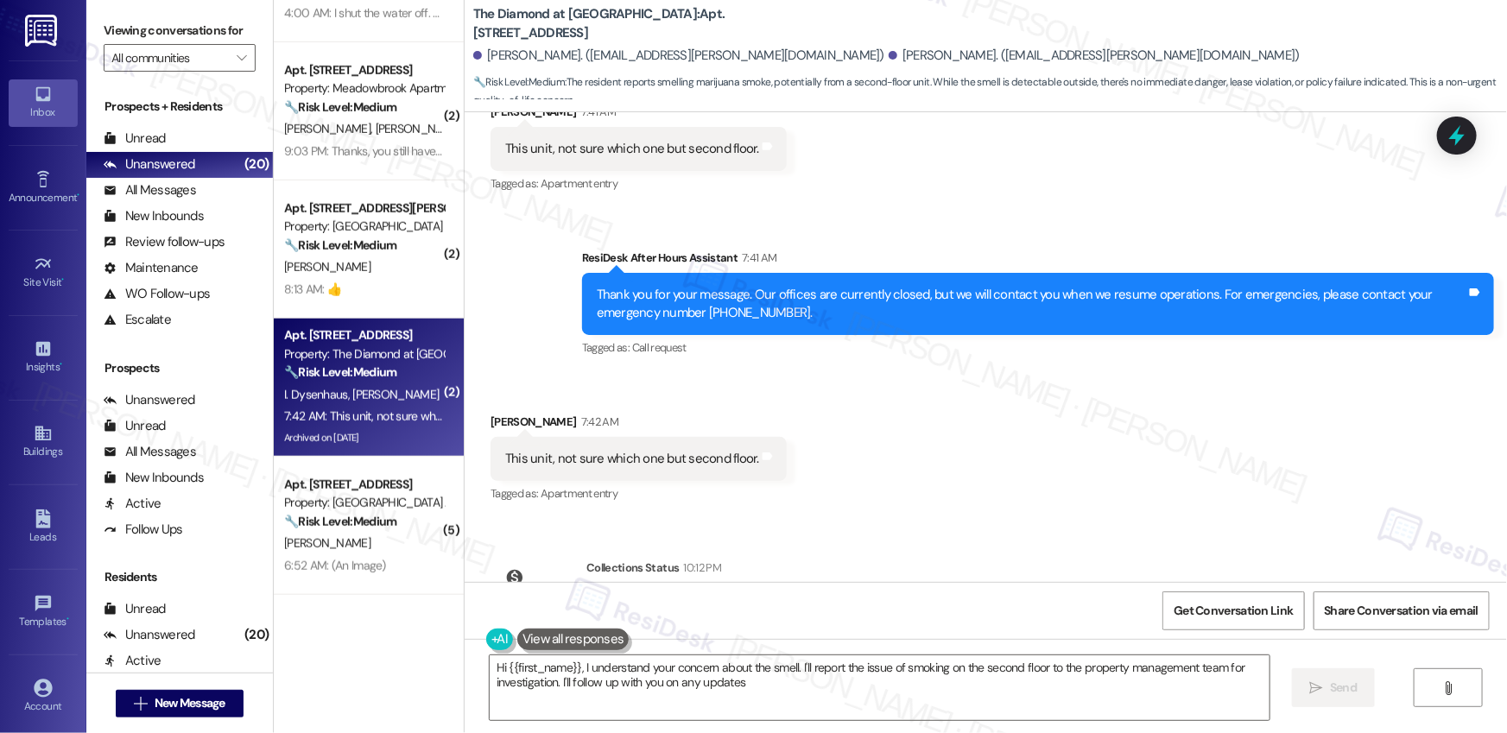
type textarea "Hi {{first_name}}, I understand your concern about the smell. I'll report the i…"
click at [582, 450] on div "This unit, not sure which one but second floor." at bounding box center [632, 459] width 254 height 18
drag, startPoint x: 551, startPoint y: 358, endPoint x: 703, endPoint y: 359, distance: 152.0
click at [703, 450] on div "This unit, not sure which one but second floor." at bounding box center [632, 459] width 254 height 18
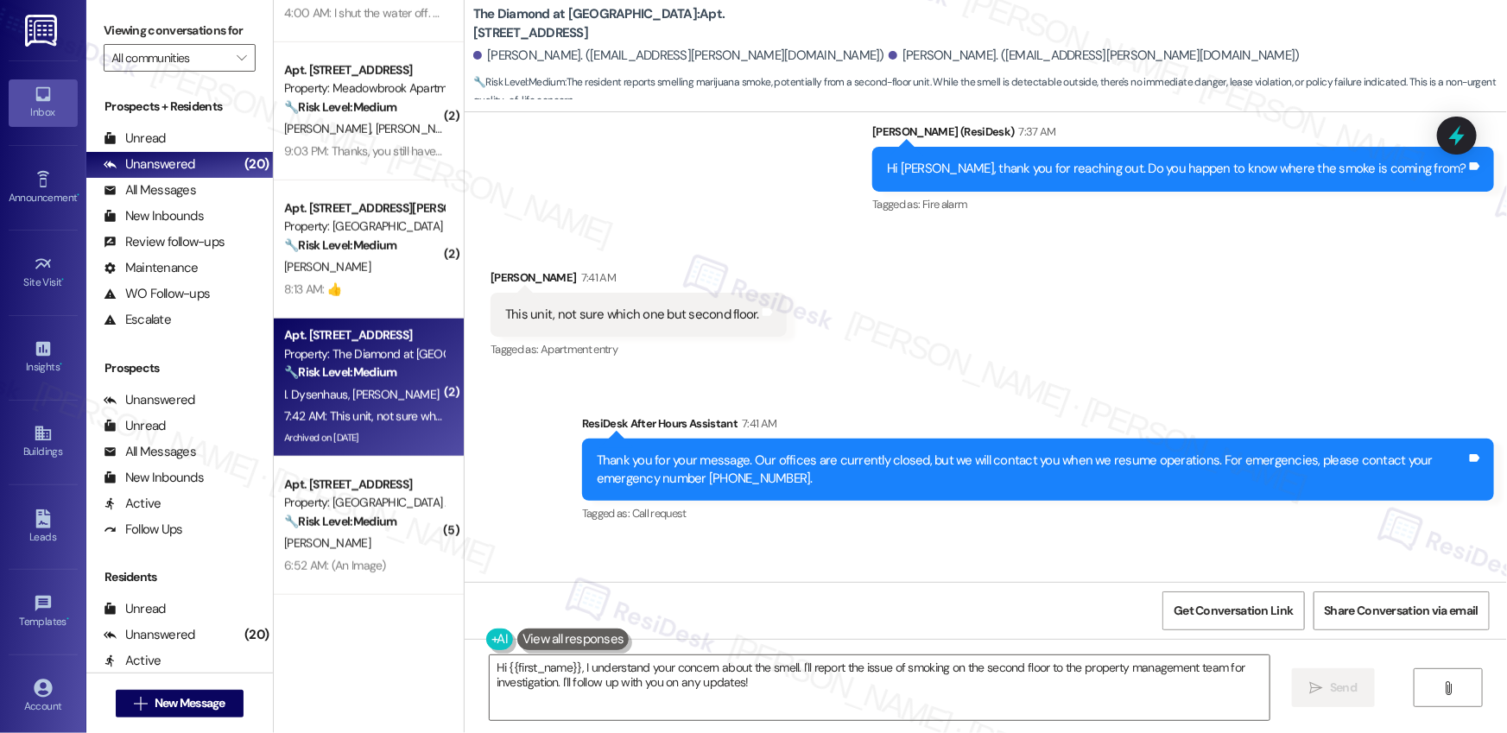
scroll to position [10521, 0]
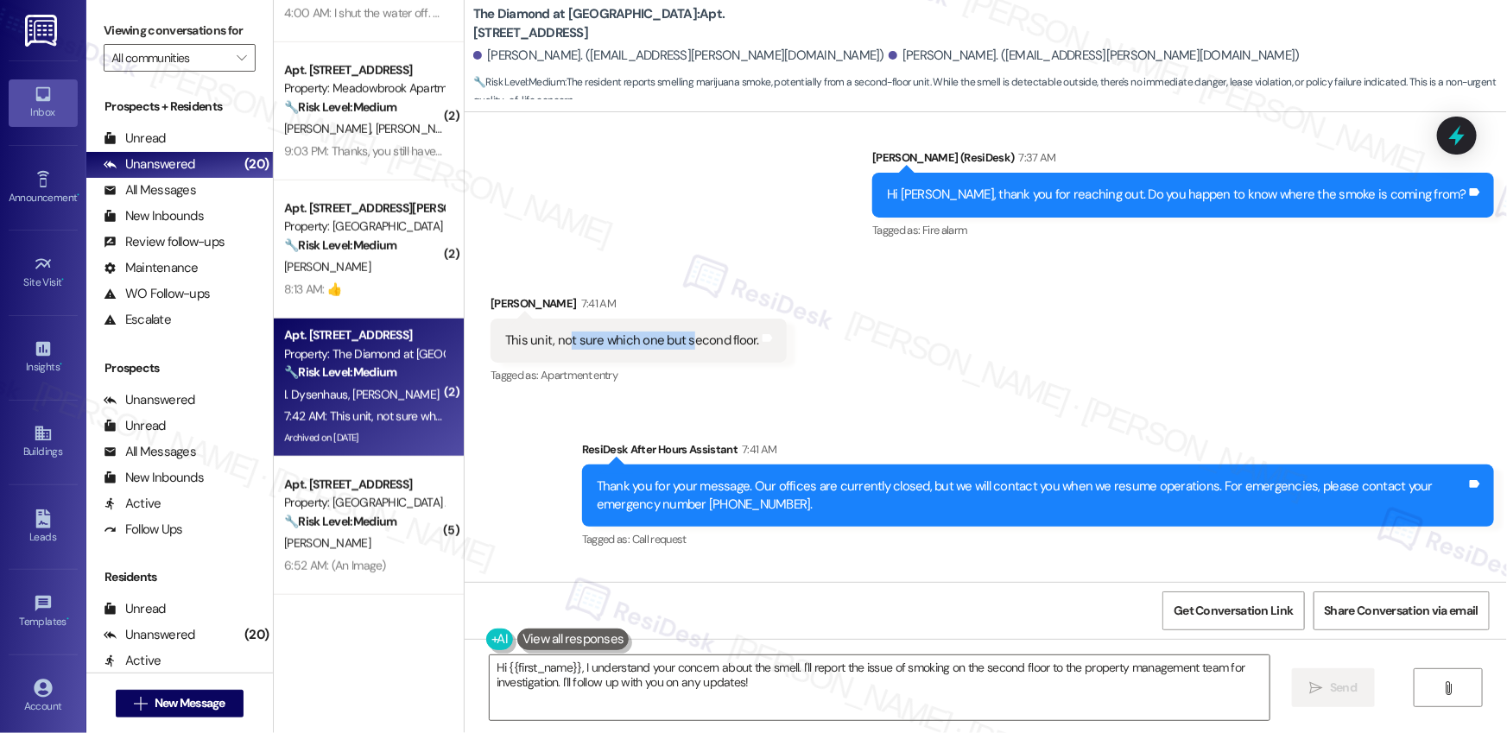
drag, startPoint x: 558, startPoint y: 246, endPoint x: 678, endPoint y: 246, distance: 120.1
click at [678, 332] on div "This unit, not sure which one but second floor." at bounding box center [632, 341] width 254 height 18
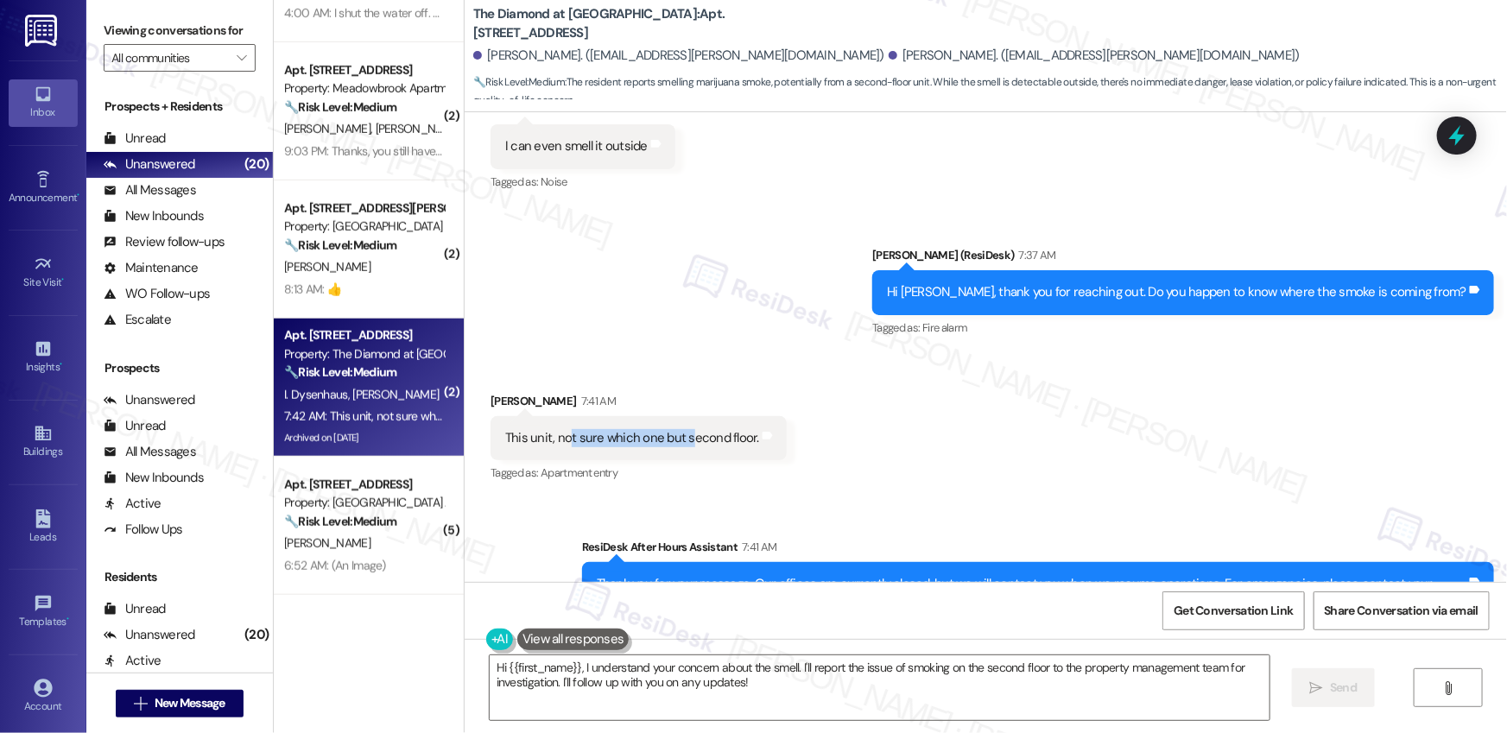
scroll to position [10471, 0]
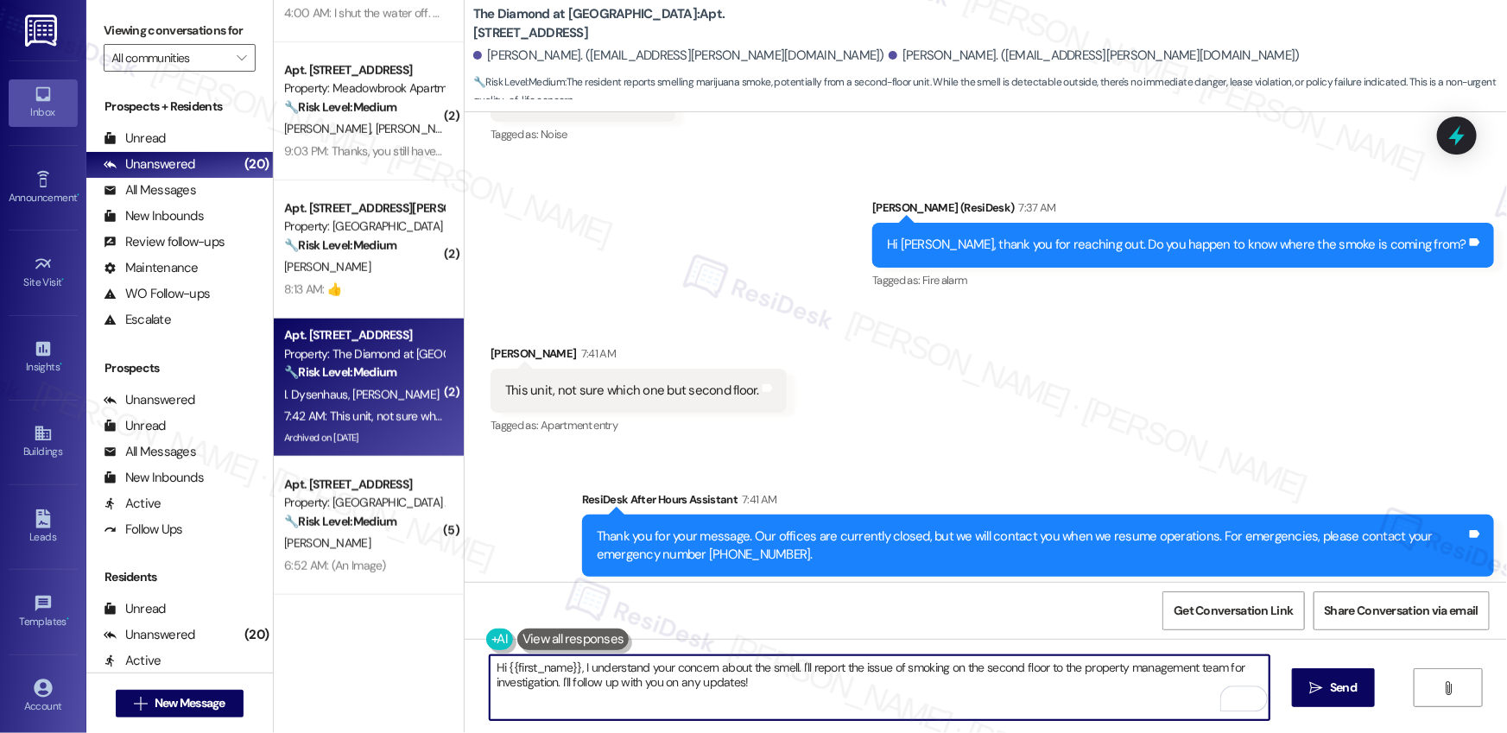
drag, startPoint x: 672, startPoint y: 667, endPoint x: 923, endPoint y: 679, distance: 251.7
click at [923, 679] on textarea "Hi {{first_name}}, I understand your concern about the smell. I'll report the i…" at bounding box center [880, 688] width 780 height 65
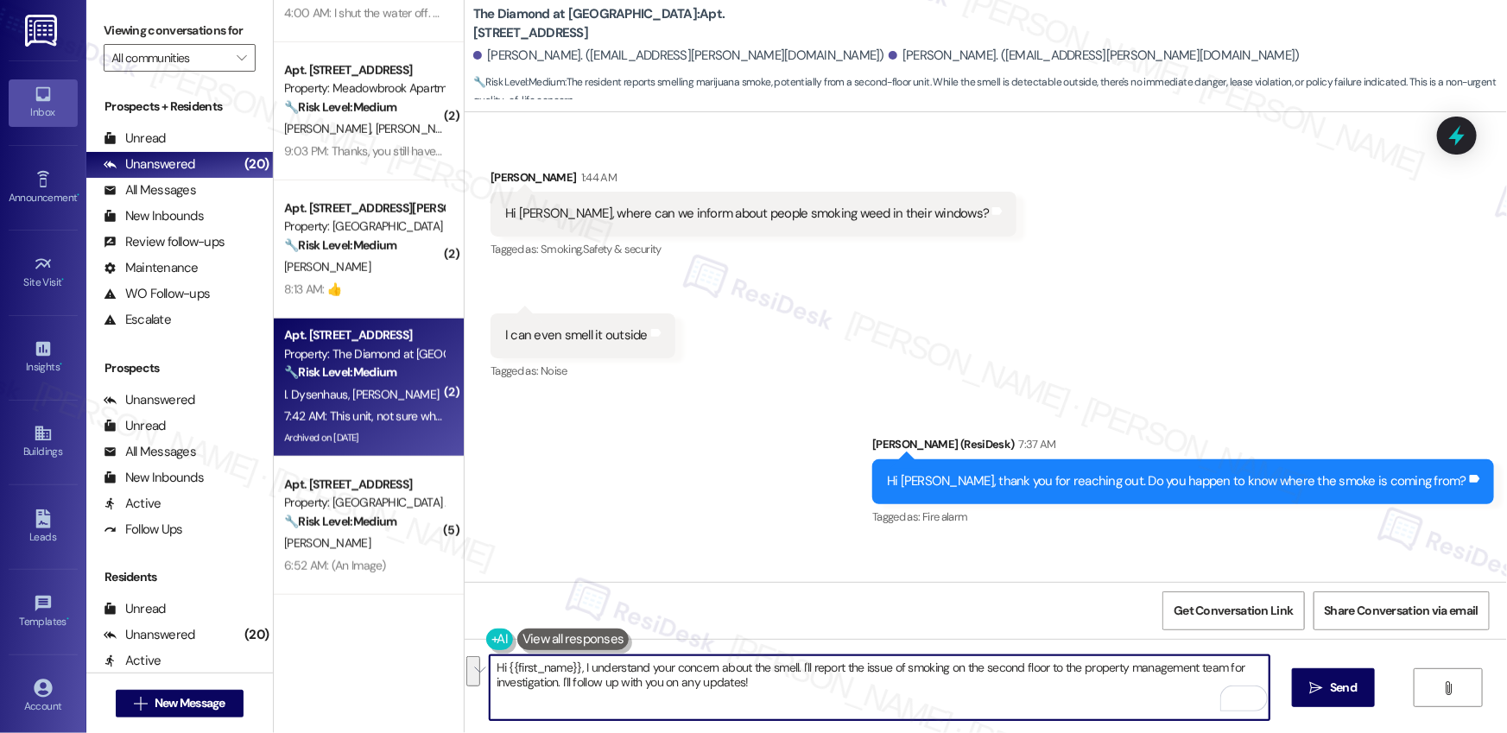
scroll to position [10149, 0]
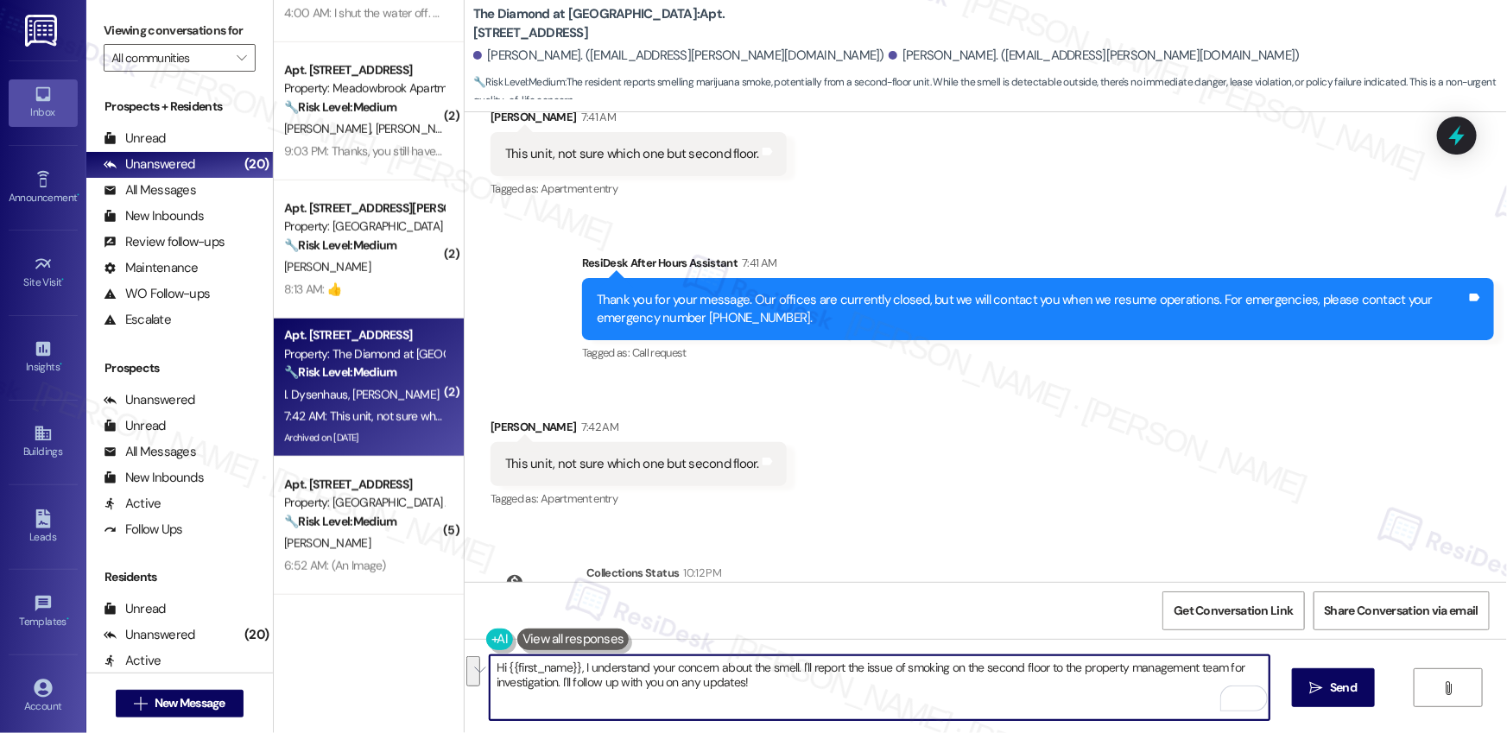
scroll to position [10713, 0]
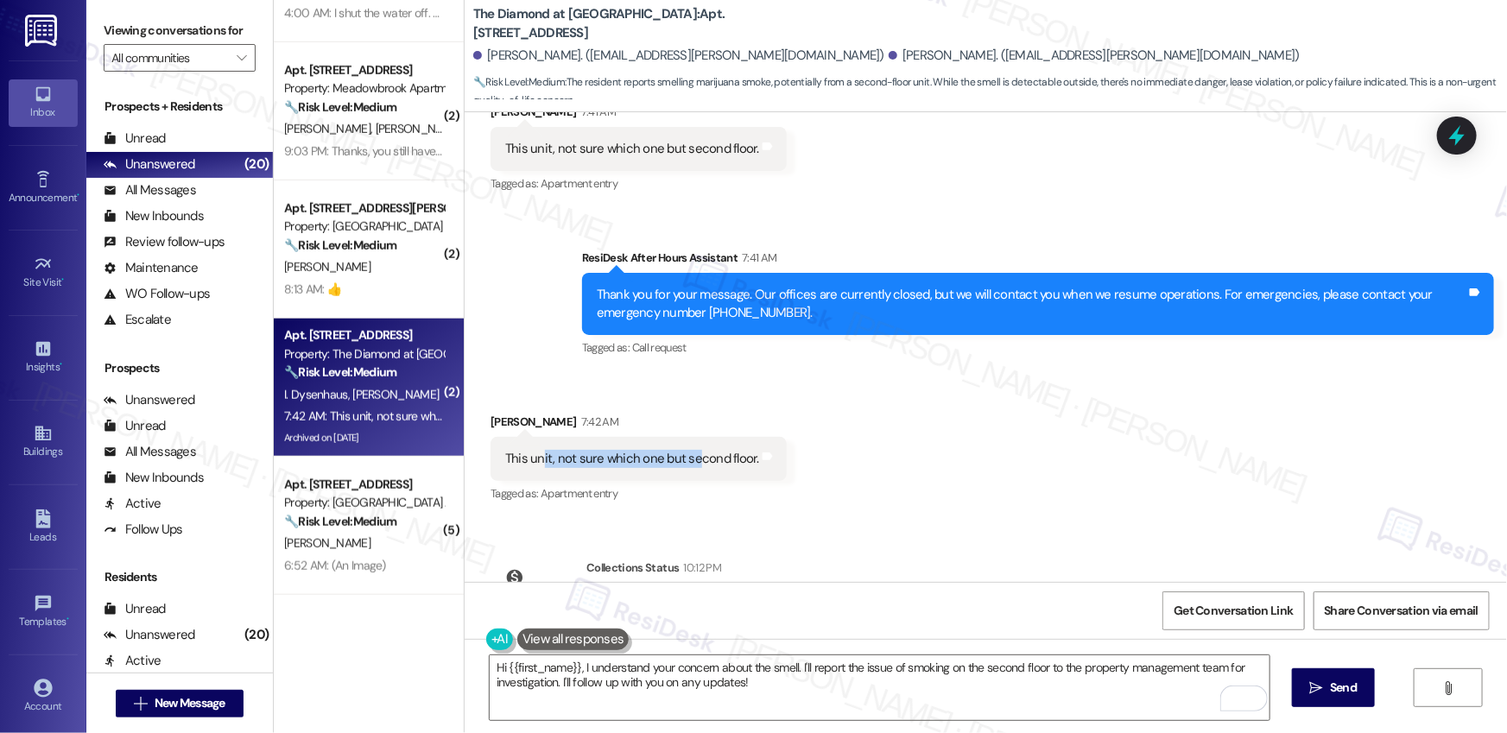
drag, startPoint x: 532, startPoint y: 362, endPoint x: 687, endPoint y: 359, distance: 154.6
click at [687, 450] on div "This unit, not sure which one but second floor." at bounding box center [632, 459] width 254 height 18
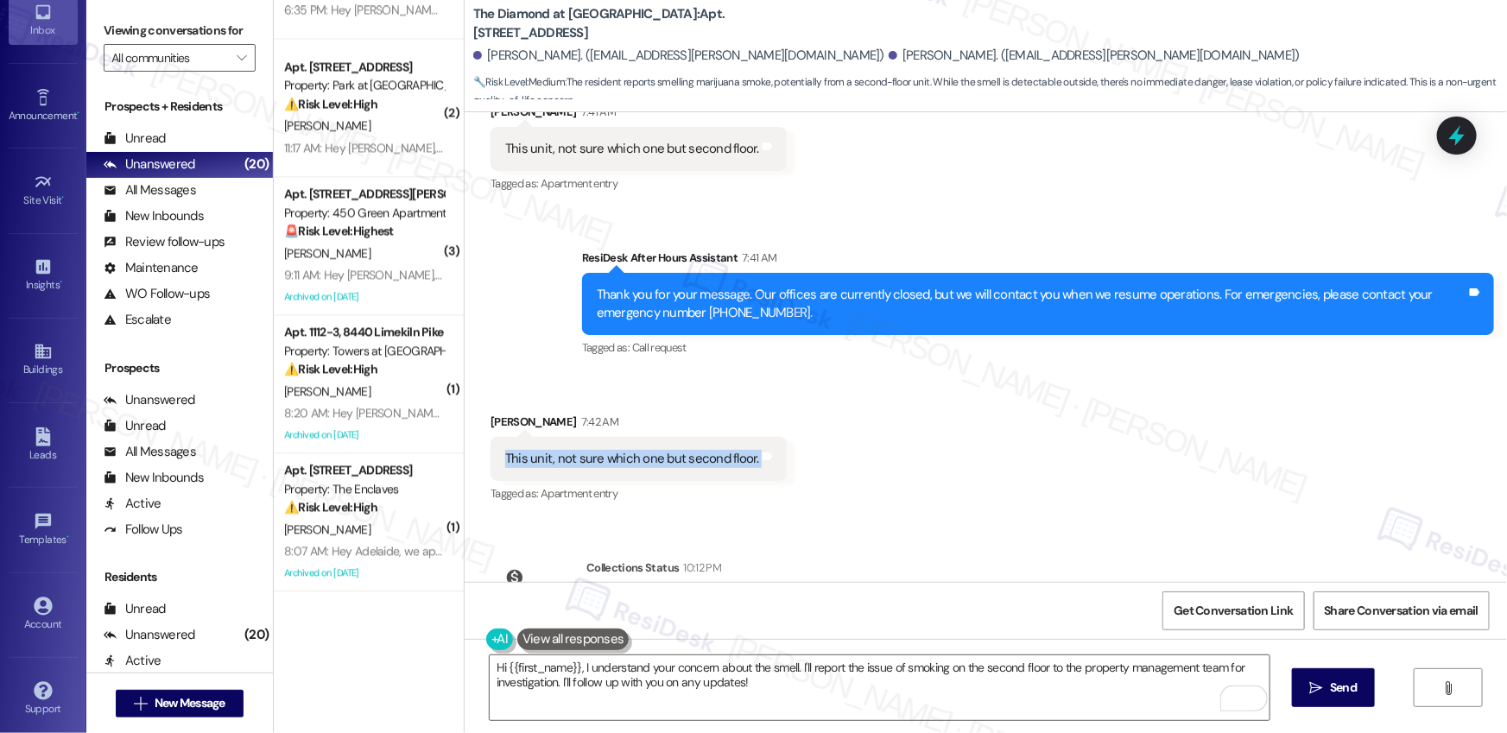
scroll to position [88, 0]
click at [32, 630] on div "Account Go to Account" at bounding box center [43, 609] width 69 height 47
click at [33, 621] on div "Account" at bounding box center [43, 618] width 86 height 17
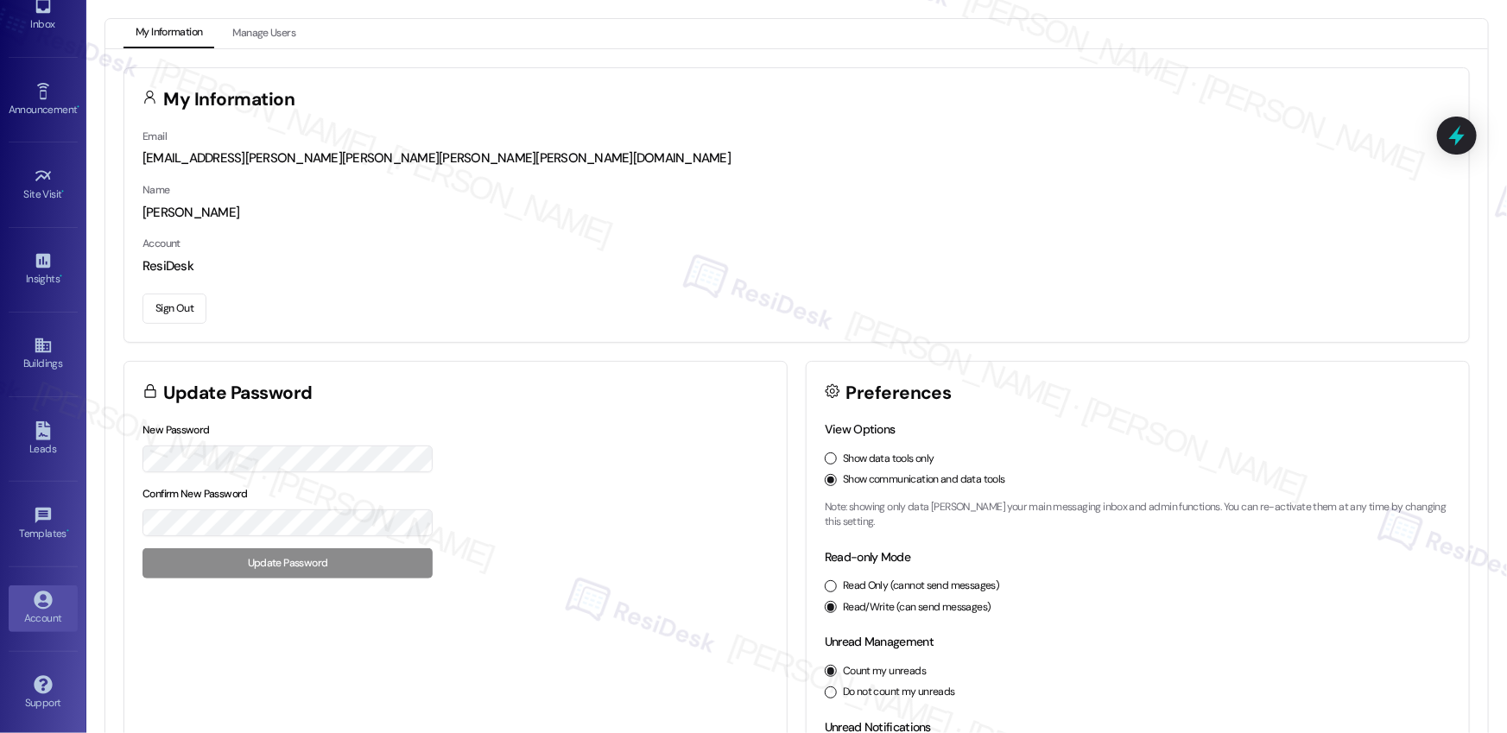
click at [181, 301] on button "Sign Out" at bounding box center [175, 309] width 64 height 30
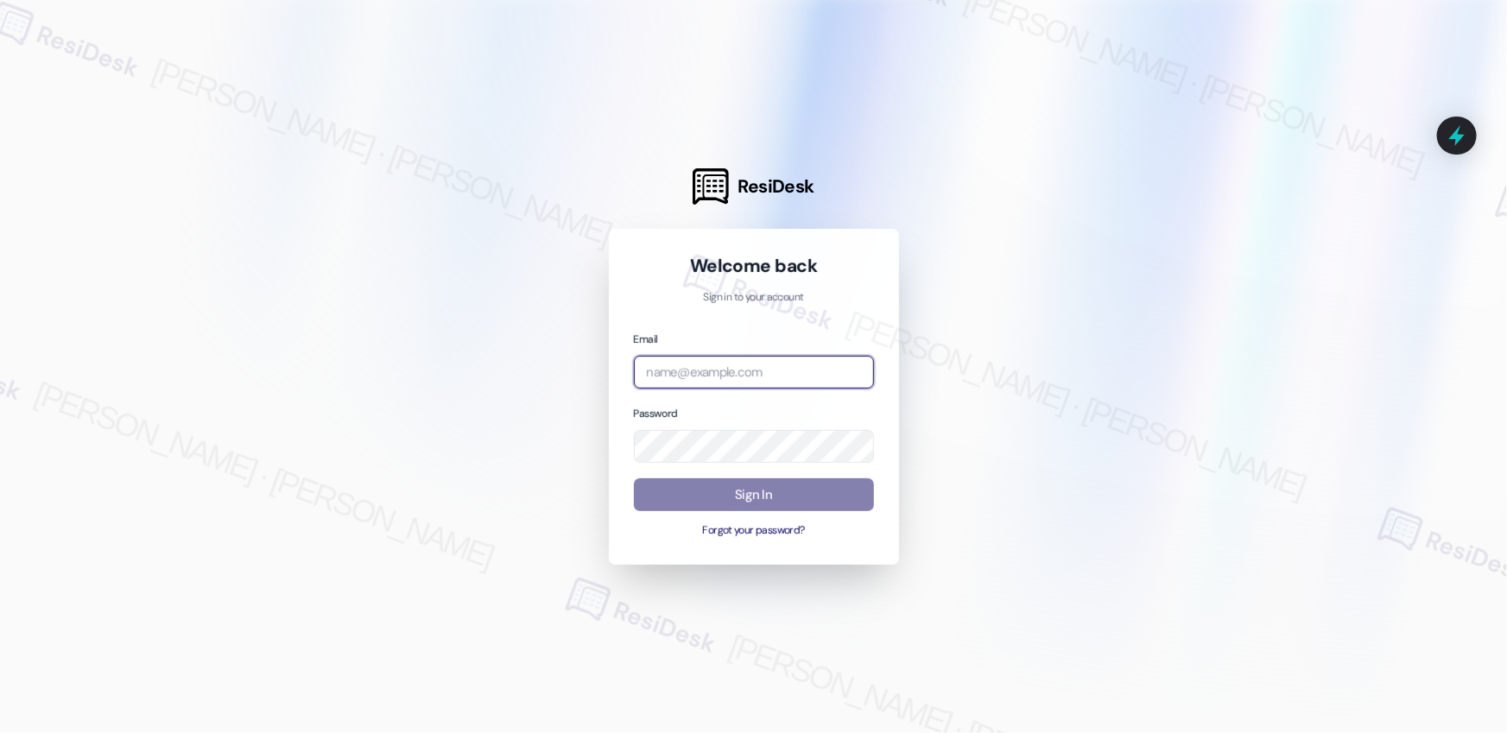
click at [733, 373] on input "email" at bounding box center [754, 373] width 240 height 34
click at [0, 733] on com-1password-button at bounding box center [0, 733] width 0 height 0
type input "automated-surveys-cardinal-mary.grace.tingson@cardinal.com"
